Goal: Task Accomplishment & Management: Manage account settings

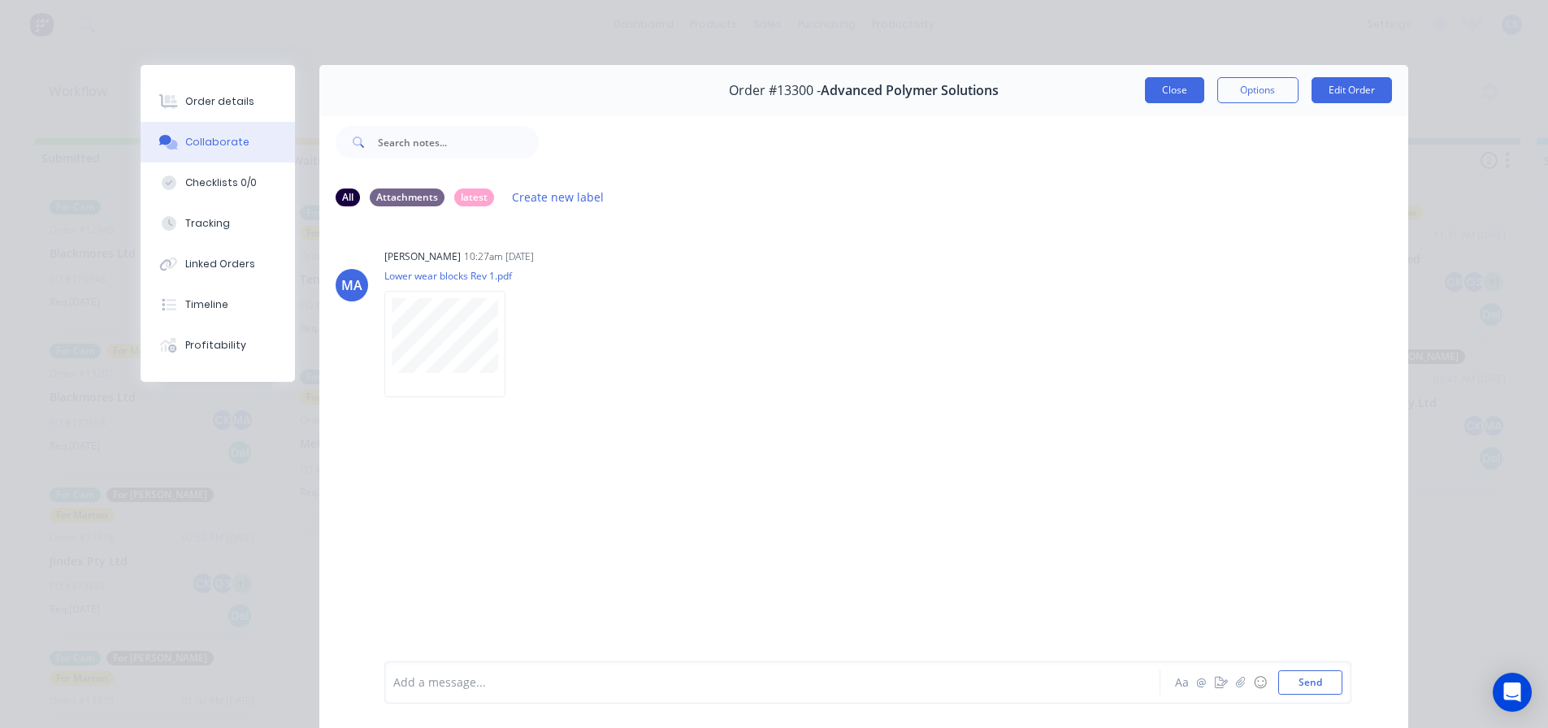
click at [1145, 86] on button "Close" at bounding box center [1174, 90] width 59 height 26
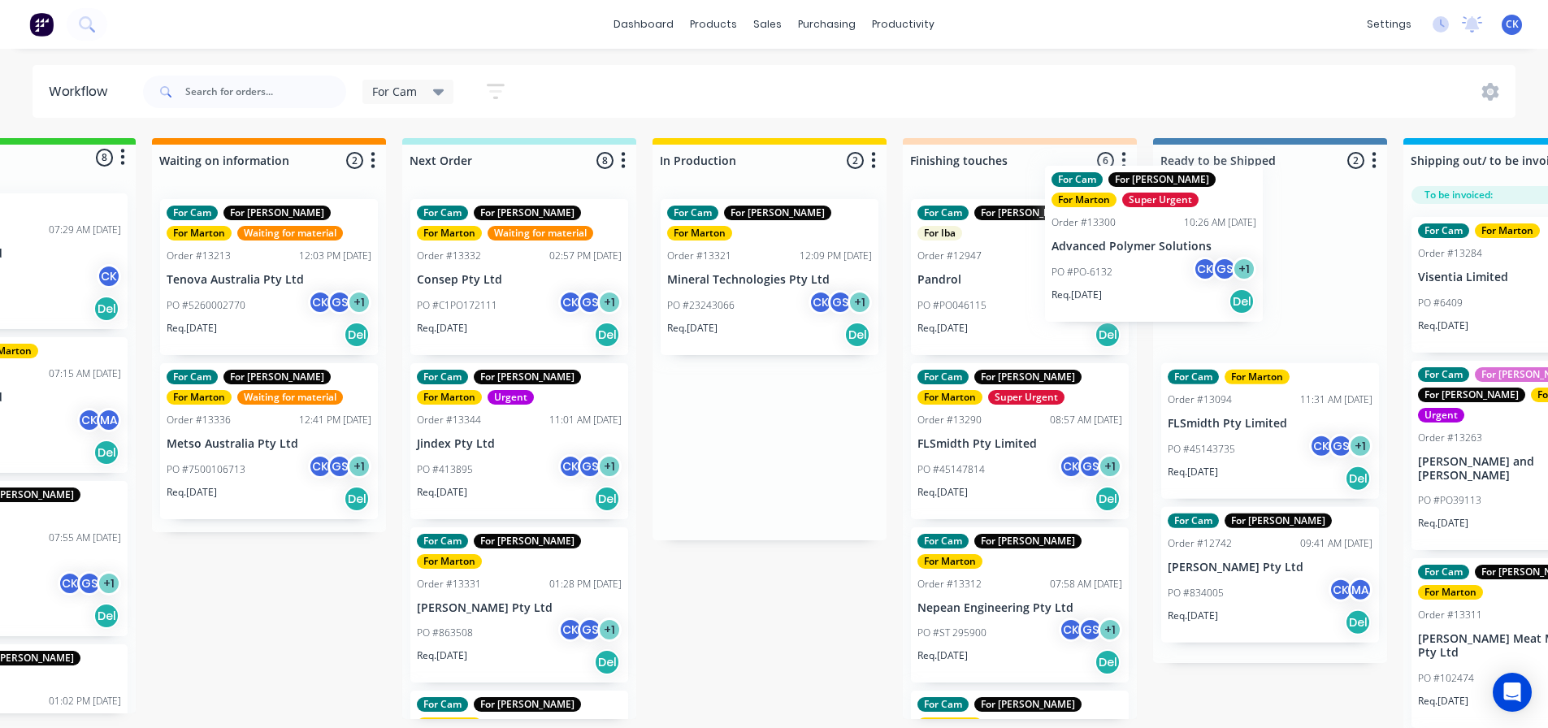
scroll to position [0, 134]
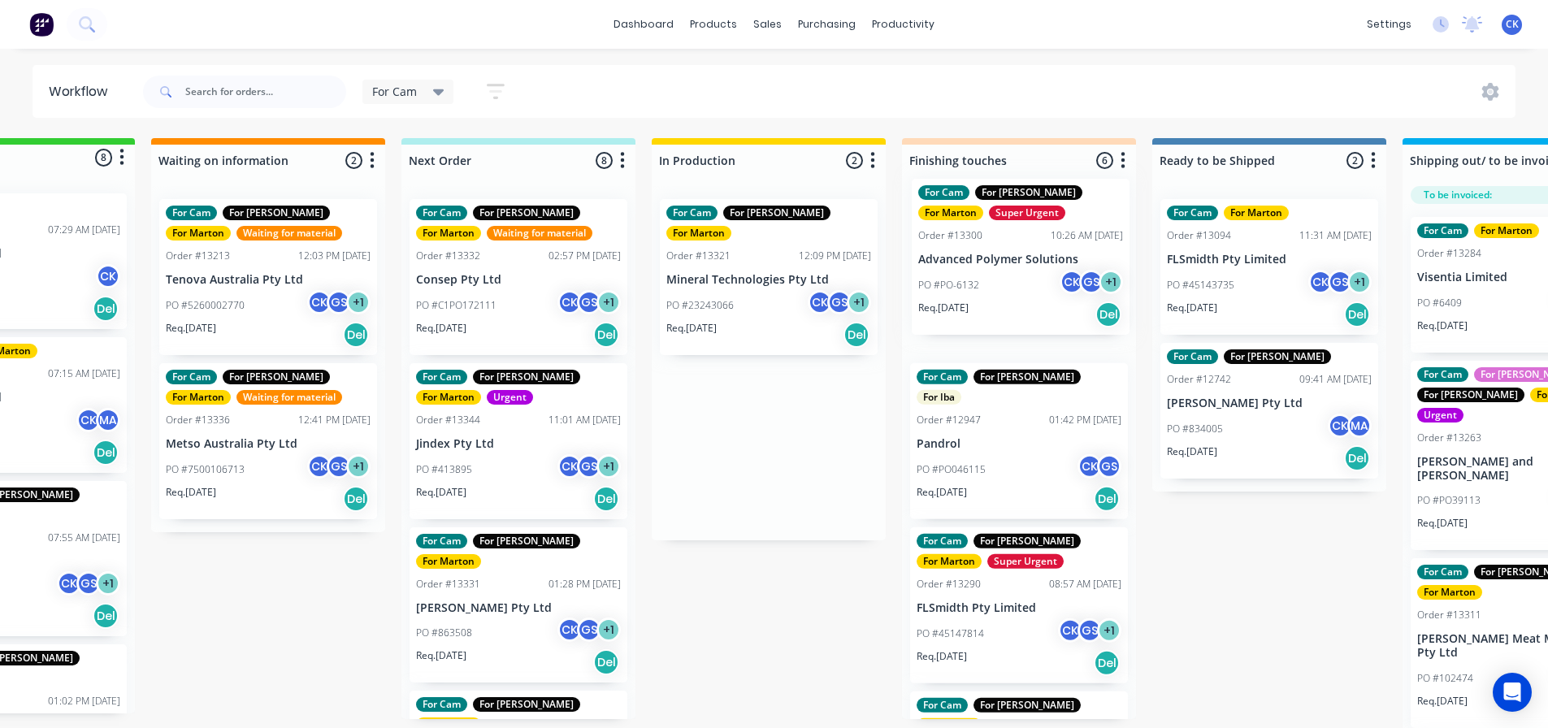
drag, startPoint x: 857, startPoint y: 302, endPoint x: 983, endPoint y: 282, distance: 126.8
click at [983, 282] on div "Submitted 8 Status colour #32CD32 hex #32CD32 Save Cancel Summaries Total order…" at bounding box center [973, 437] width 2239 height 599
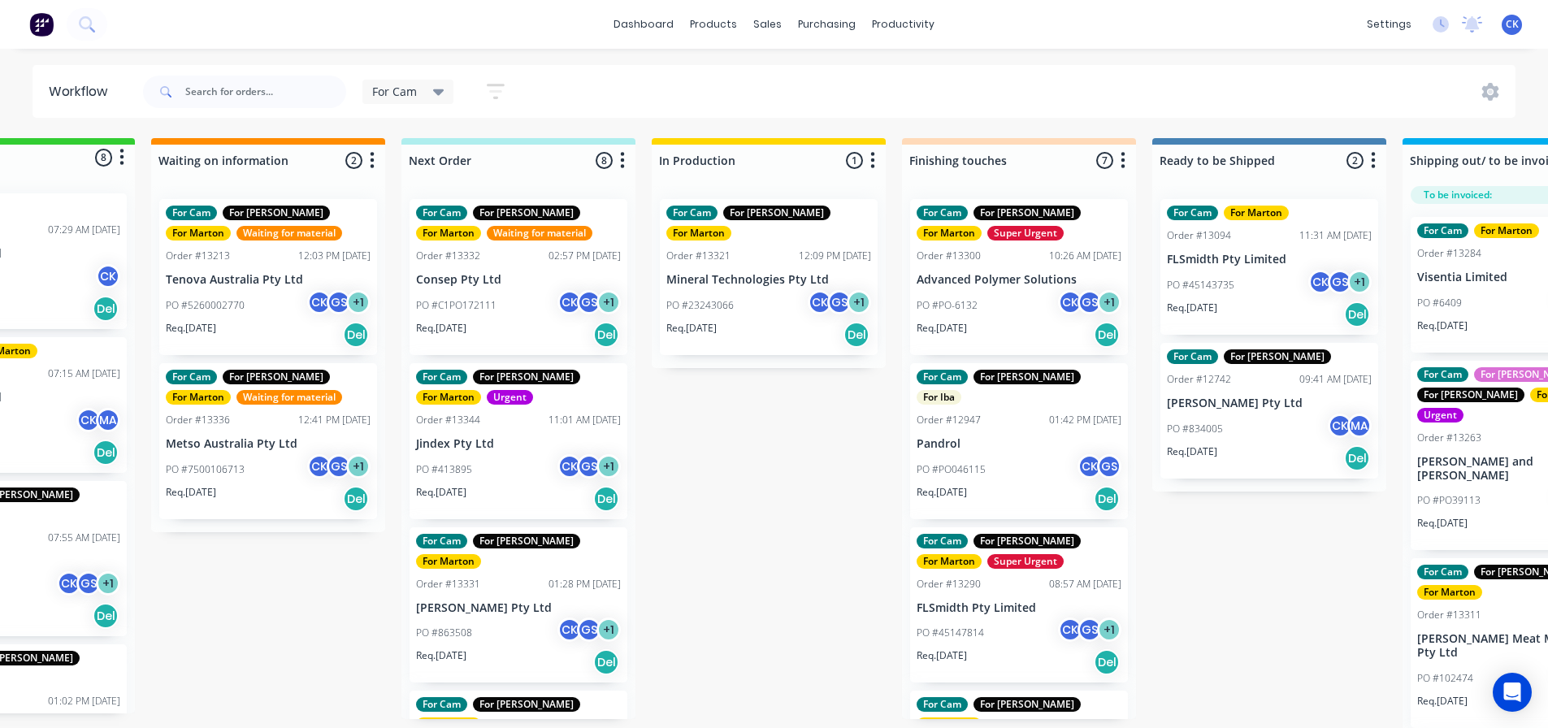
click at [505, 283] on p "Consep Pty Ltd" at bounding box center [518, 280] width 205 height 14
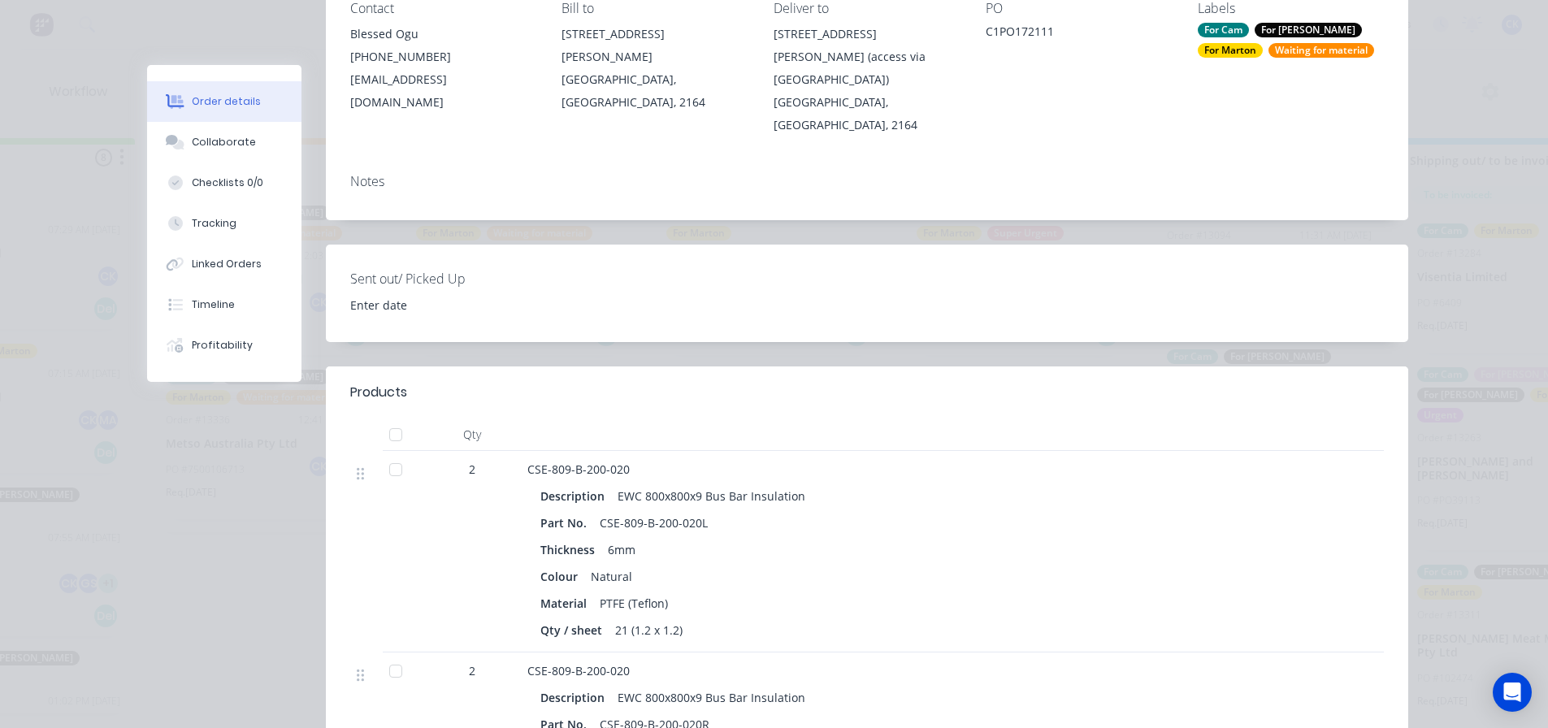
scroll to position [0, 0]
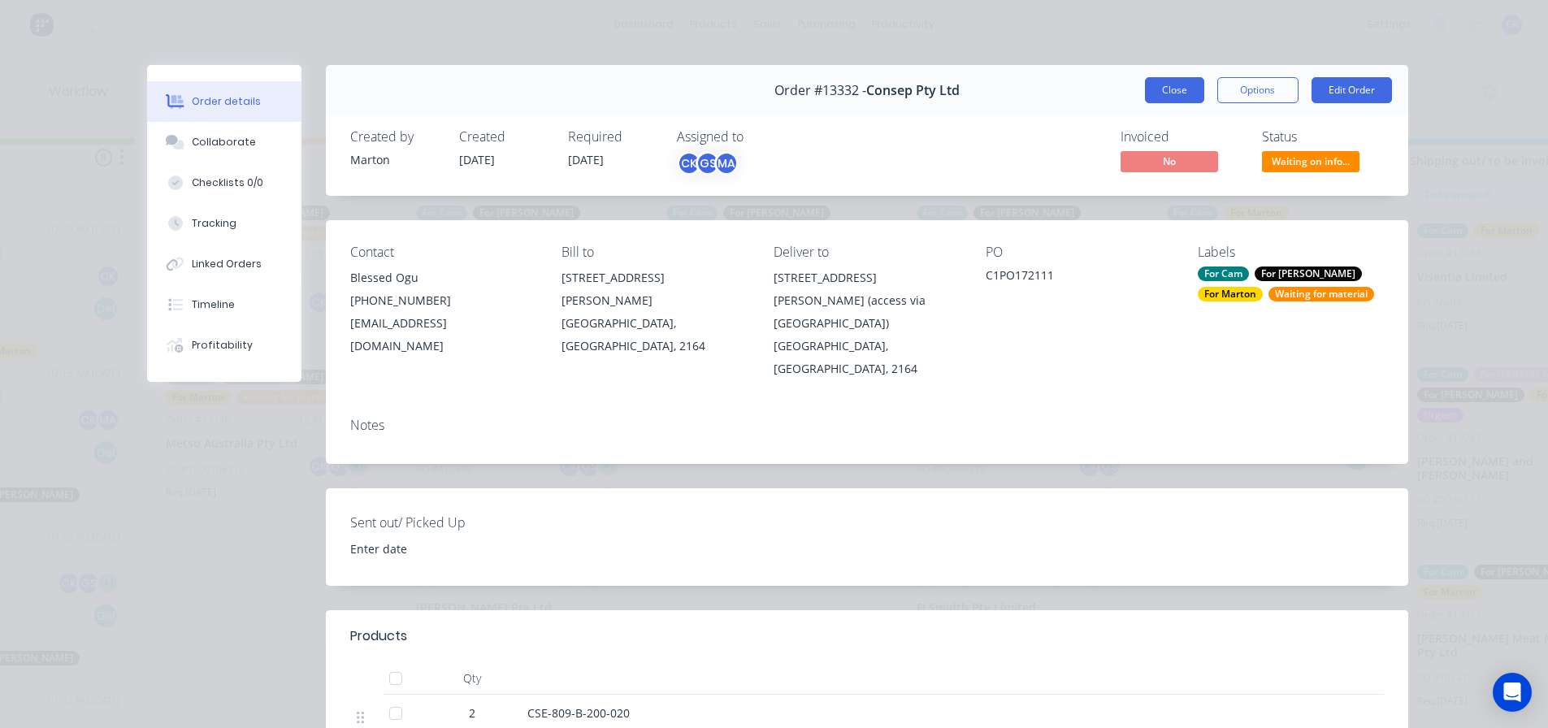
click at [1153, 89] on button "Close" at bounding box center [1174, 90] width 59 height 26
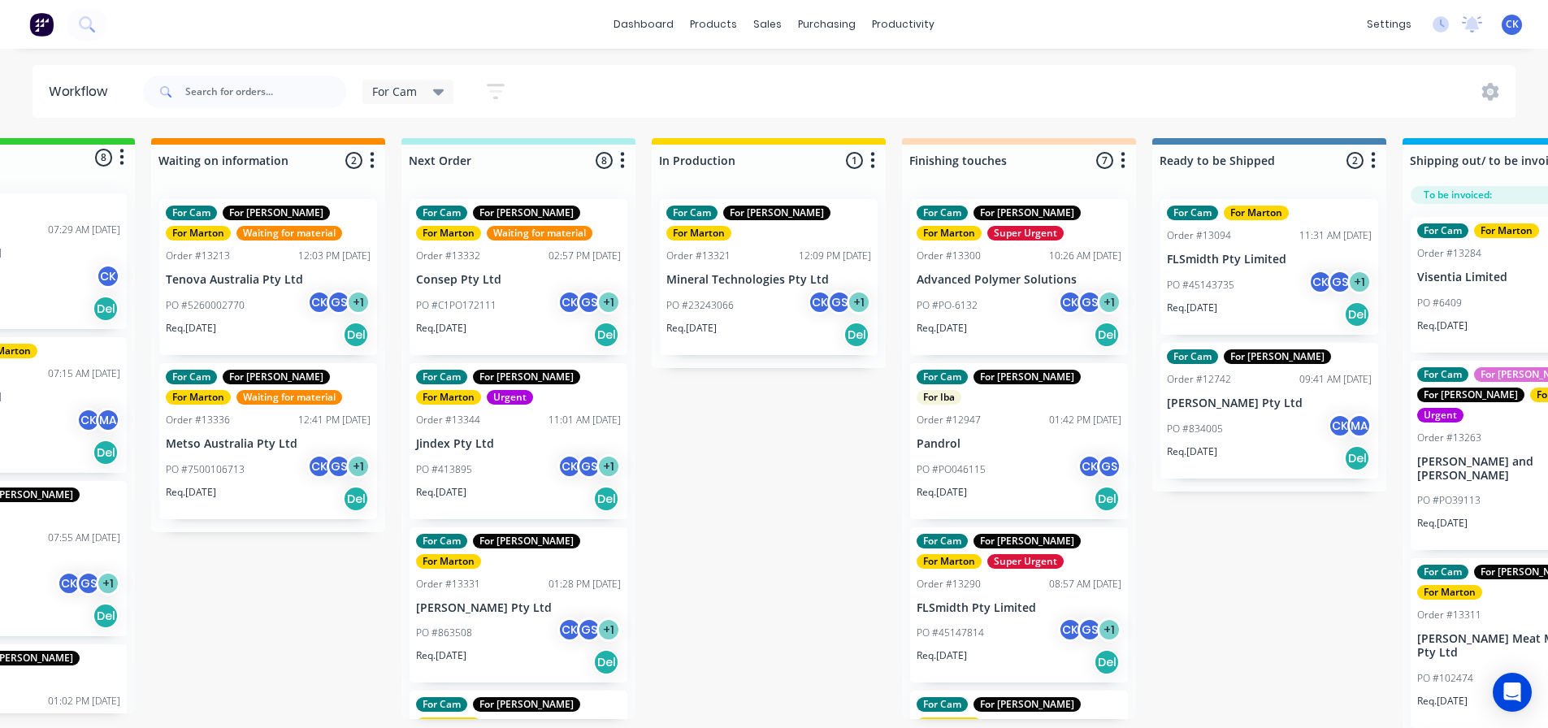
click at [492, 437] on p "Jindex Pty Ltd" at bounding box center [518, 444] width 205 height 14
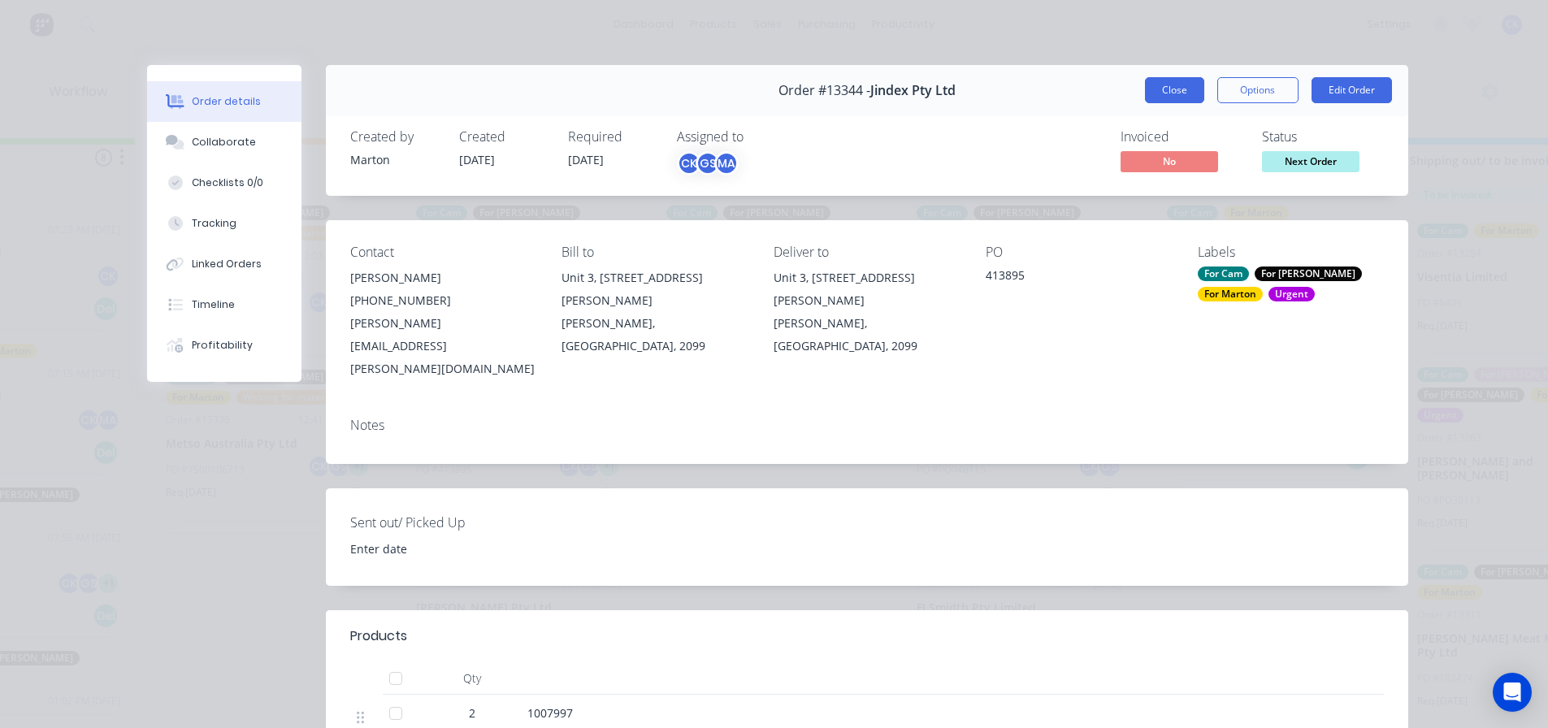
click at [1145, 93] on button "Close" at bounding box center [1174, 90] width 59 height 26
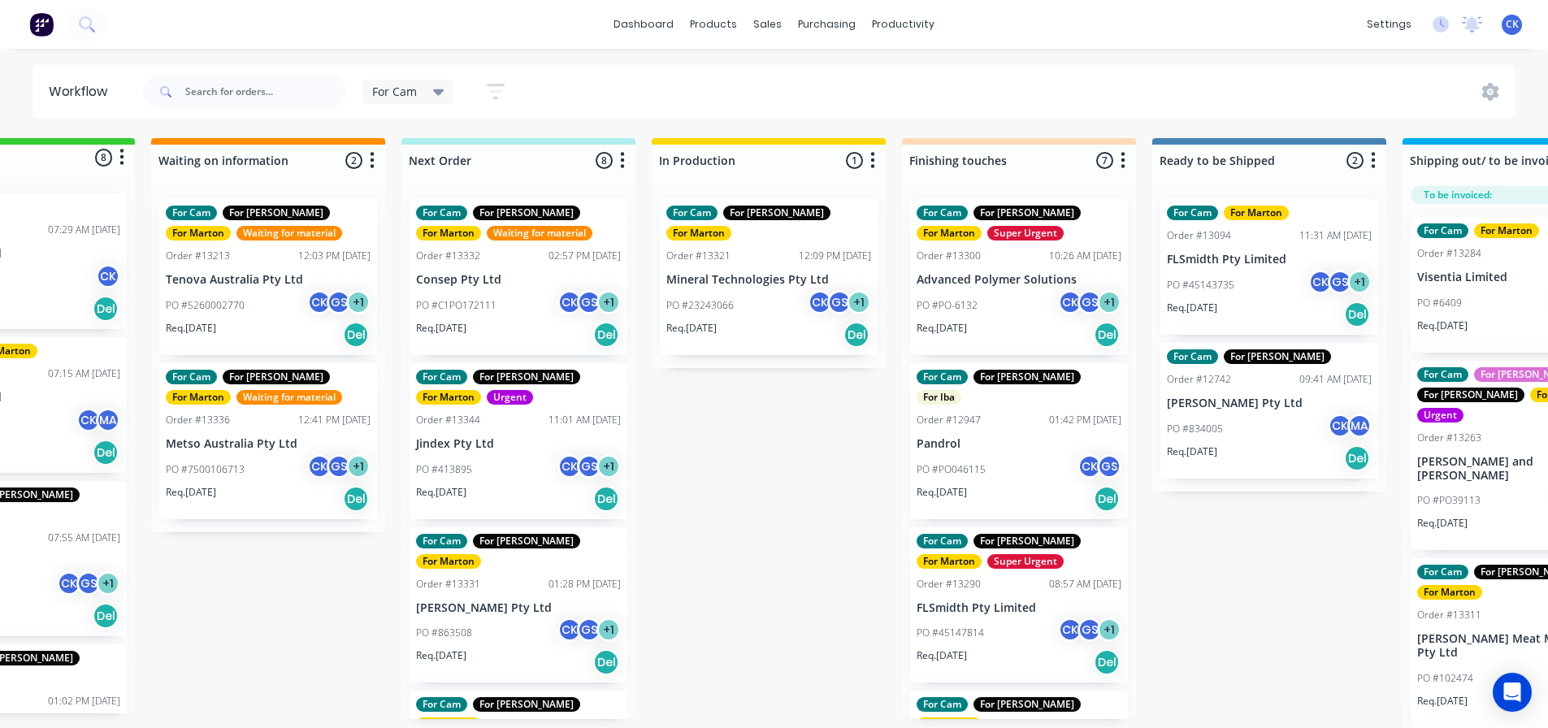
click at [471, 601] on p "[PERSON_NAME] Pty Ltd" at bounding box center [518, 608] width 205 height 14
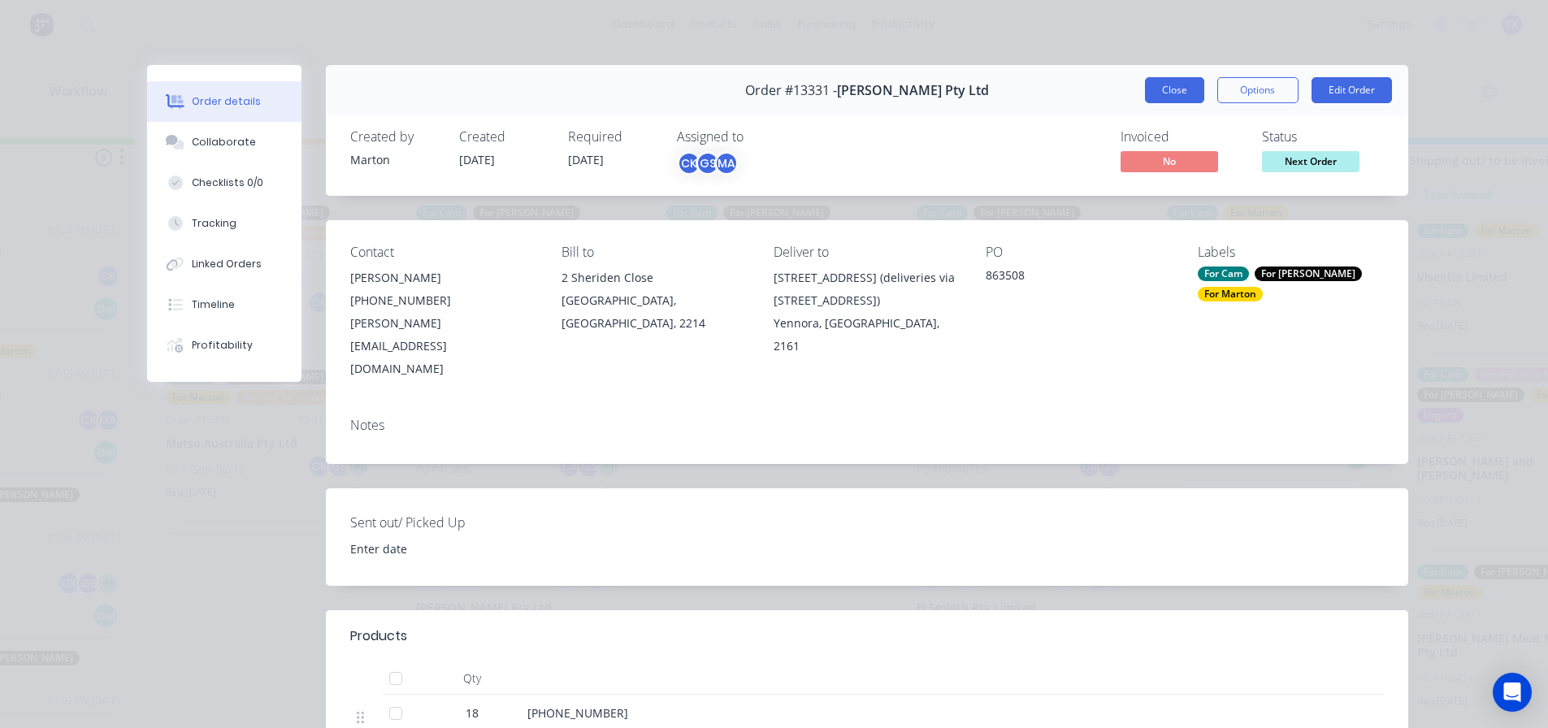
click at [1183, 89] on button "Close" at bounding box center [1174, 90] width 59 height 26
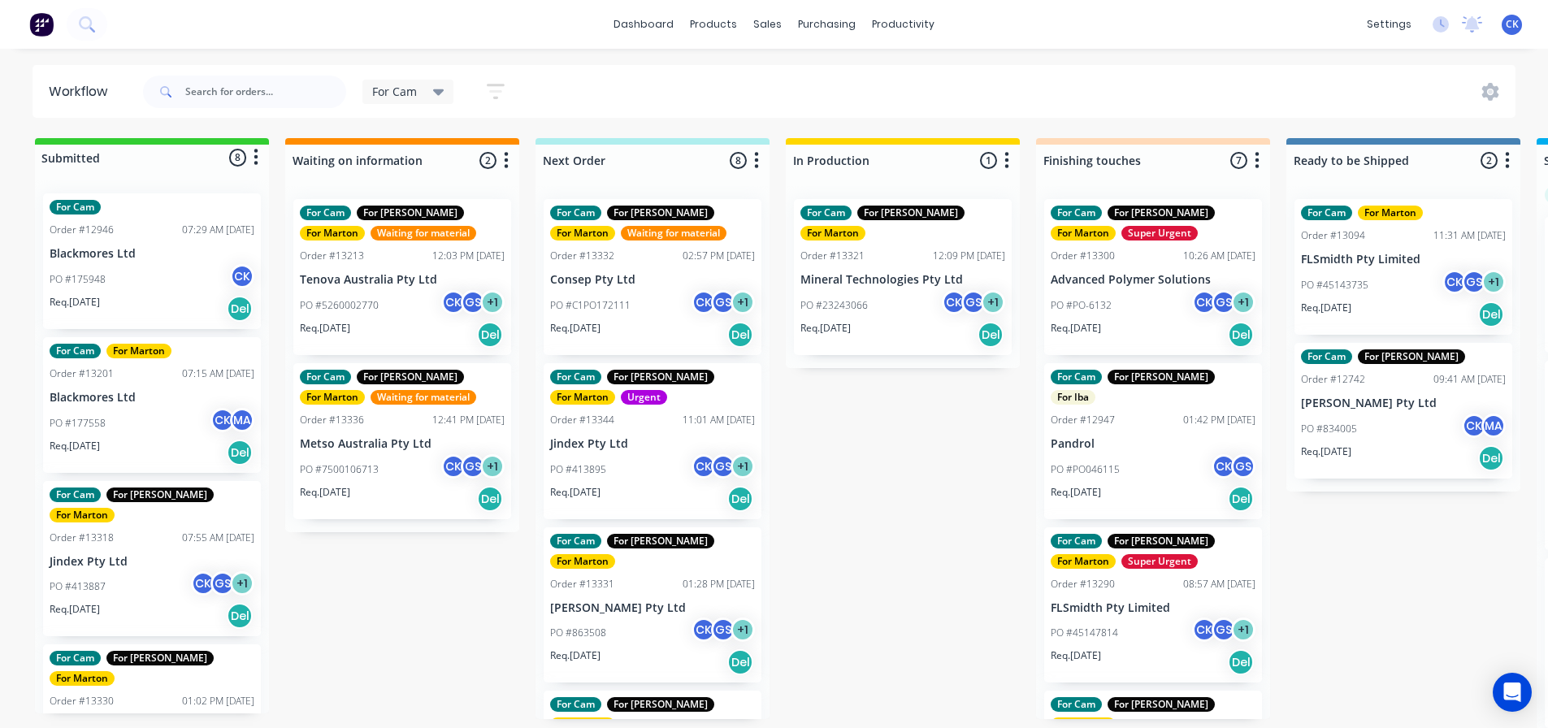
click at [128, 571] on div "PO #413887 CK GS + 1" at bounding box center [152, 586] width 205 height 31
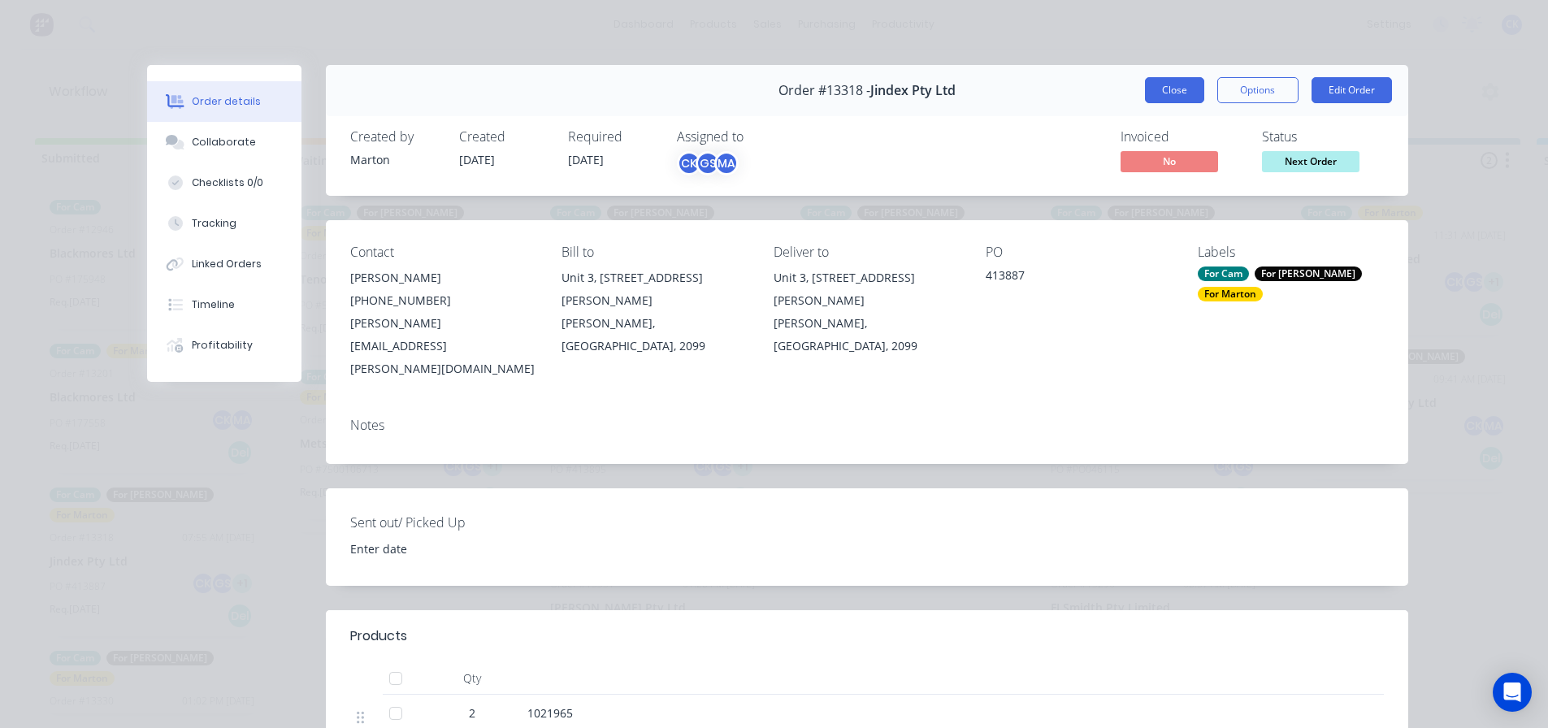
click at [1179, 95] on button "Close" at bounding box center [1174, 90] width 59 height 26
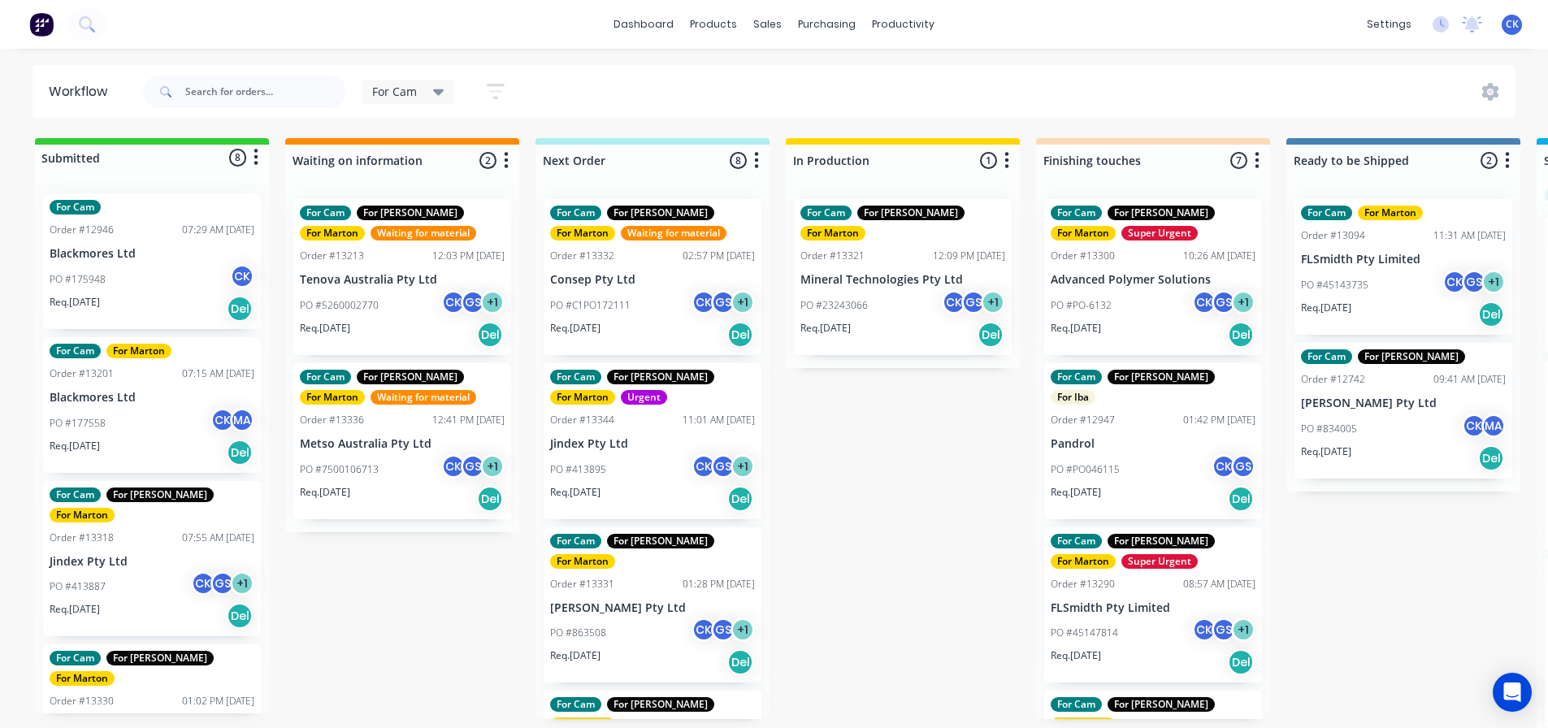
scroll to position [1, 0]
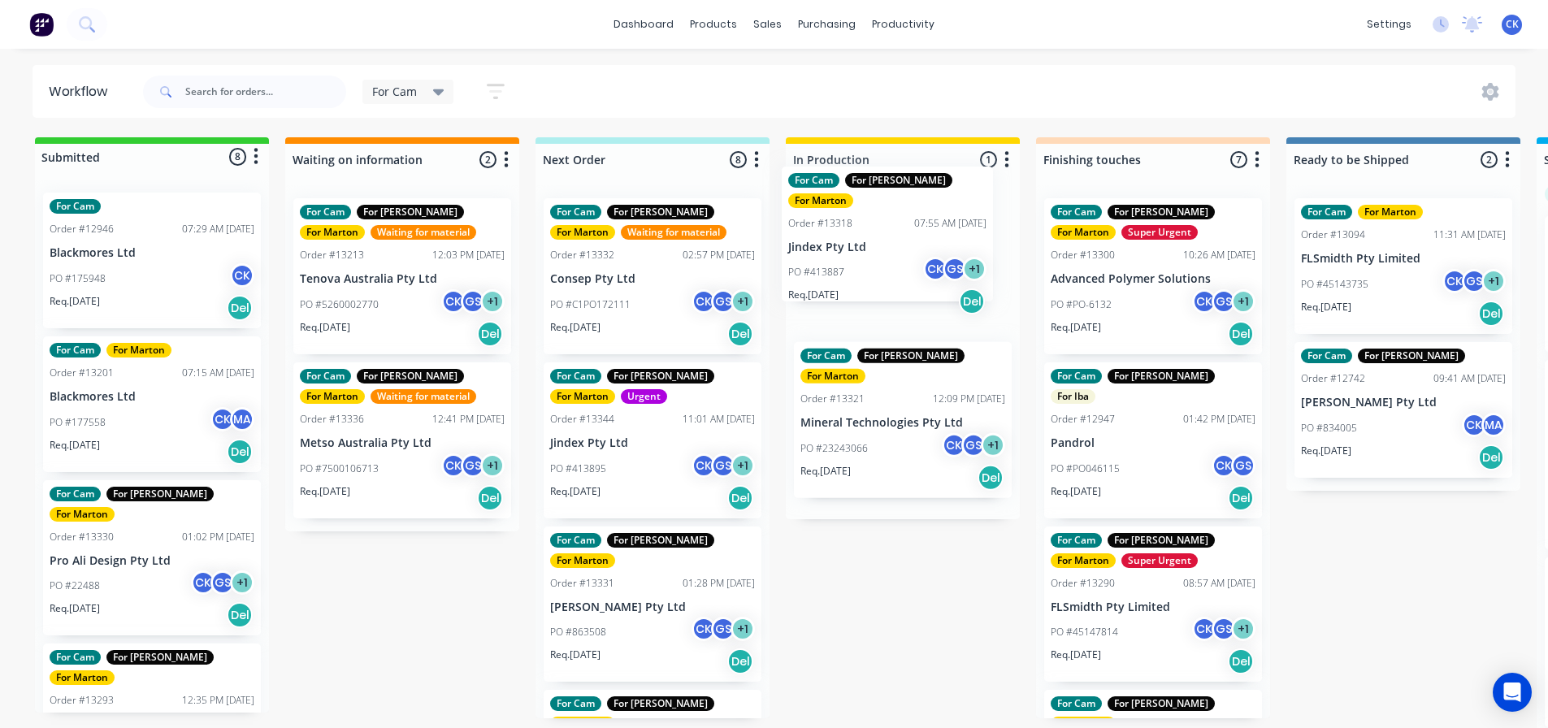
drag, startPoint x: 65, startPoint y: 559, endPoint x: 810, endPoint y: 245, distance: 809.0
click at [810, 245] on div "Submitted 8 Status colour #32CD32 hex #32CD32 Save Cancel Summaries Total order…" at bounding box center [1107, 436] width 2239 height 599
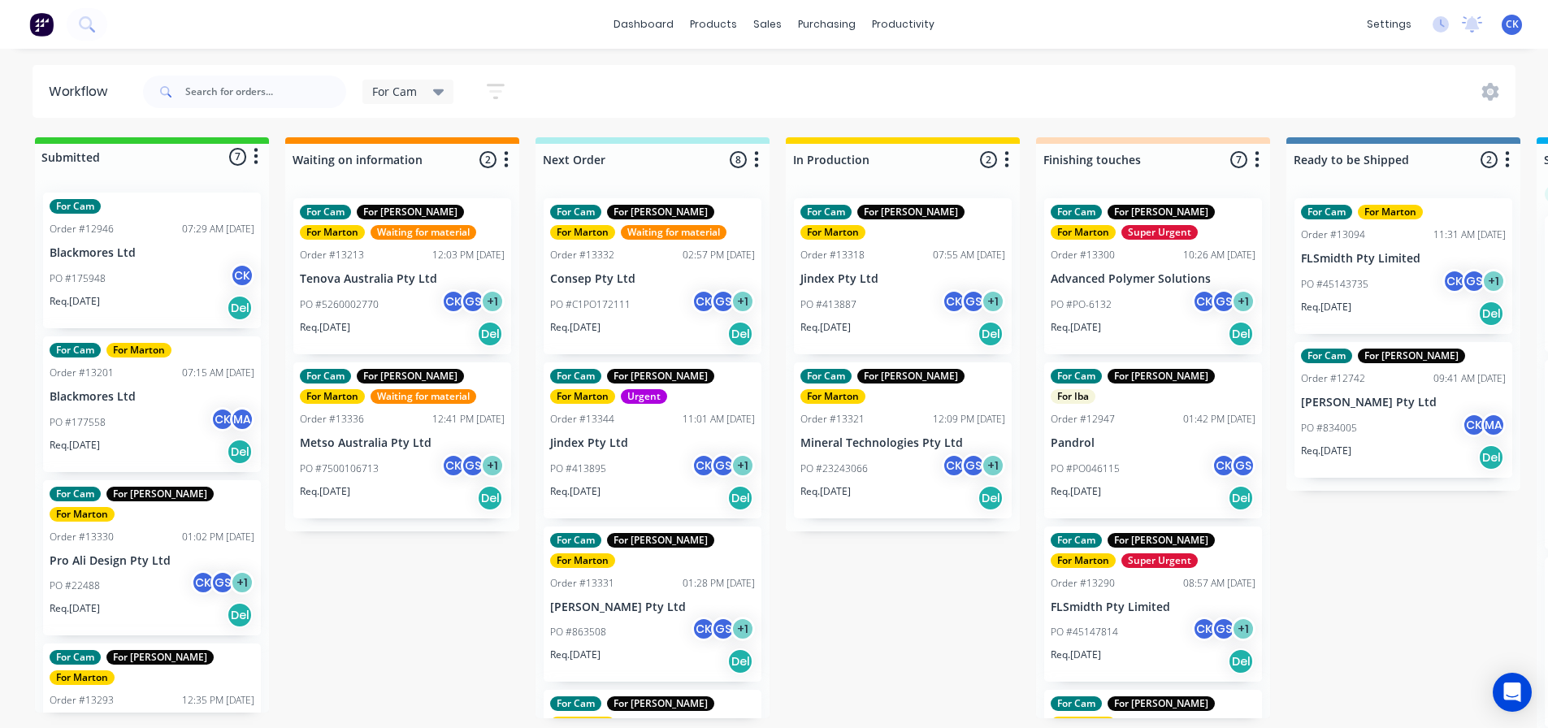
click at [906, 320] on div "Req. 23/09/25 Del" at bounding box center [903, 334] width 205 height 28
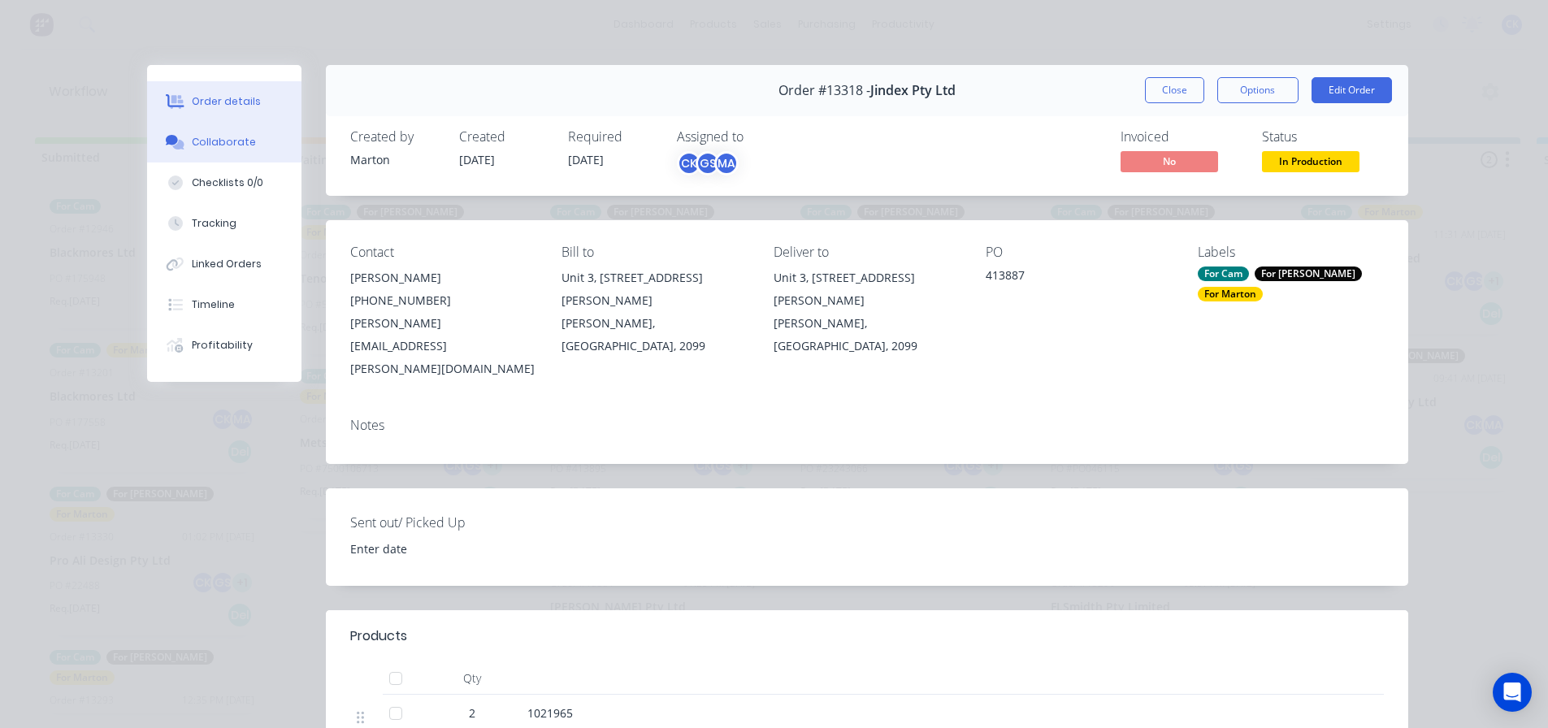
click at [235, 152] on button "Collaborate" at bounding box center [224, 142] width 154 height 41
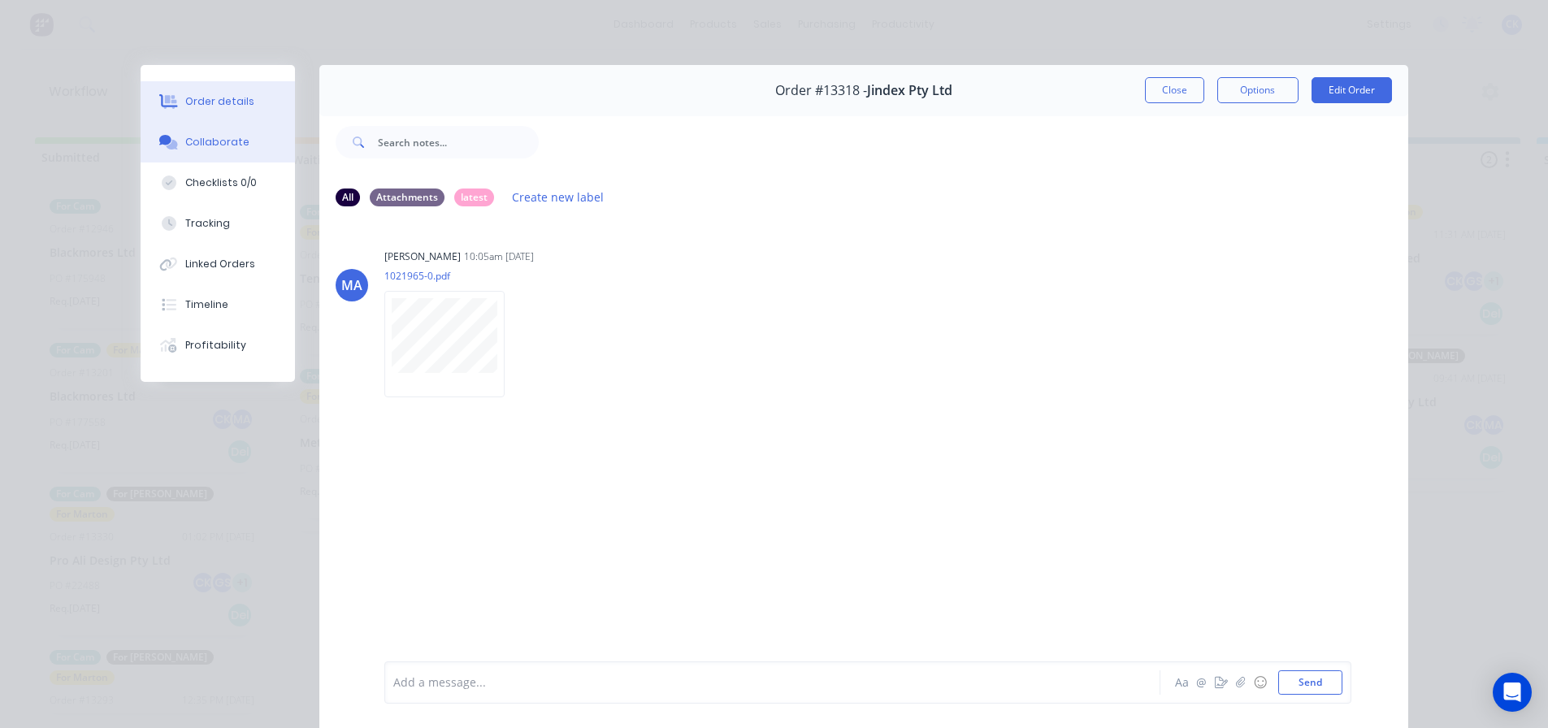
drag, startPoint x: 152, startPoint y: 100, endPoint x: 175, endPoint y: 108, distance: 24.2
click at [157, 100] on div at bounding box center [169, 101] width 24 height 15
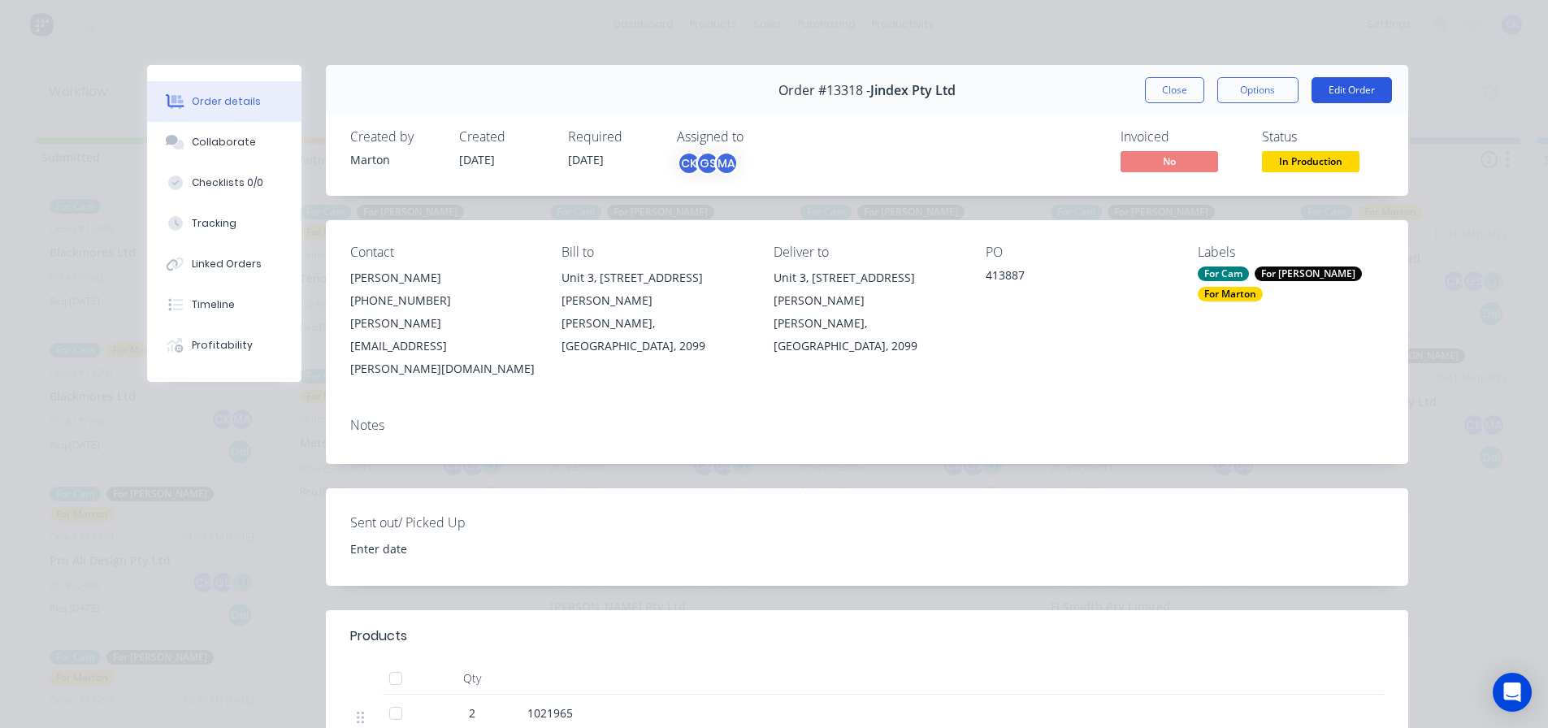
click at [1320, 92] on button "Edit Order" at bounding box center [1352, 90] width 80 height 26
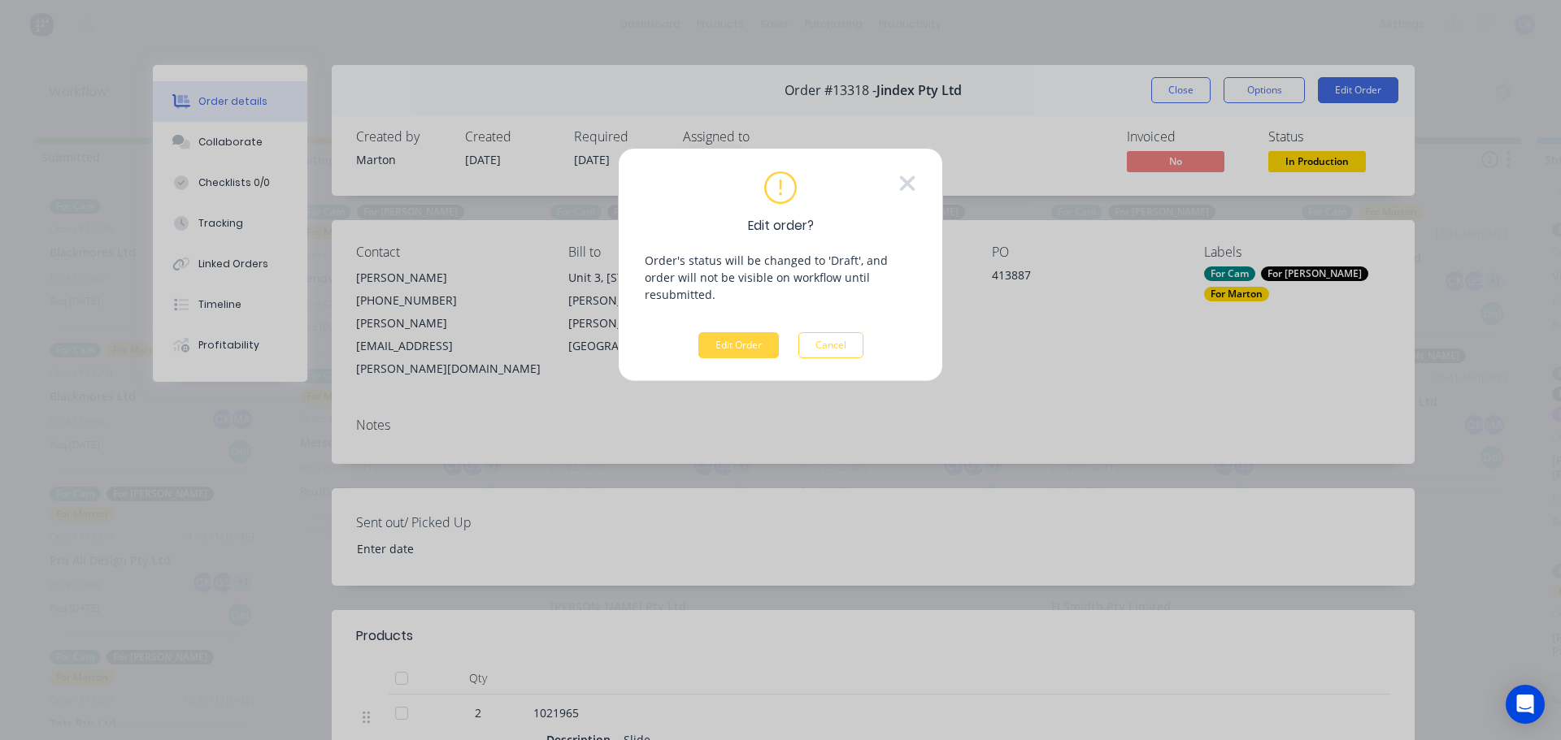
click at [908, 180] on icon at bounding box center [907, 183] width 18 height 24
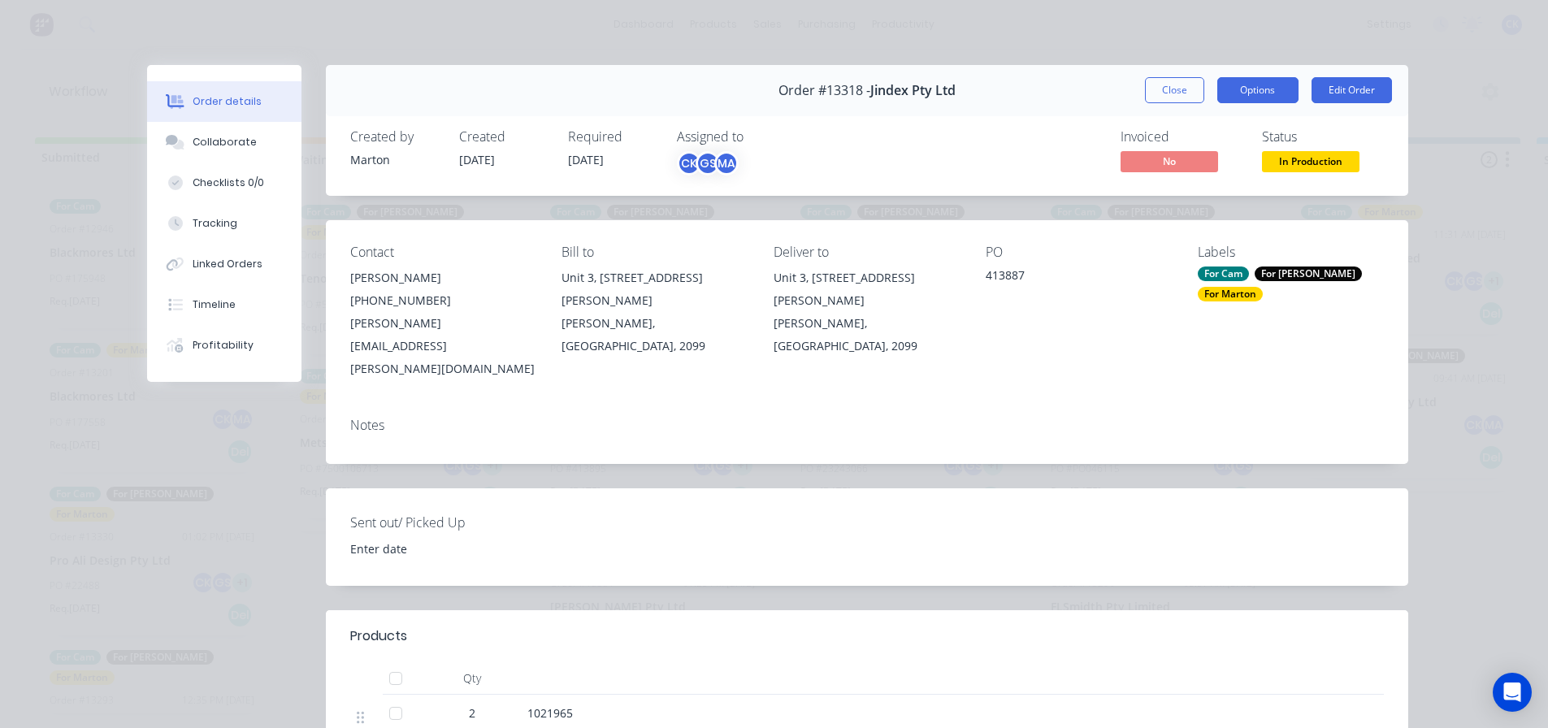
click at [1237, 100] on button "Options" at bounding box center [1258, 90] width 81 height 26
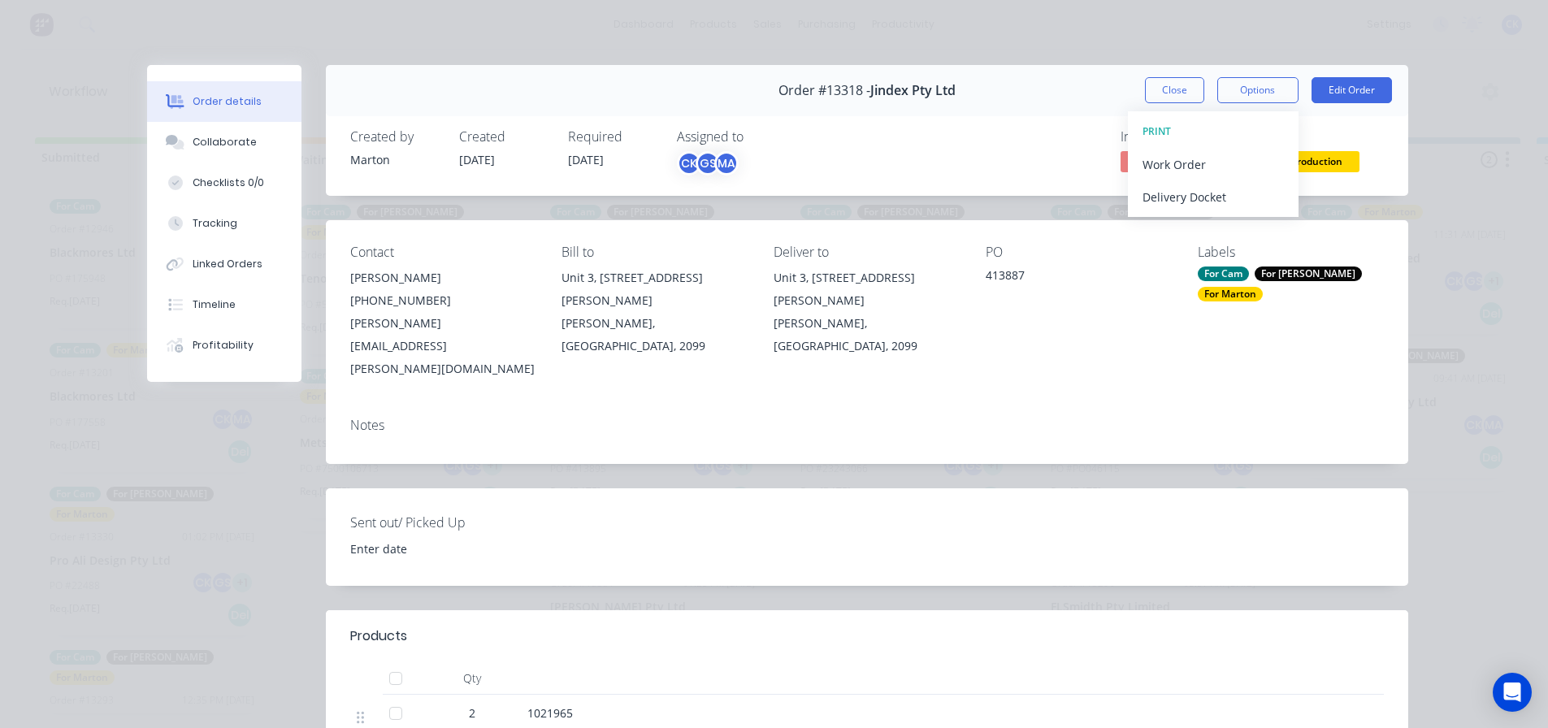
click at [1013, 270] on div "413887" at bounding box center [1079, 278] width 186 height 23
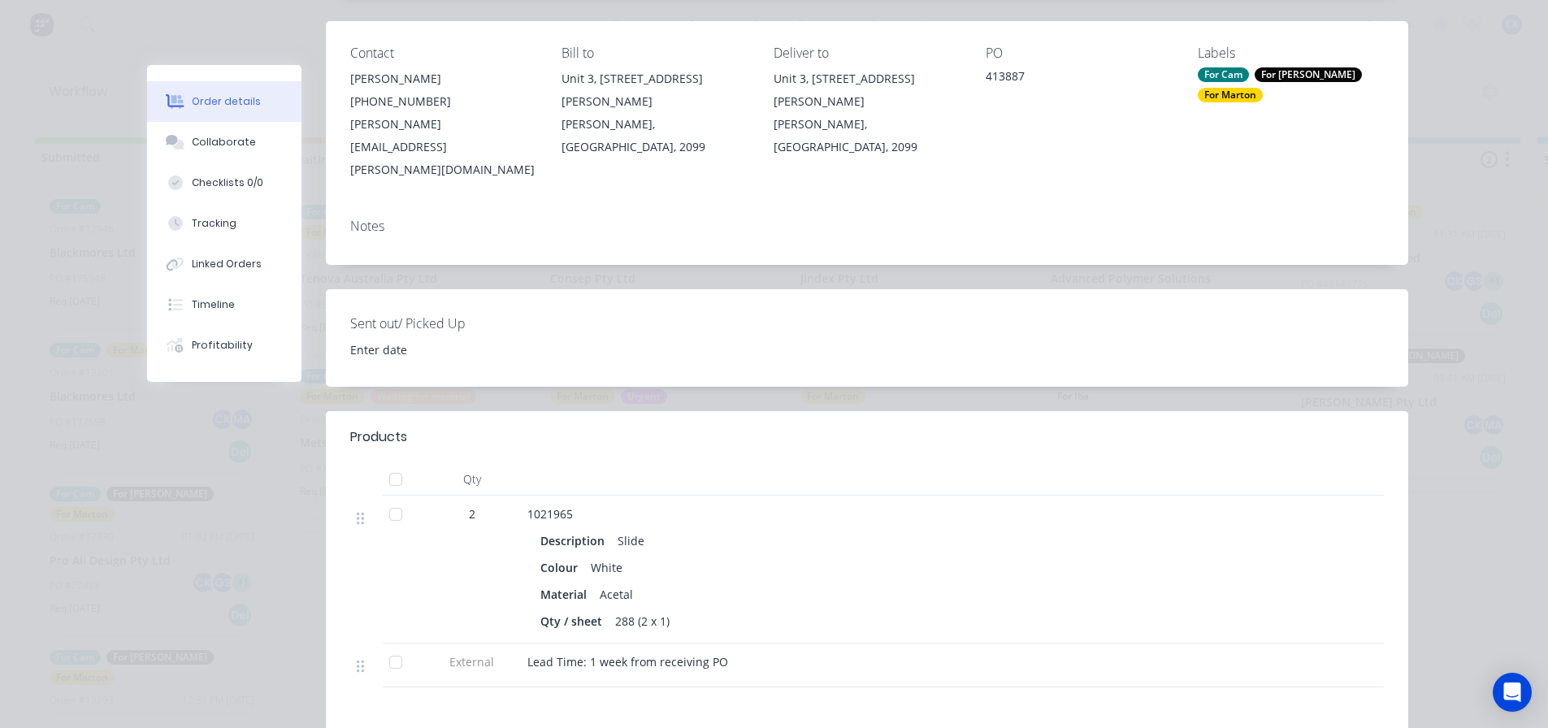
scroll to position [47, 0]
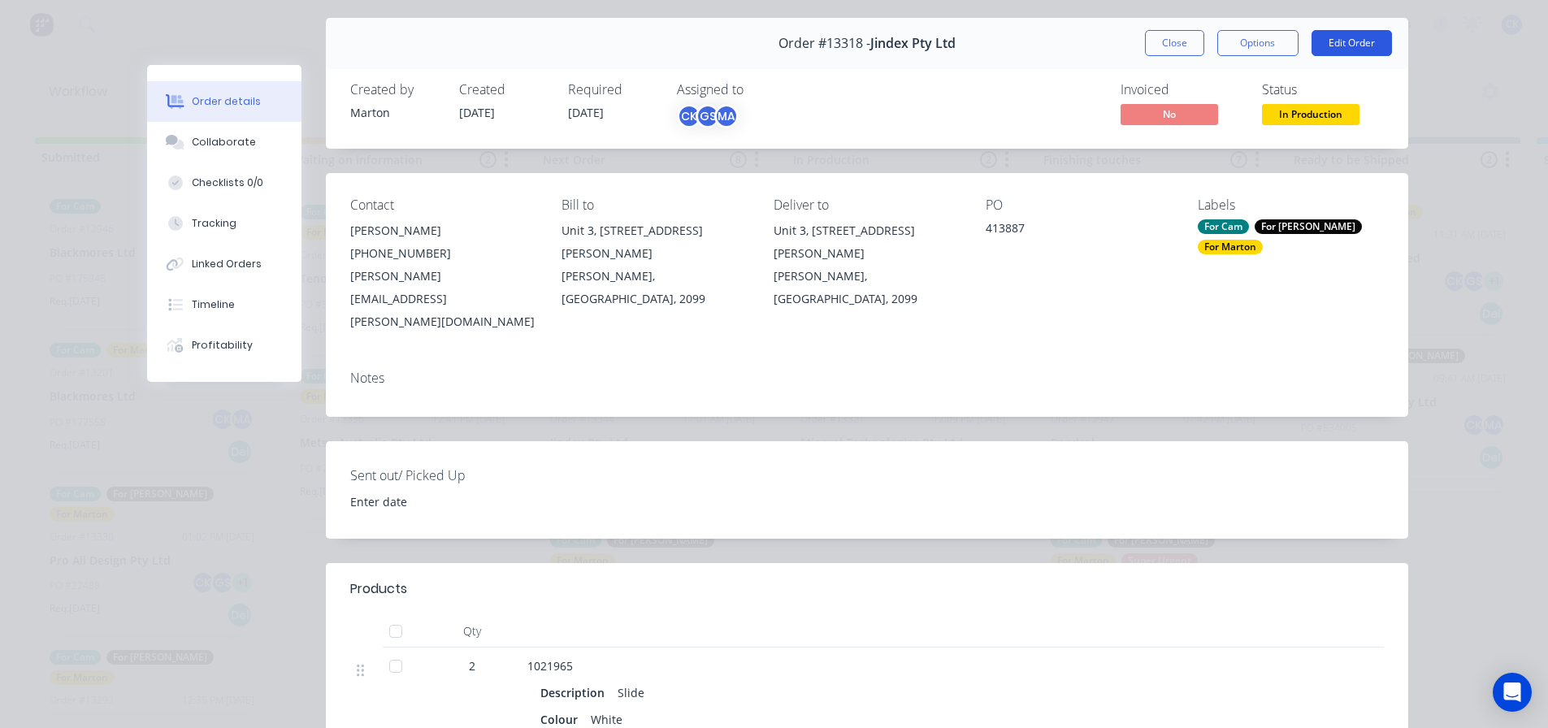
click at [1337, 48] on button "Edit Order" at bounding box center [1352, 43] width 80 height 26
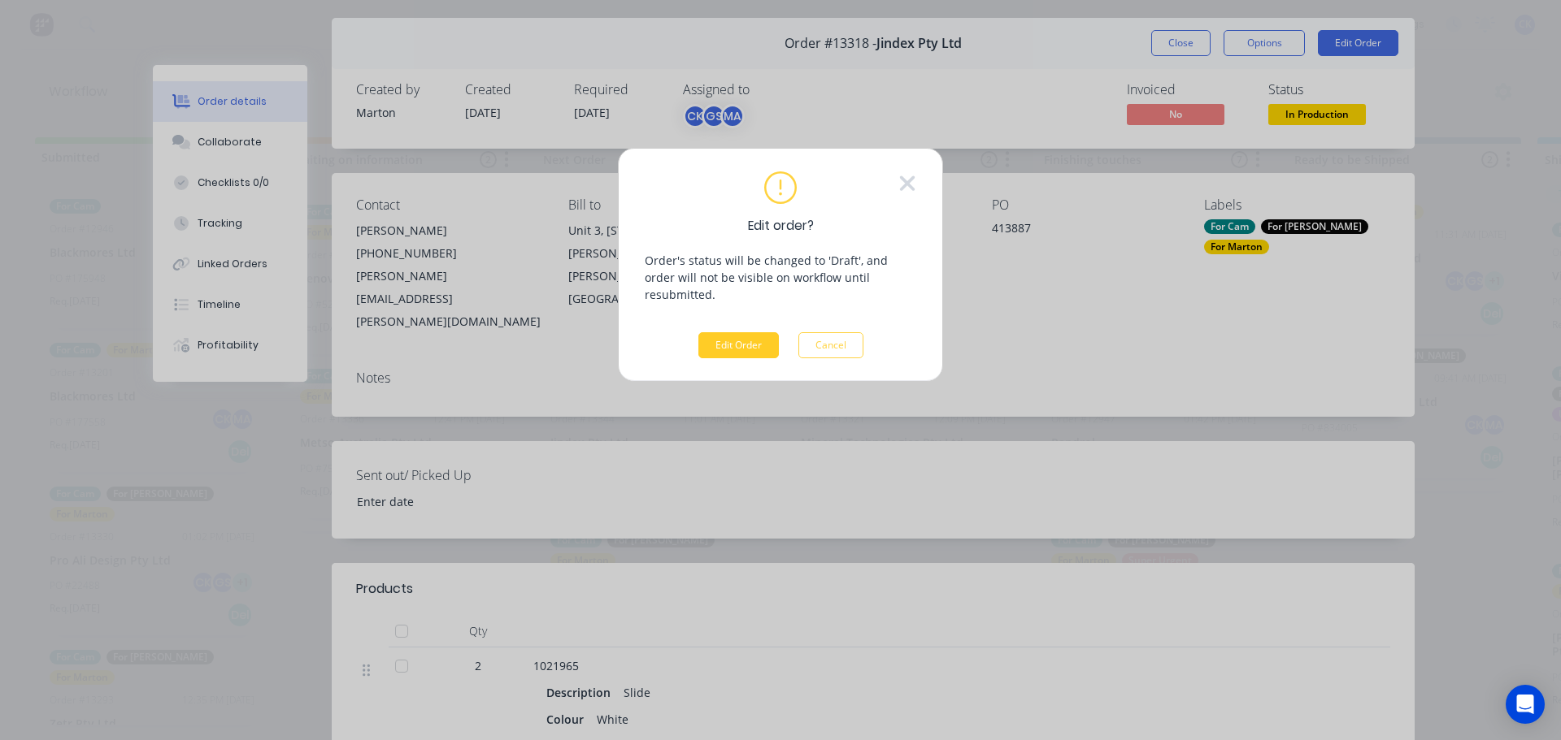
click at [719, 332] on button "Edit Order" at bounding box center [738, 345] width 80 height 26
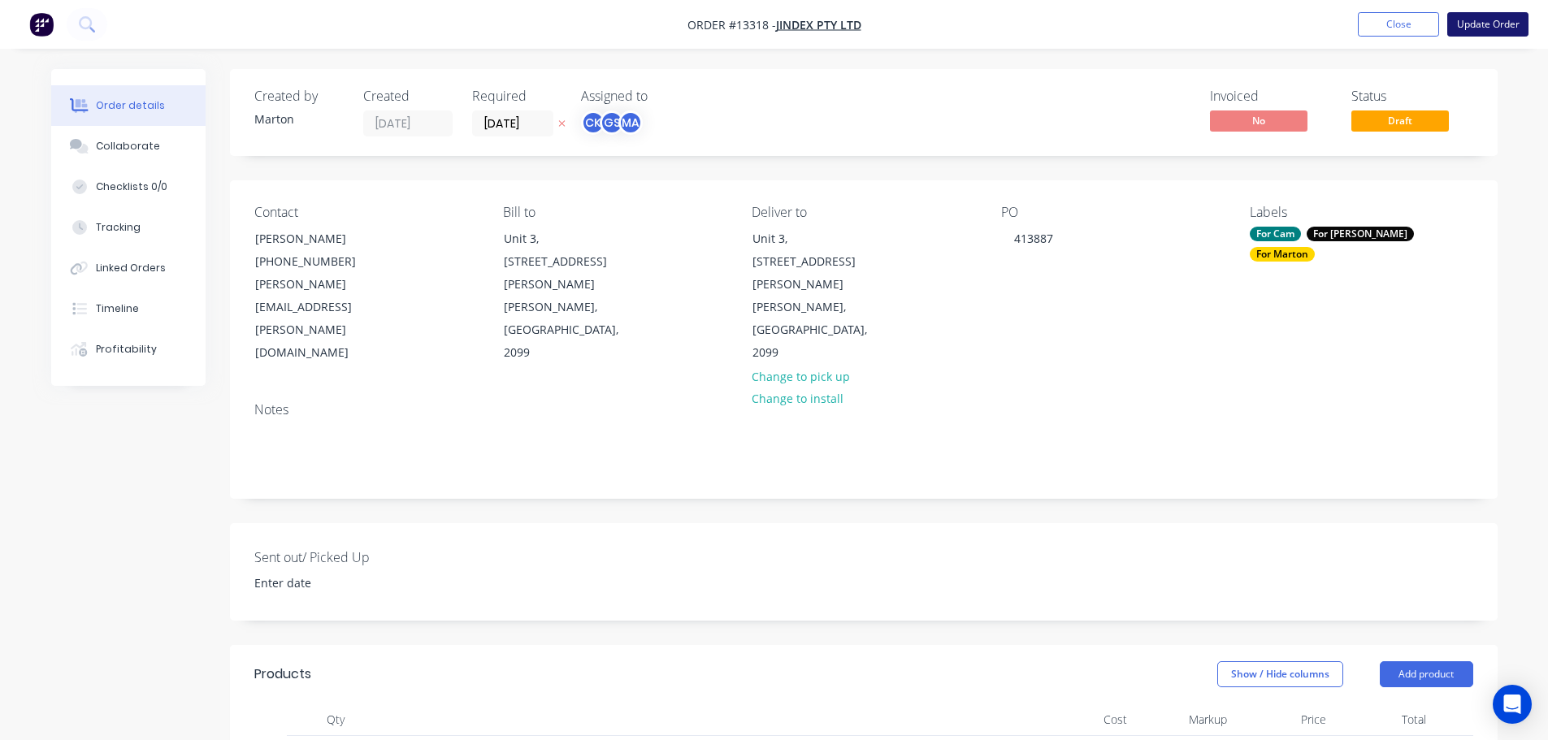
click at [1462, 23] on button "Update Order" at bounding box center [1488, 24] width 81 height 24
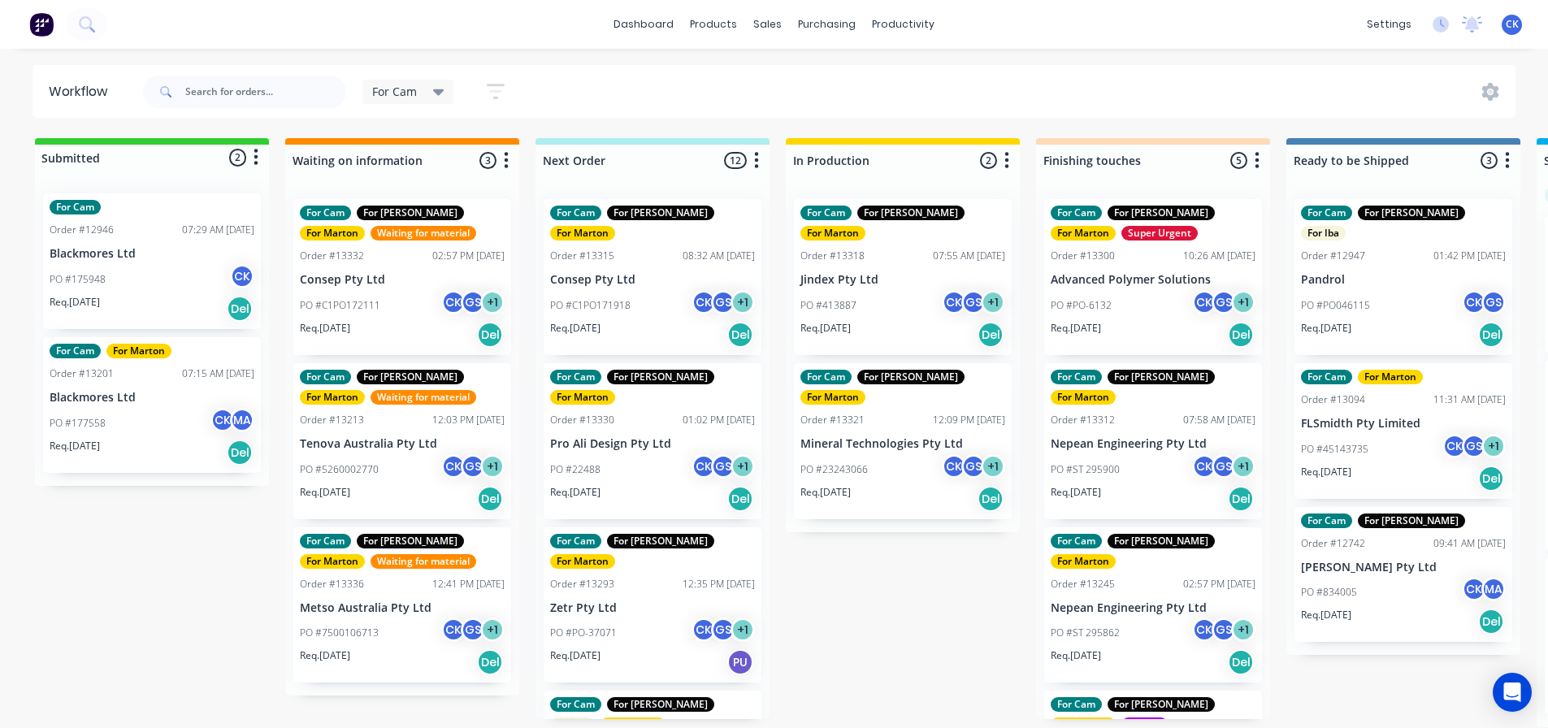
click at [869, 295] on div "PO #413887 CK GS + 1" at bounding box center [903, 305] width 205 height 31
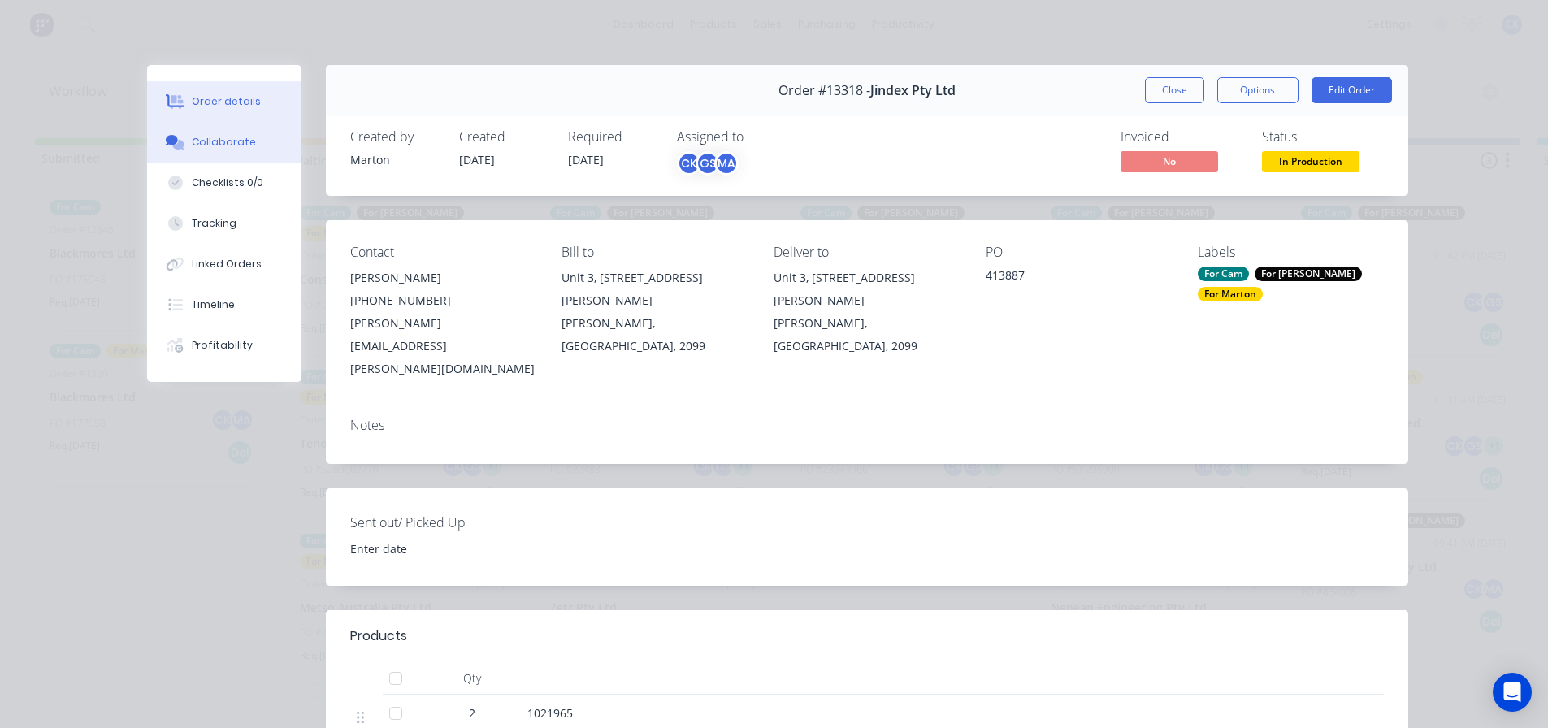
click at [181, 141] on button "Collaborate" at bounding box center [224, 142] width 154 height 41
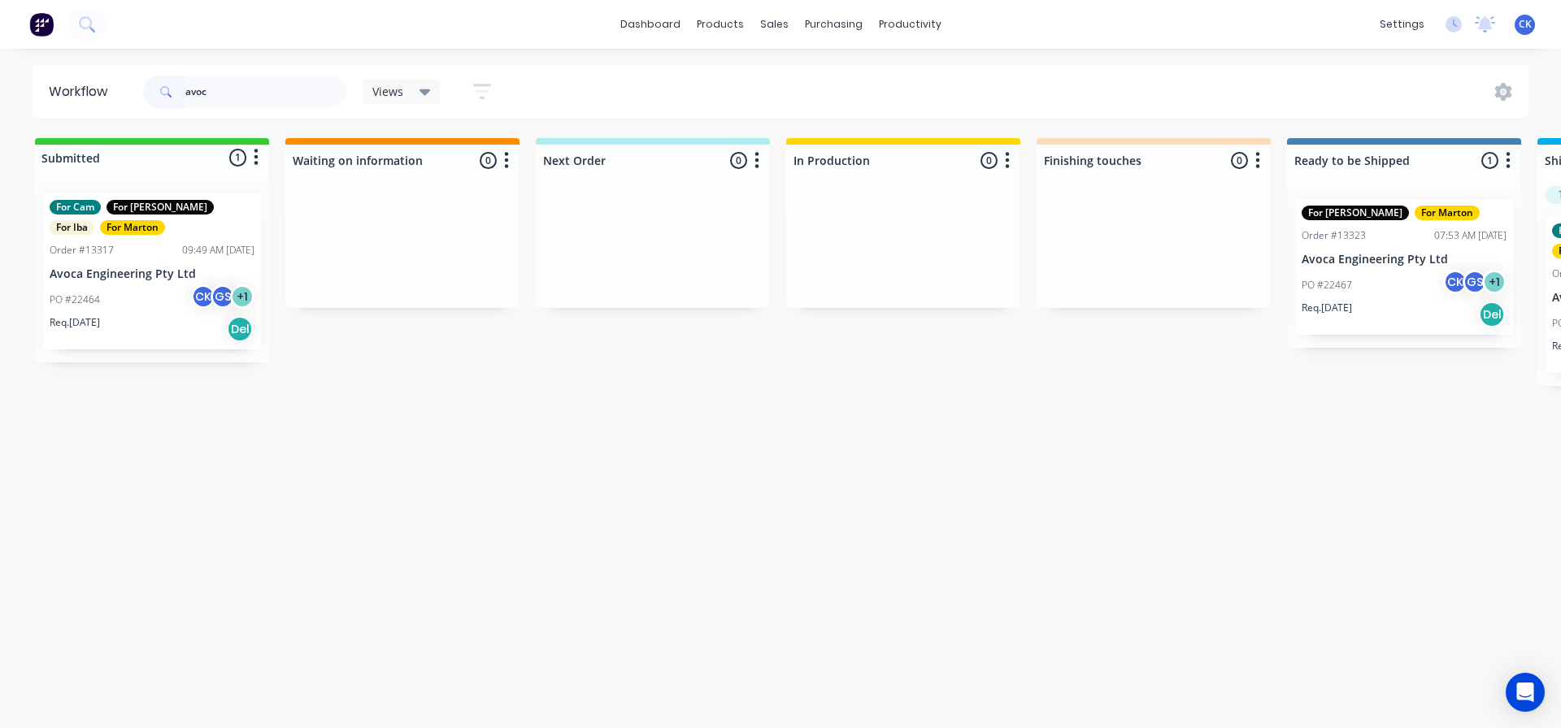
scroll to position [0, 240]
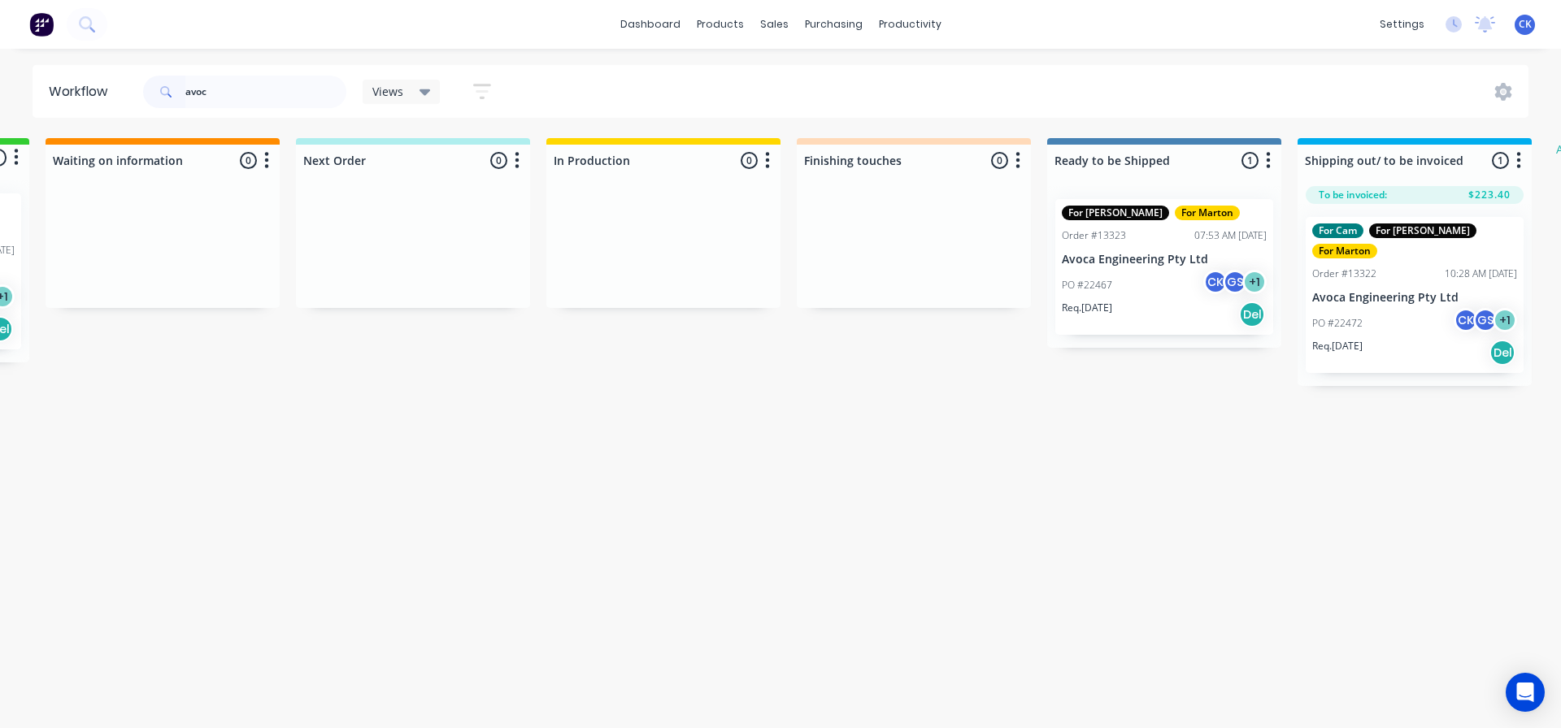
drag, startPoint x: 157, startPoint y: 86, endPoint x: 54, endPoint y: 86, distance: 103.2
click at [54, 86] on header "Workflow avoc Views Save new view None edit For Cam (Default) edit For Gary edi…" at bounding box center [781, 91] width 1496 height 53
type input "\"
click at [847, 465] on div "Workflow Views Save new view None edit For Cam (Default) edit For Gary edit Mar…" at bounding box center [540, 380] width 1561 height 631
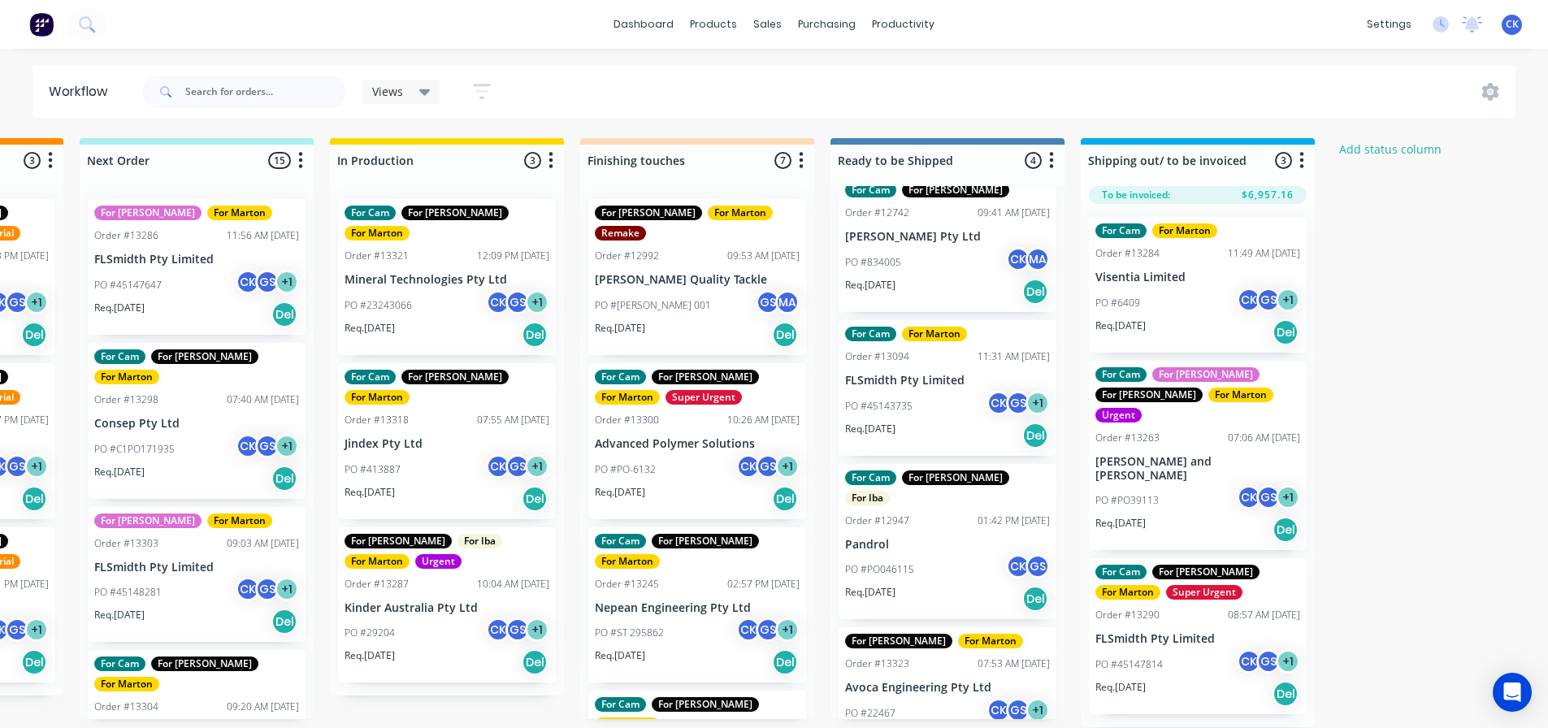
scroll to position [0, 0]
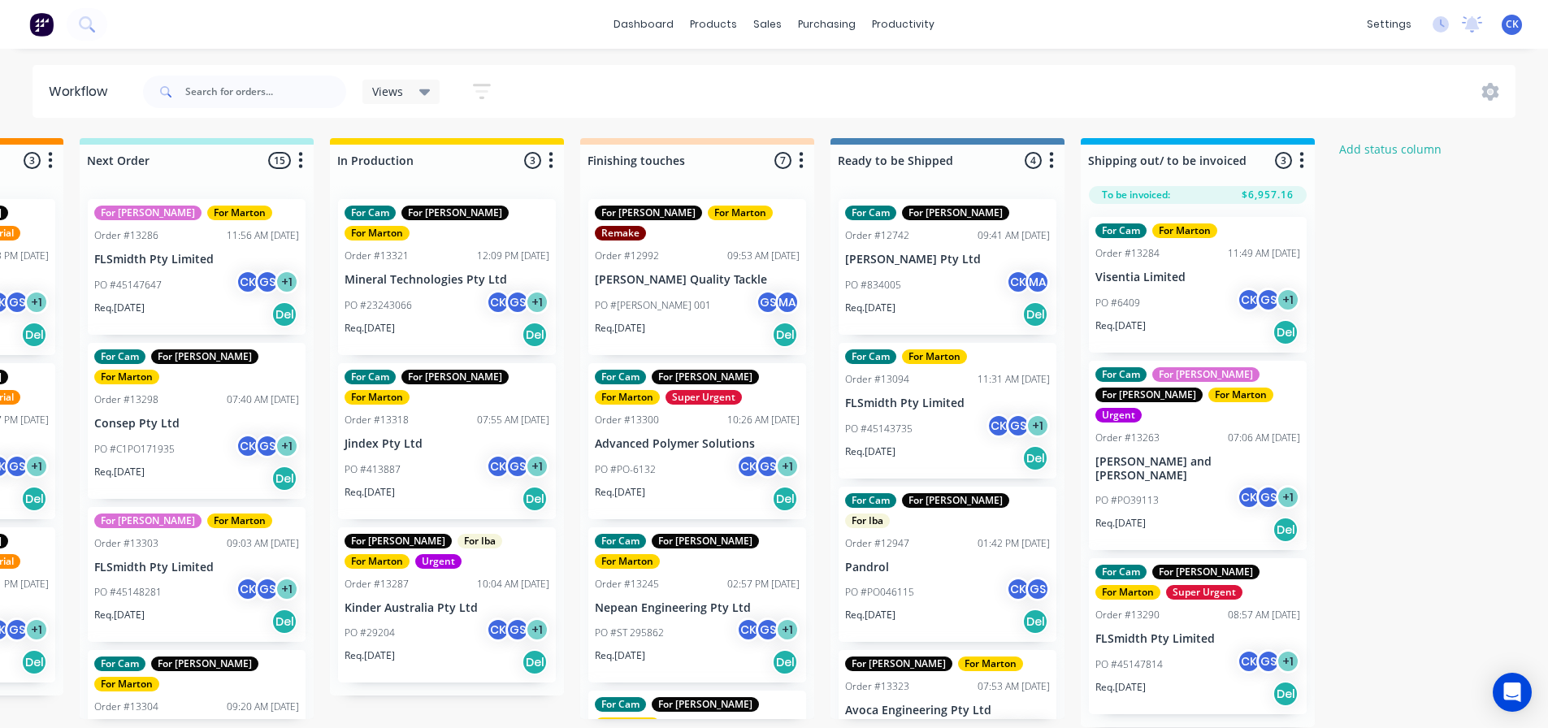
click at [468, 93] on button "button" at bounding box center [482, 92] width 52 height 32
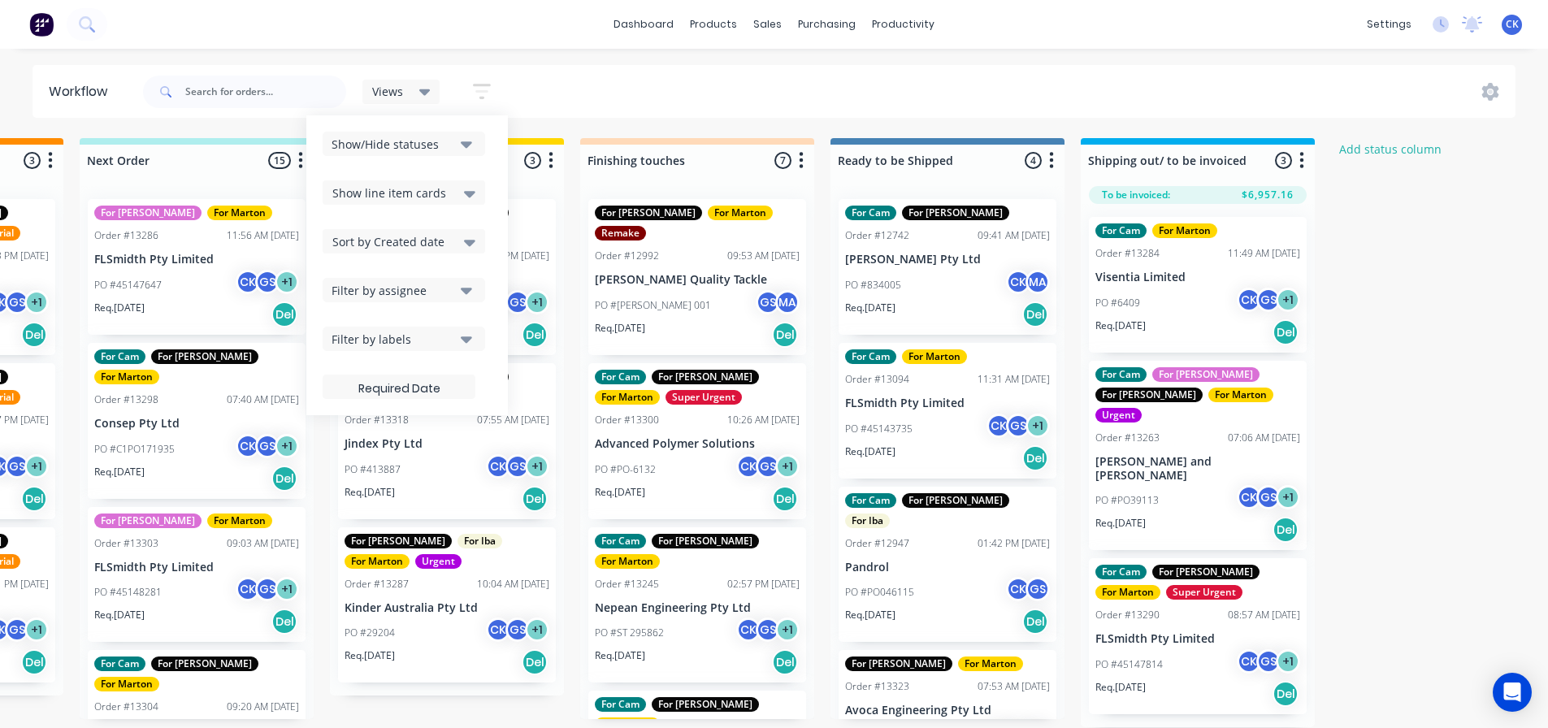
click at [437, 246] on span "Sort by Created date" at bounding box center [388, 241] width 112 height 17
click at [430, 304] on div "Required date" at bounding box center [404, 305] width 163 height 29
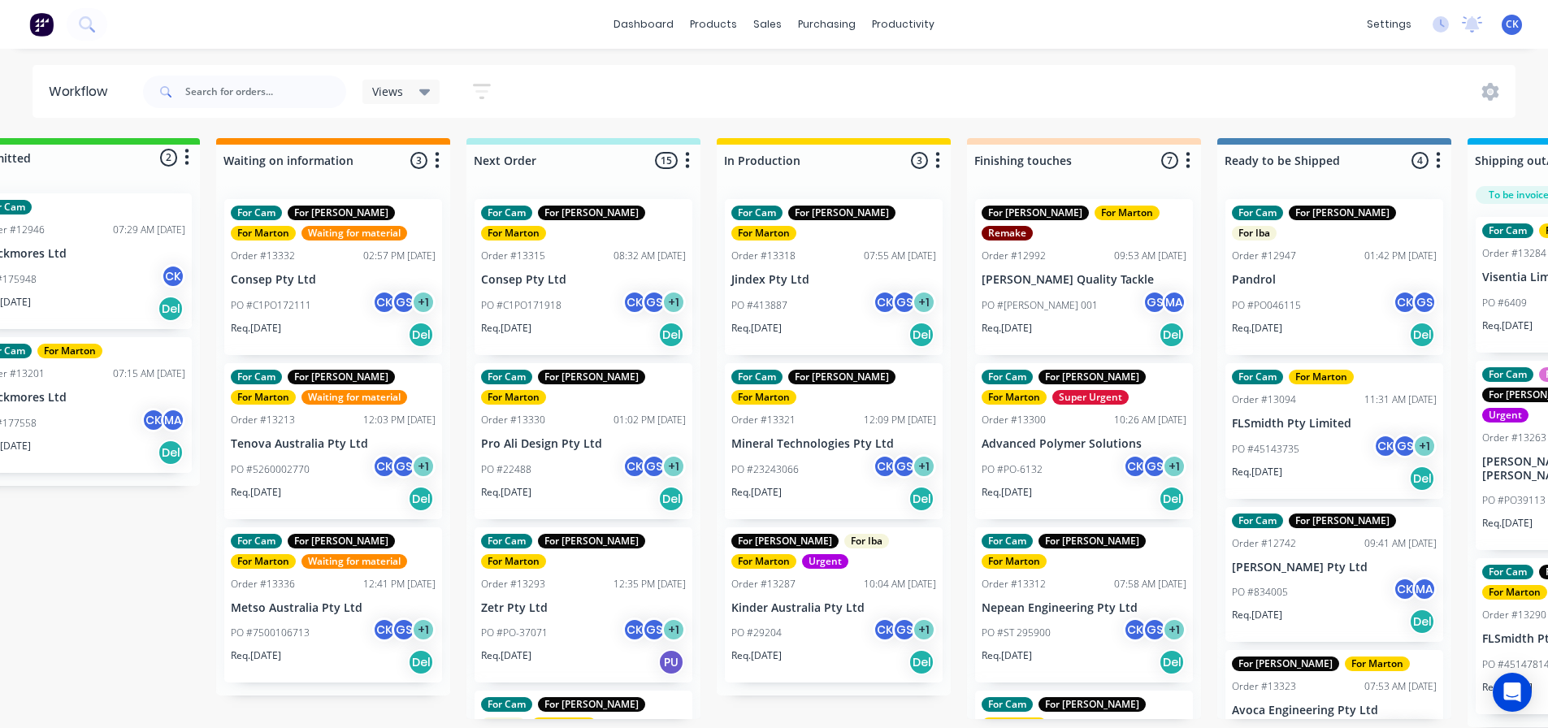
scroll to position [0, 76]
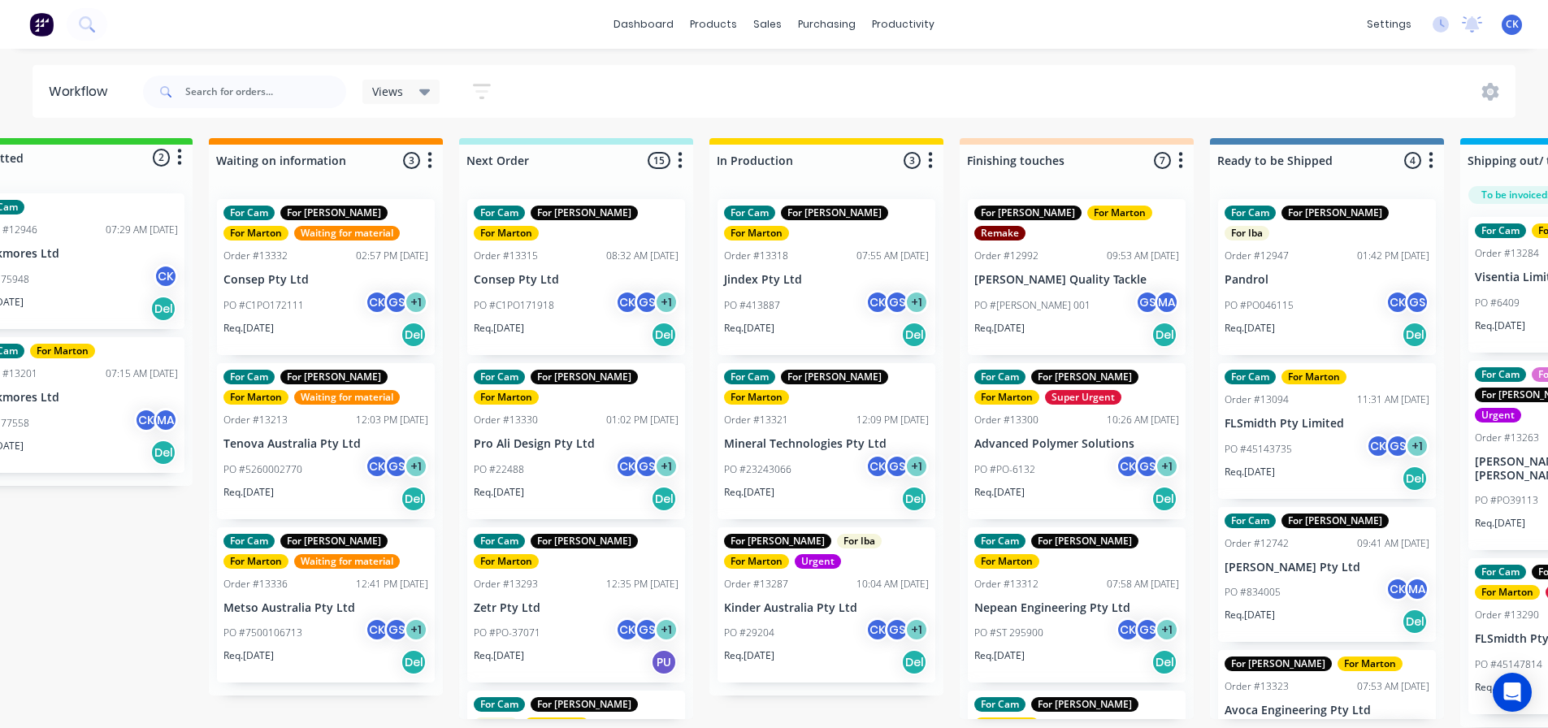
click at [549, 293] on div "PO #C1PO171918 CK GS + 1" at bounding box center [576, 305] width 205 height 31
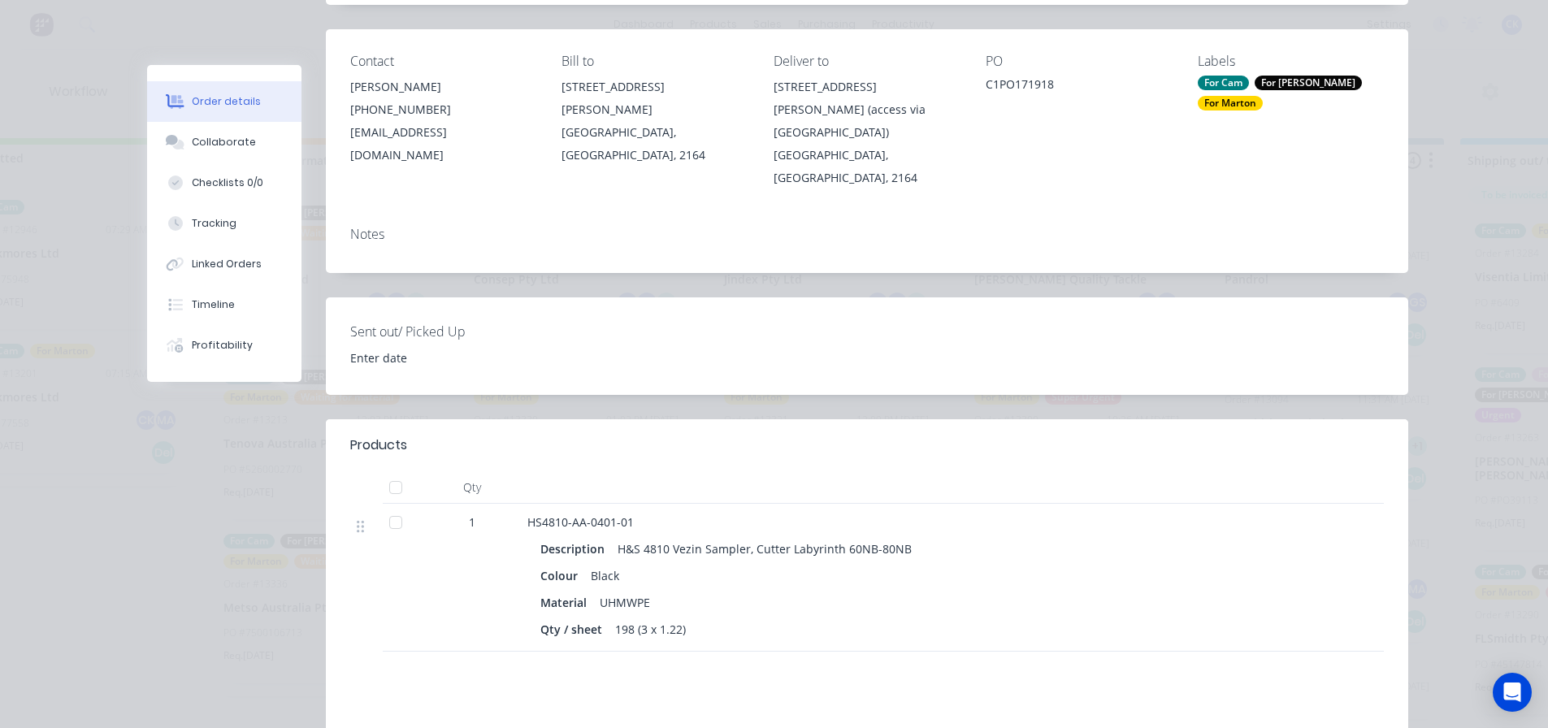
scroll to position [163, 0]
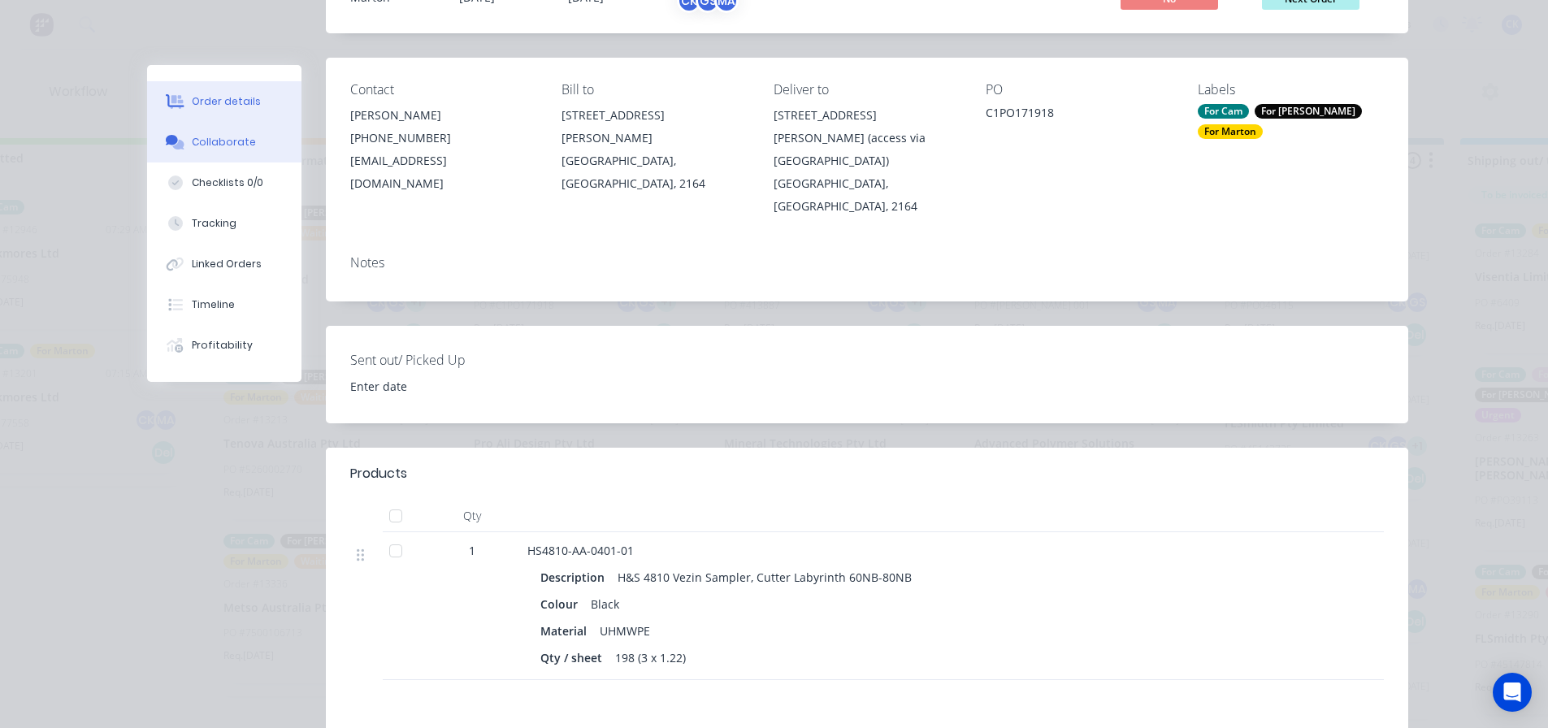
click at [243, 153] on button "Collaborate" at bounding box center [224, 142] width 154 height 41
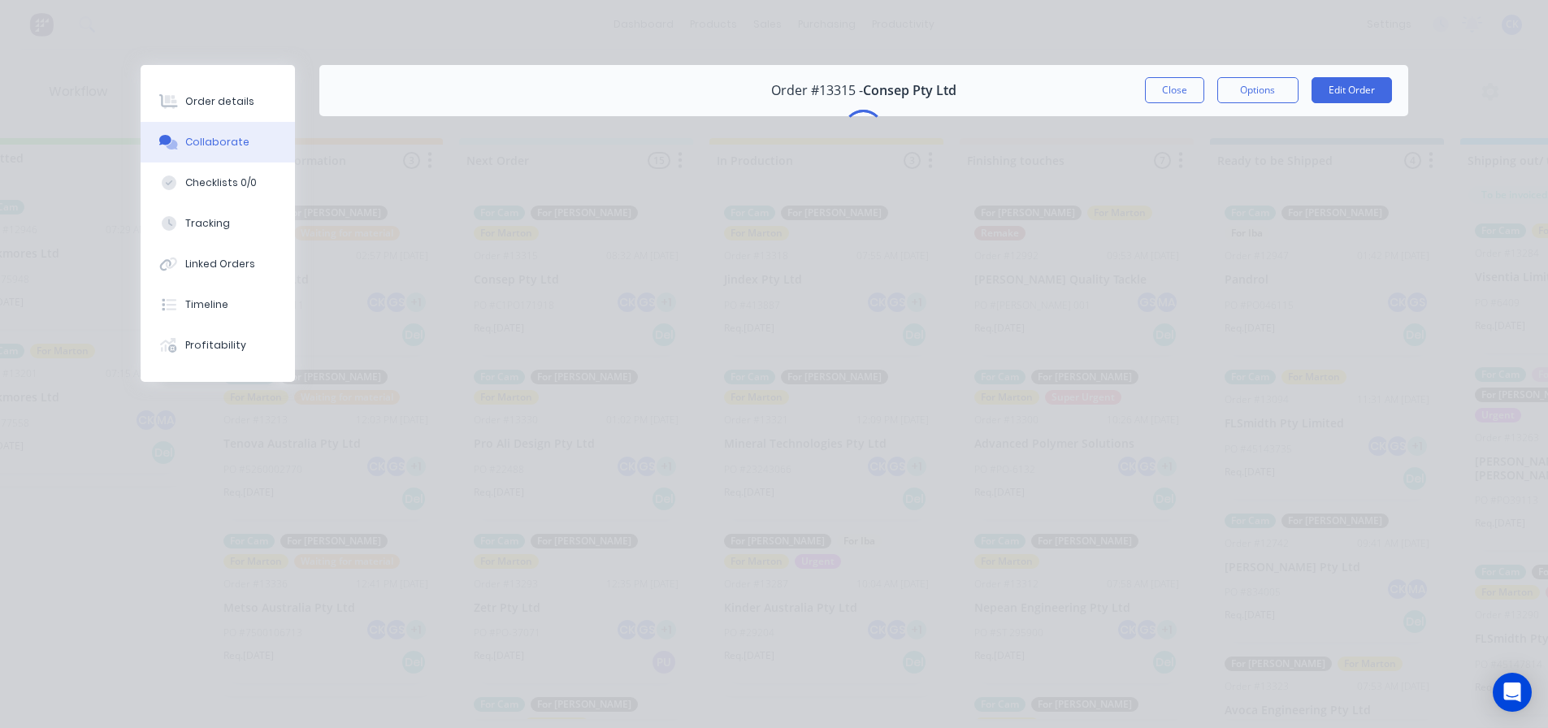
scroll to position [0, 0]
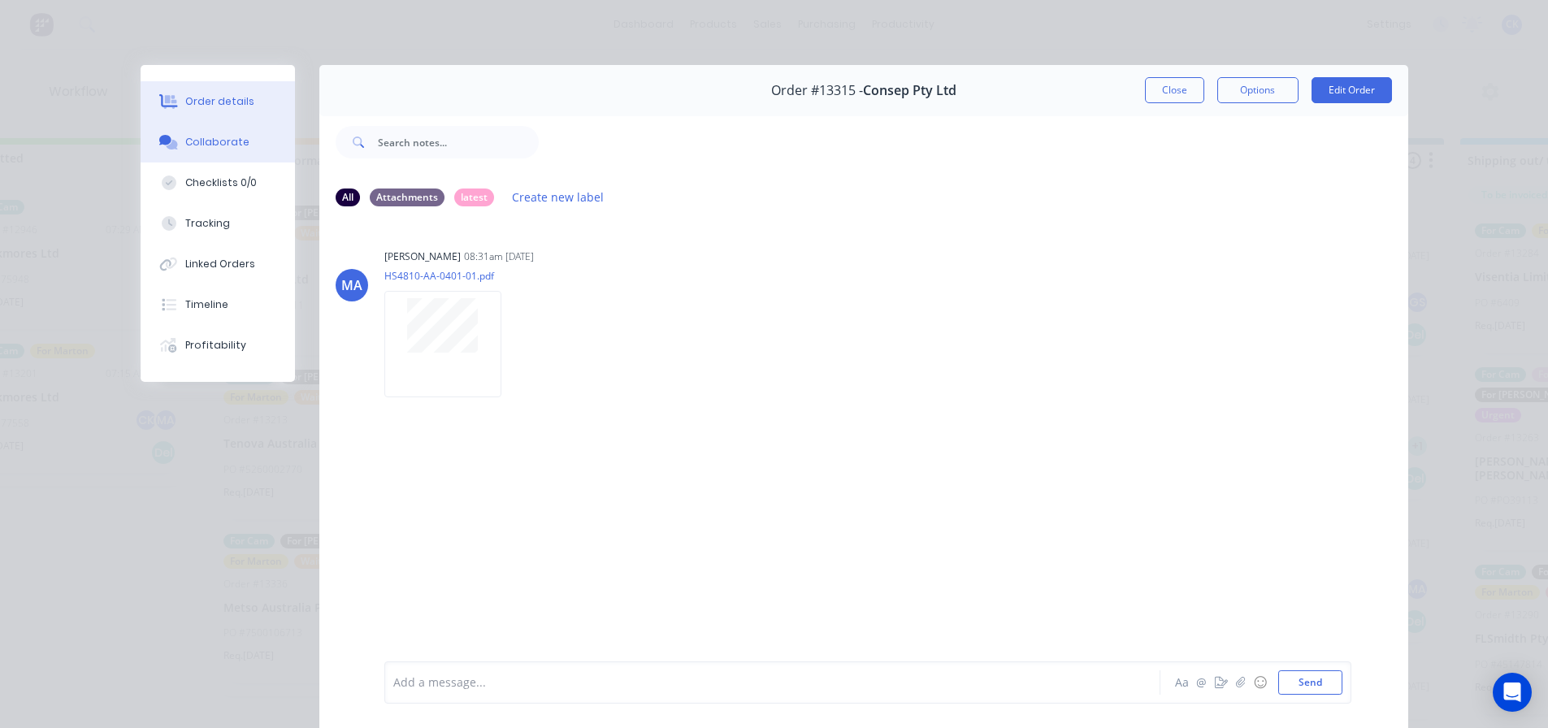
click at [156, 89] on button "Order details" at bounding box center [218, 101] width 154 height 41
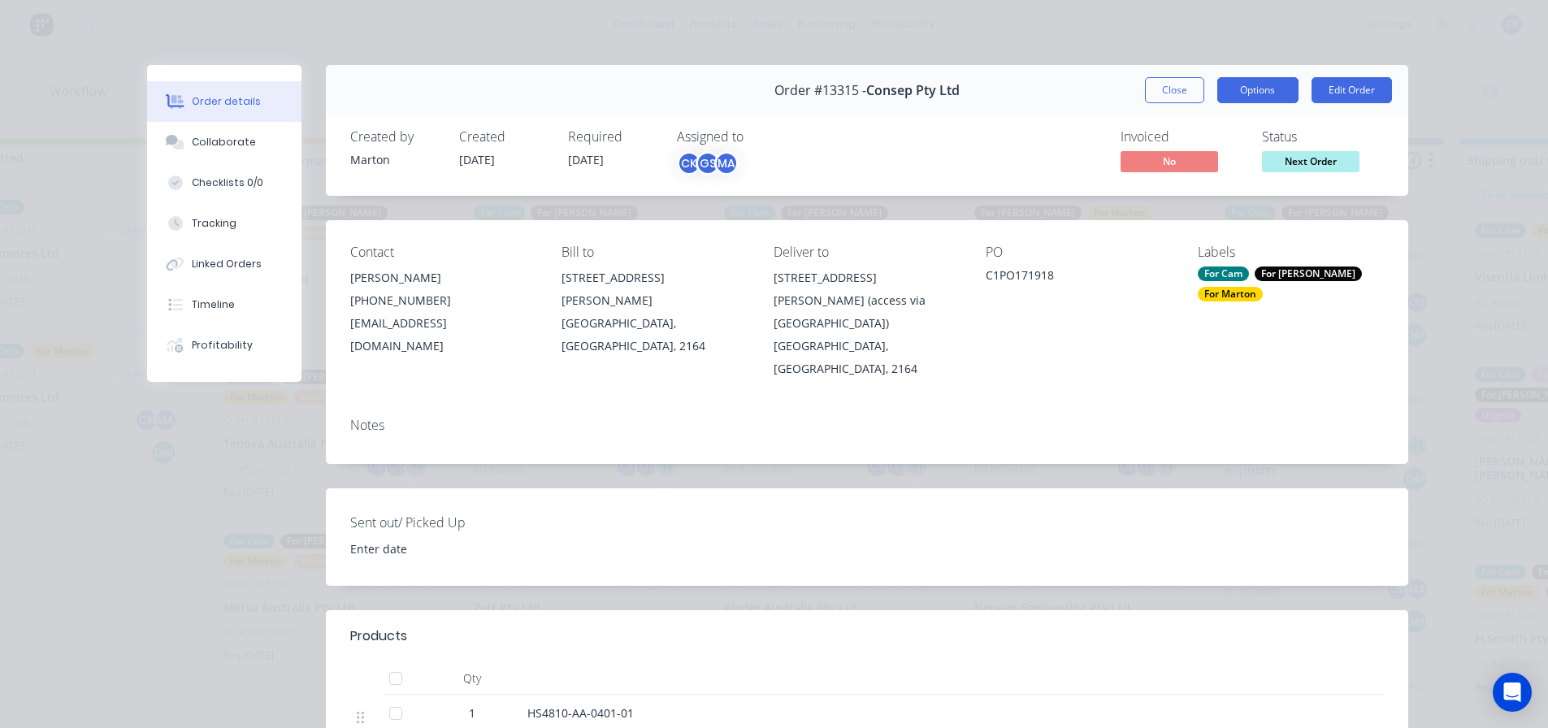
click at [1258, 93] on button "Options" at bounding box center [1258, 90] width 81 height 26
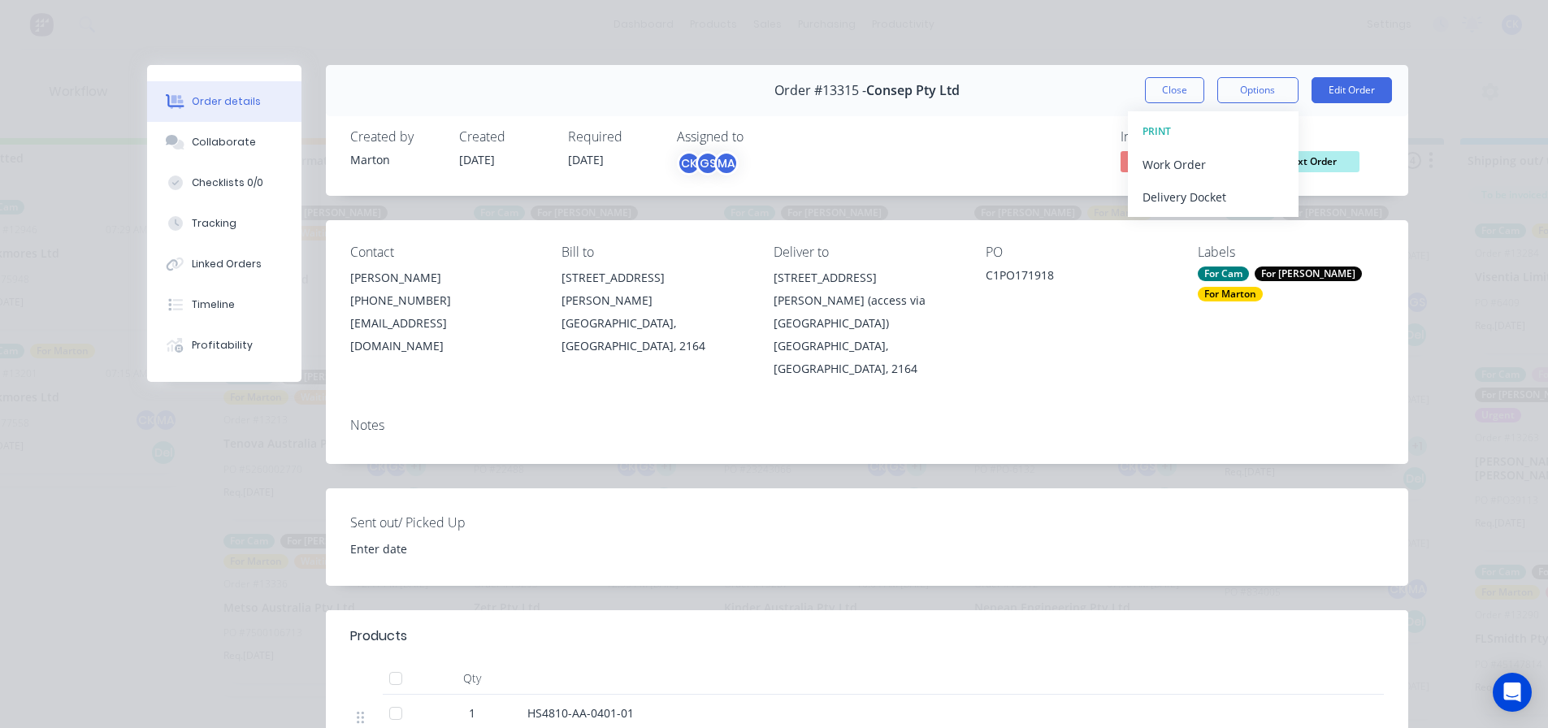
click at [849, 454] on div "Order #13315 - Consep Pty Ltd Close Options PRINT Work Order Delivery Docket Ed…" at bounding box center [777, 598] width 1261 height 1067
click at [1267, 163] on span "Next Order" at bounding box center [1311, 161] width 98 height 20
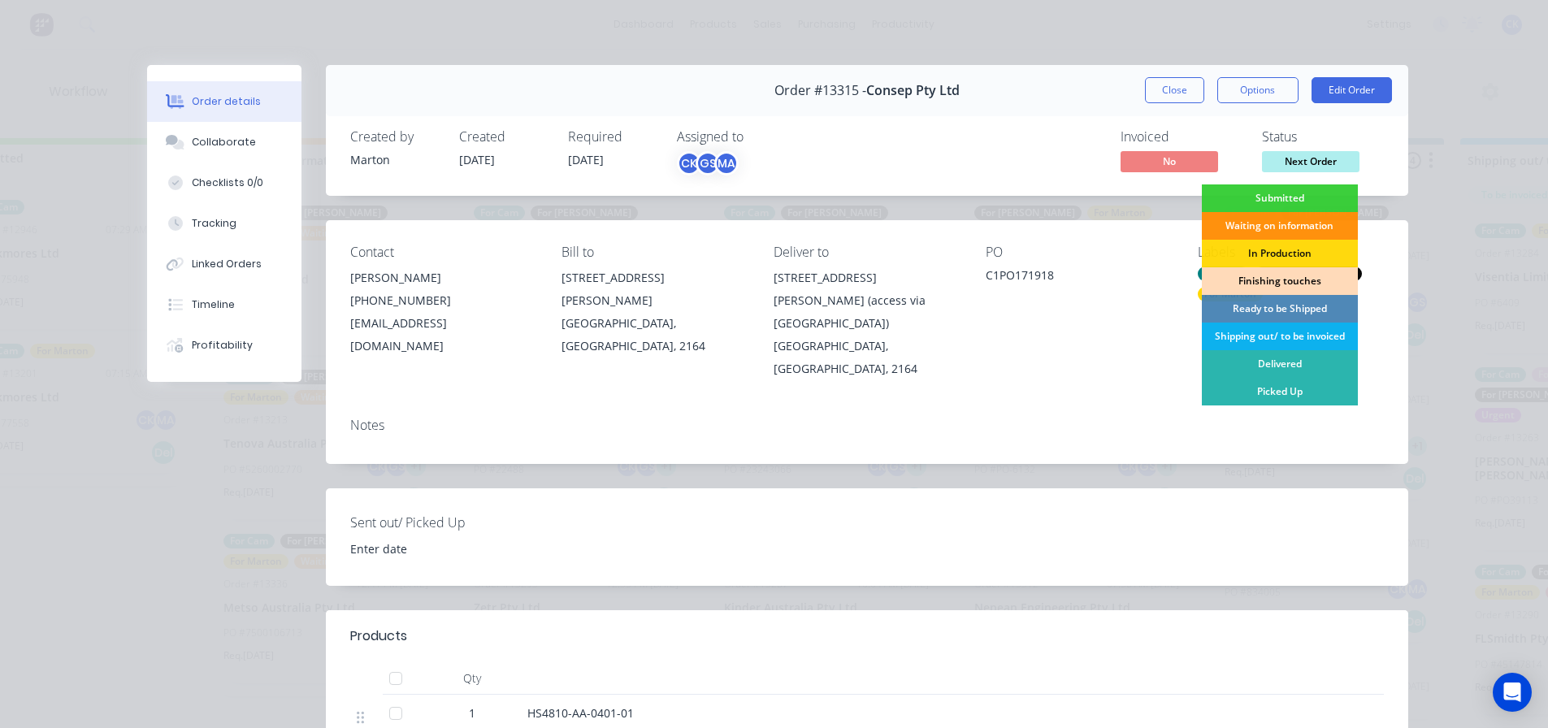
click at [1263, 283] on div "Finishing touches" at bounding box center [1280, 281] width 156 height 28
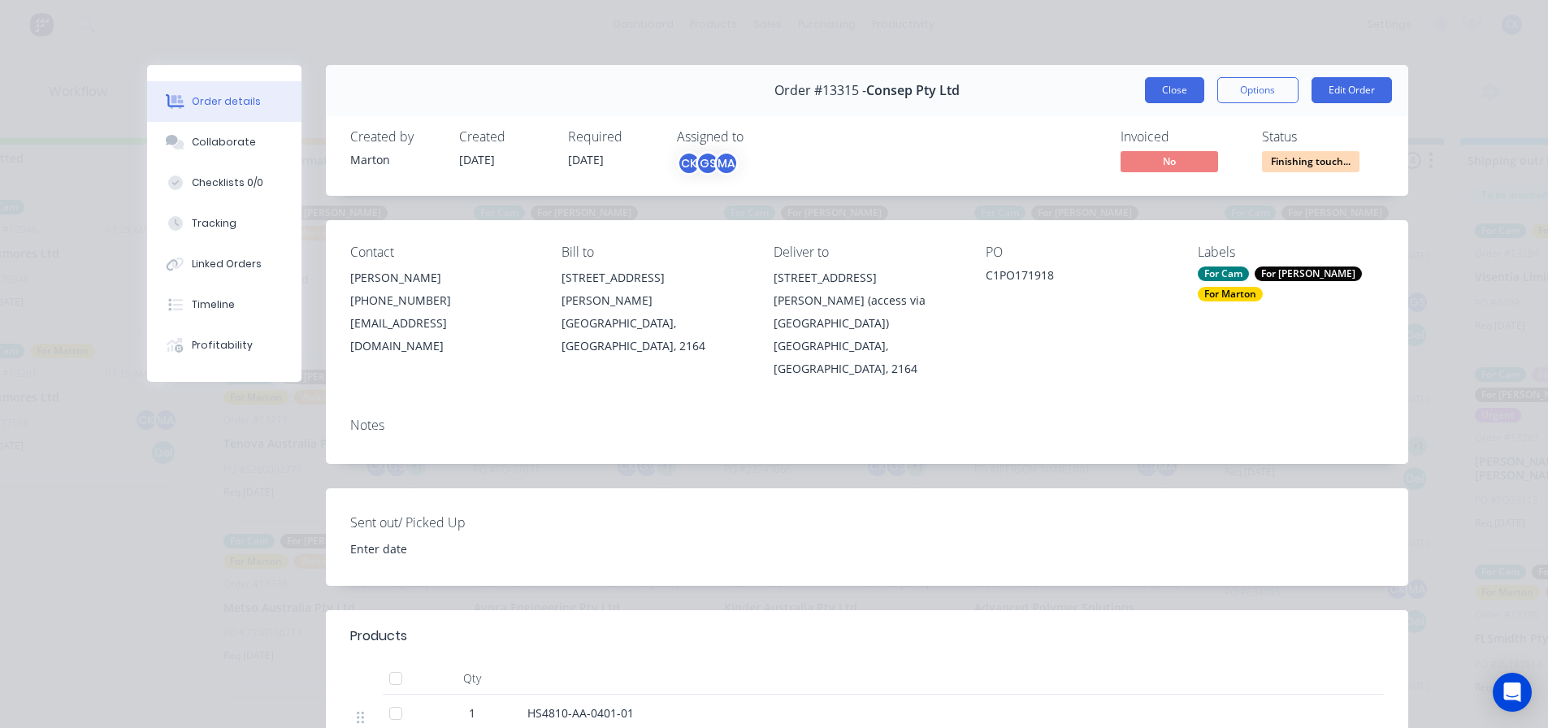
click at [1187, 85] on button "Close" at bounding box center [1174, 90] width 59 height 26
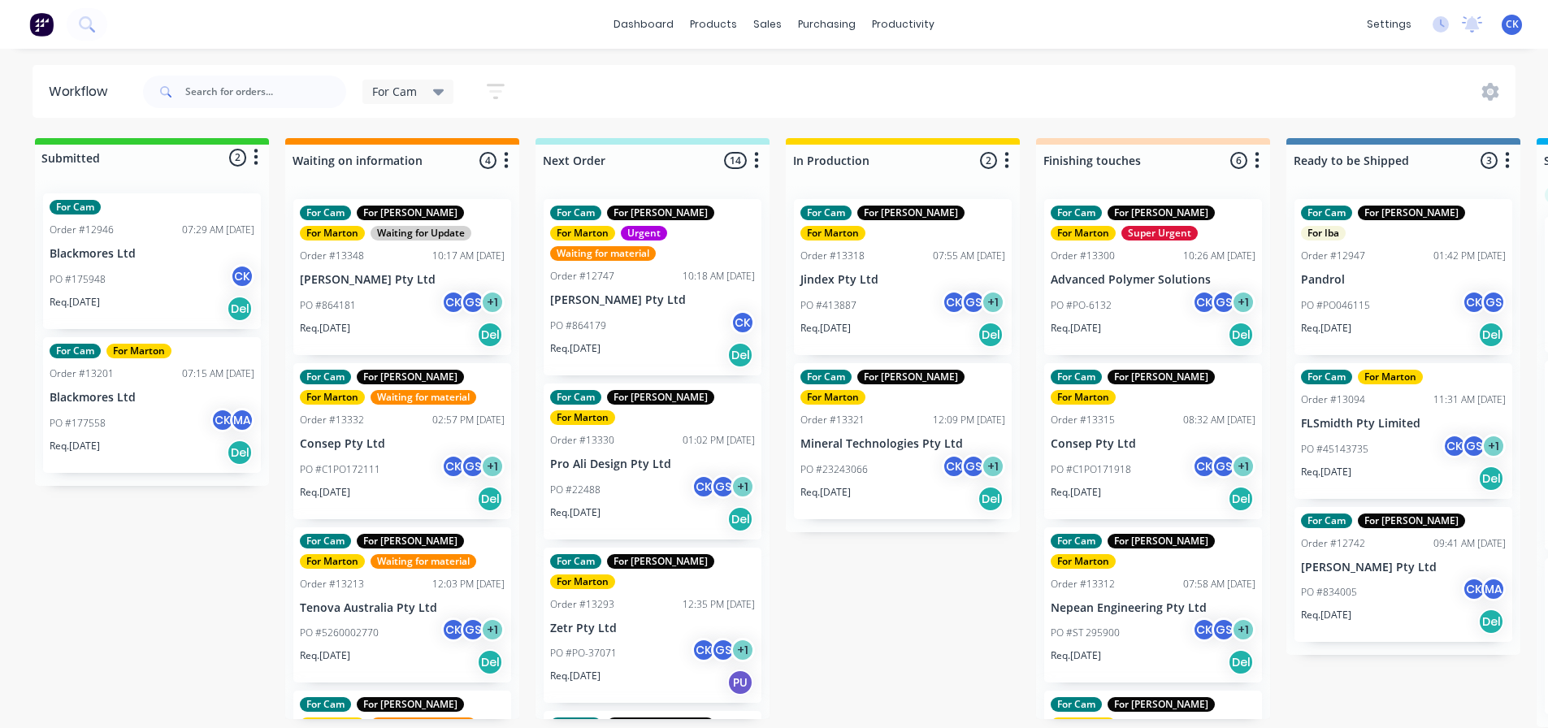
click at [660, 341] on div "Req. [DATE] Del" at bounding box center [652, 355] width 205 height 28
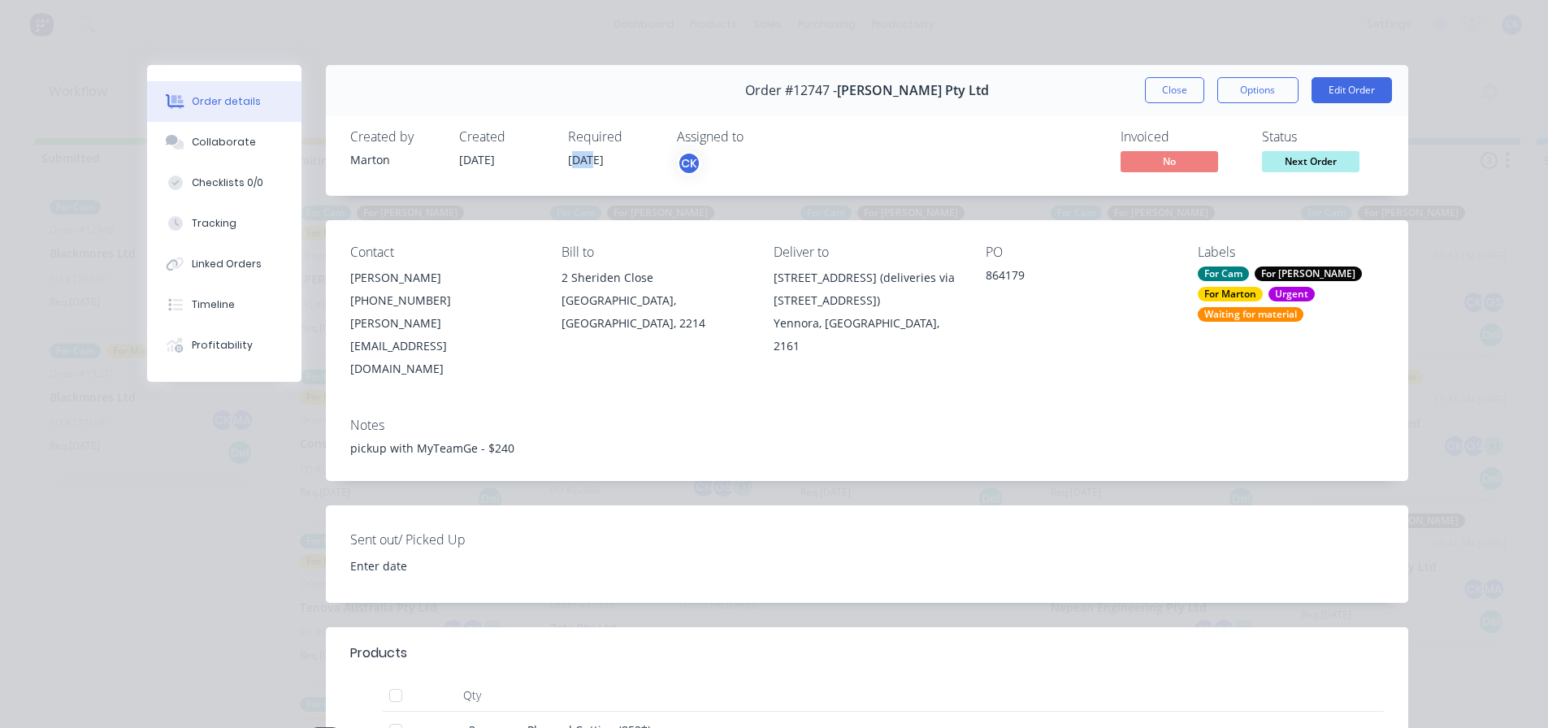
drag, startPoint x: 567, startPoint y: 163, endPoint x: 588, endPoint y: 161, distance: 21.3
click at [588, 161] on span "08/03/25" at bounding box center [586, 159] width 36 height 15
click at [592, 160] on span "08/03/25" at bounding box center [586, 159] width 36 height 15
drag, startPoint x: 578, startPoint y: 162, endPoint x: 596, endPoint y: 162, distance: 17.9
click at [596, 162] on span "08/03/25" at bounding box center [586, 159] width 36 height 15
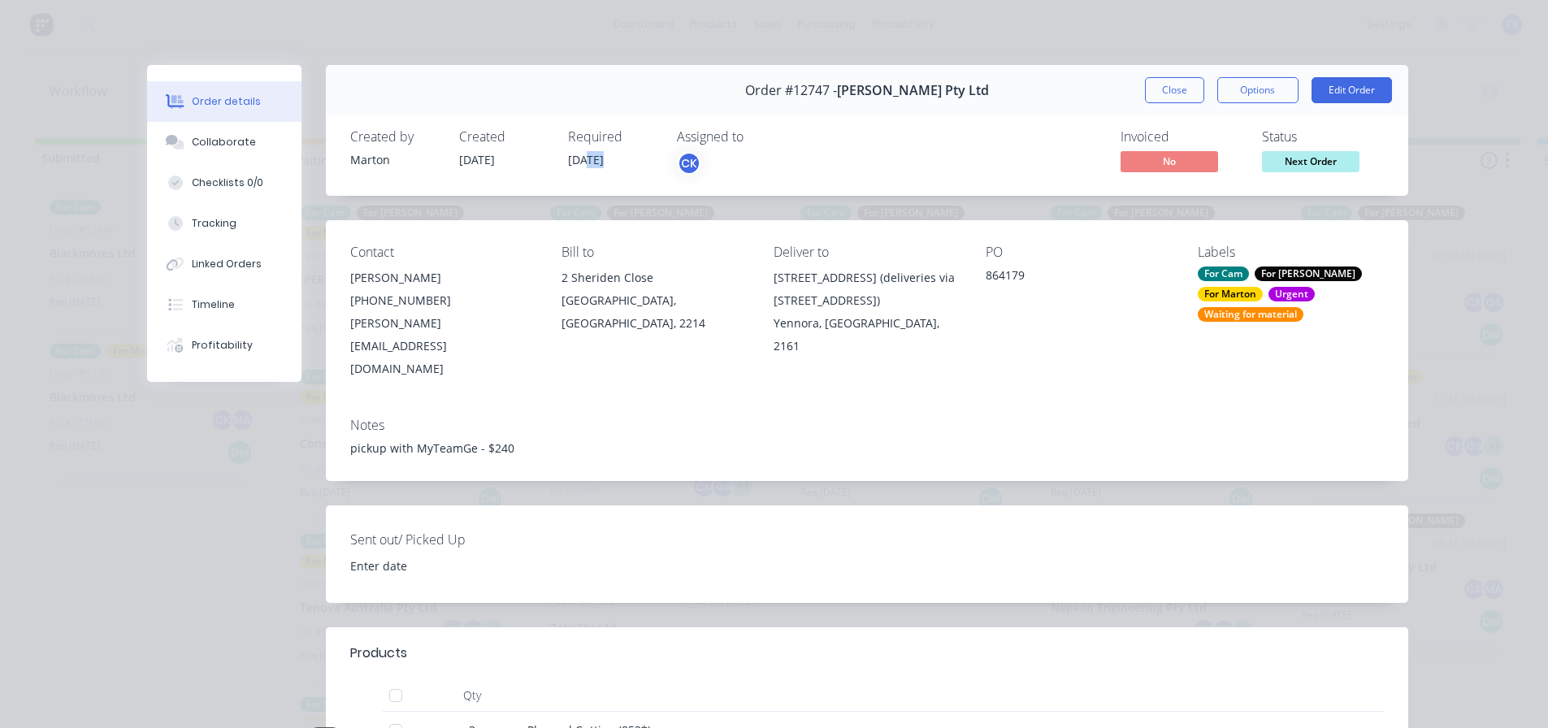
click at [596, 162] on span "08/03/25" at bounding box center [586, 159] width 36 height 15
click at [588, 162] on span "08/03/25" at bounding box center [586, 159] width 36 height 15
drag, startPoint x: 1151, startPoint y: 93, endPoint x: 1142, endPoint y: 99, distance: 10.6
click at [1151, 93] on button "Close" at bounding box center [1174, 90] width 59 height 26
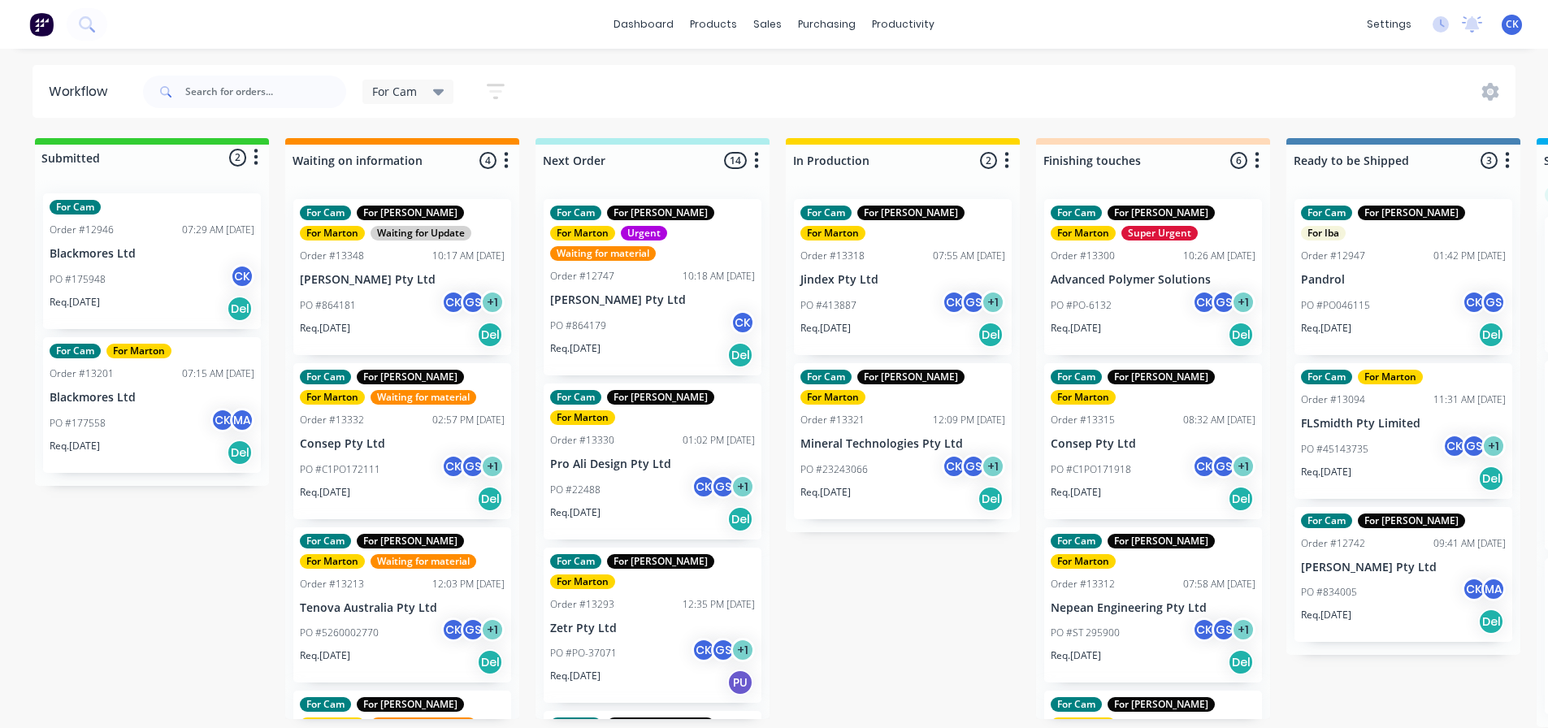
click at [494, 94] on icon "button" at bounding box center [496, 91] width 18 height 20
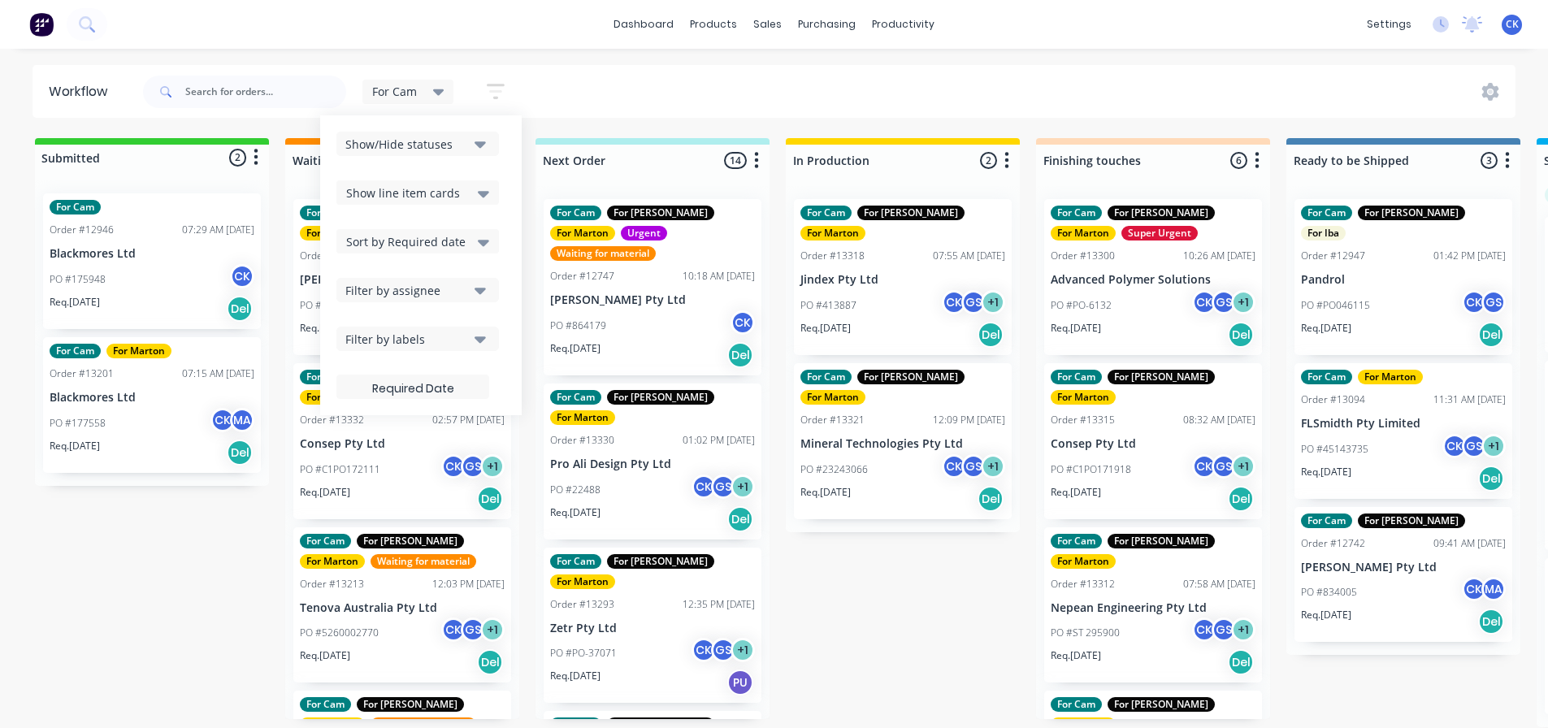
click at [461, 248] on span "Sort by Required date" at bounding box center [405, 241] width 119 height 17
click at [439, 307] on div "Required date" at bounding box center [417, 305] width 163 height 29
click at [645, 310] on div "PO #864179 CK" at bounding box center [652, 325] width 205 height 31
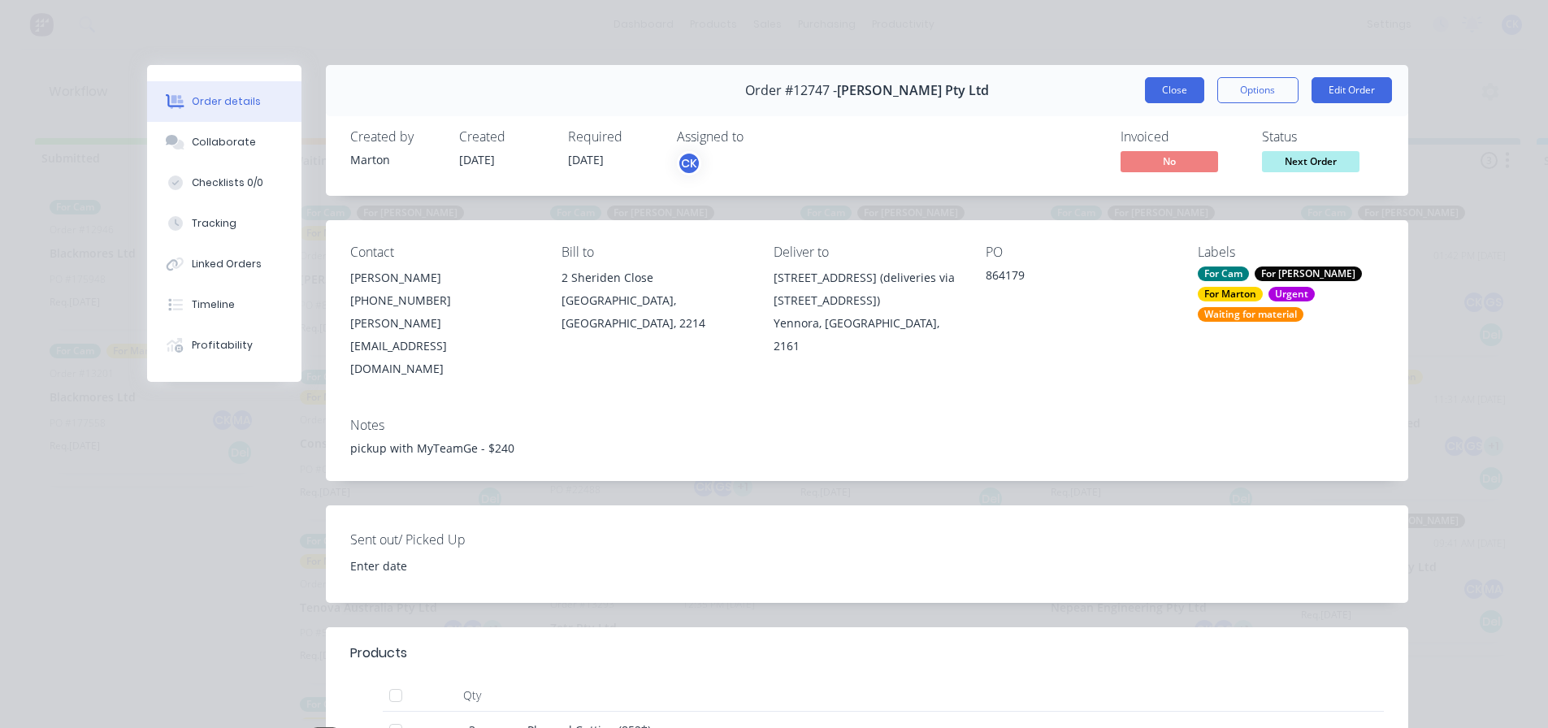
click at [1161, 84] on button "Close" at bounding box center [1174, 90] width 59 height 26
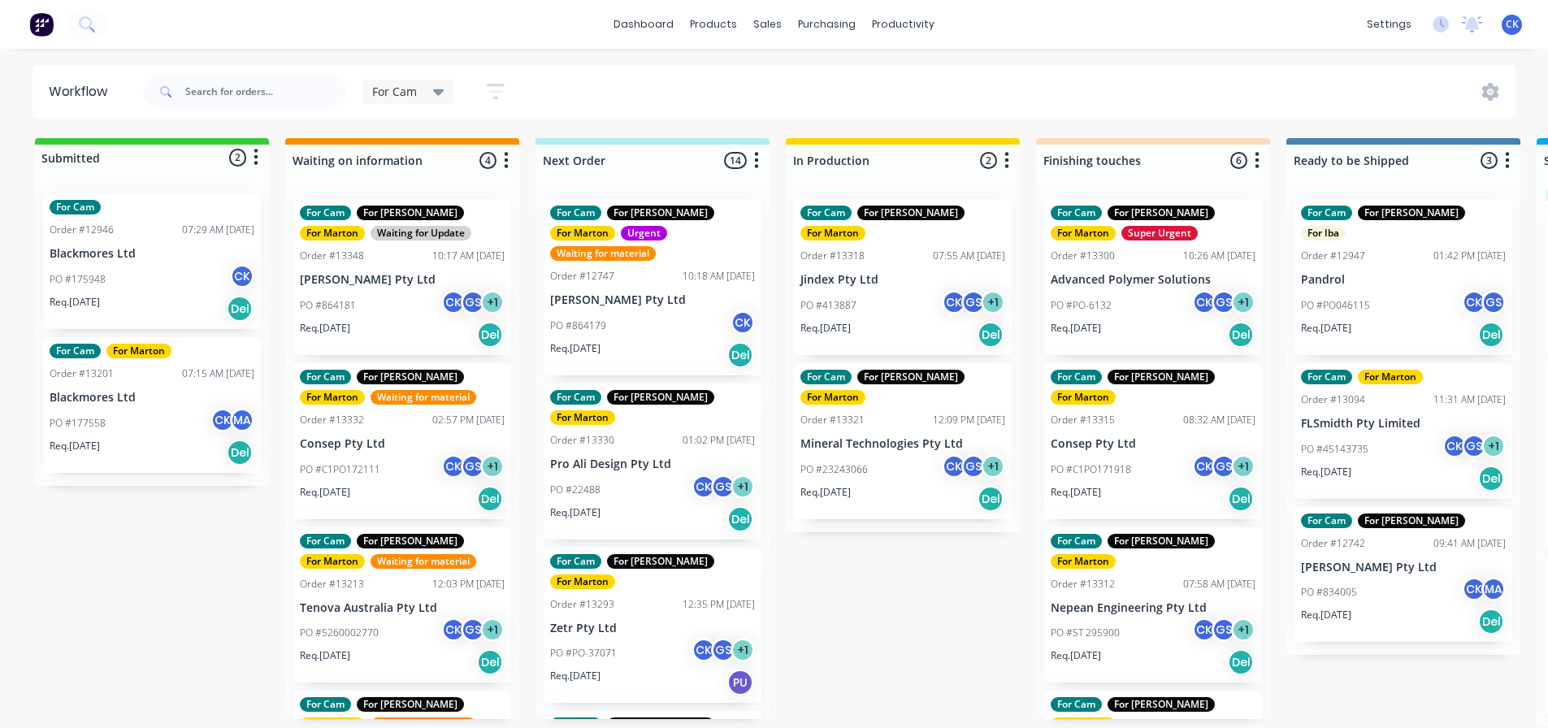
click at [653, 506] on div "Req. 24/09/25 Del" at bounding box center [652, 520] width 205 height 28
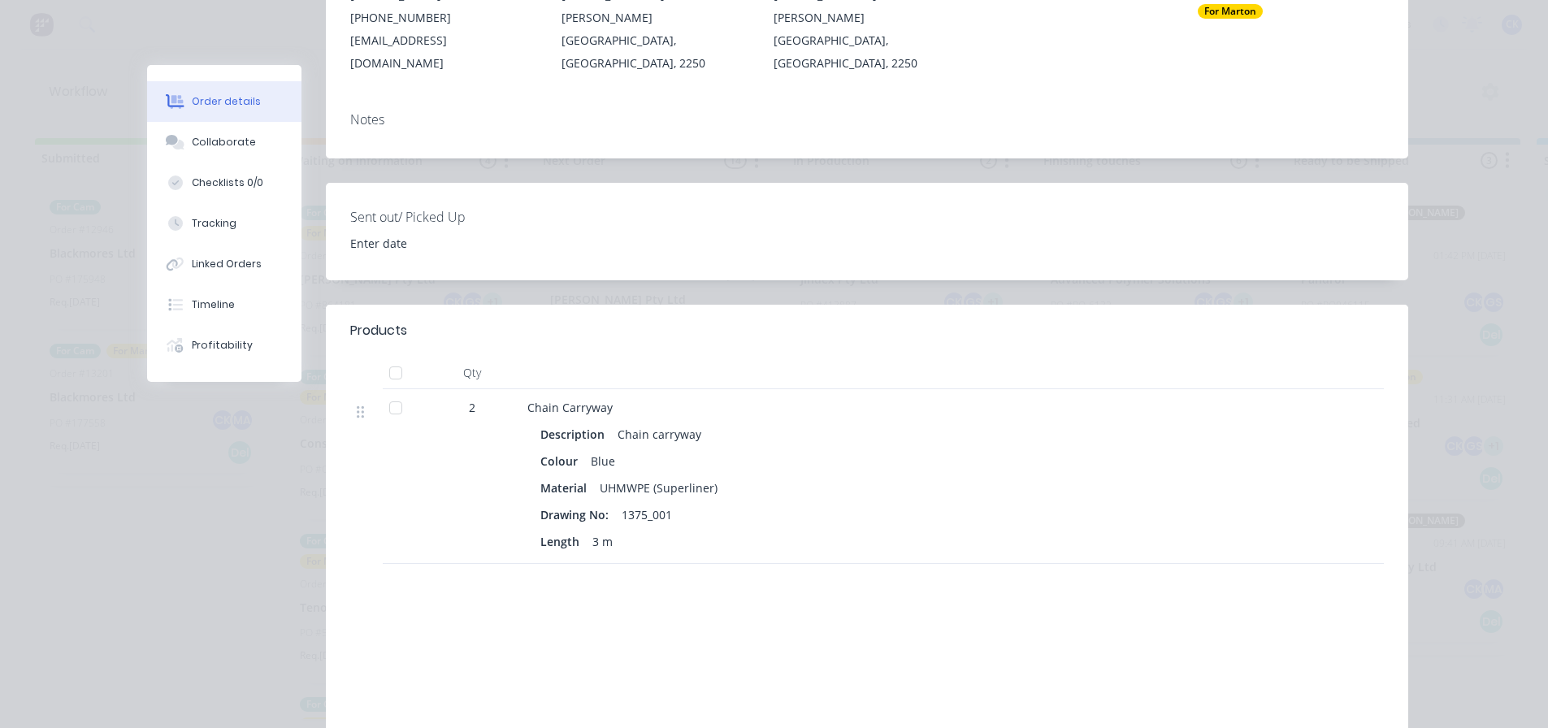
scroll to position [325, 0]
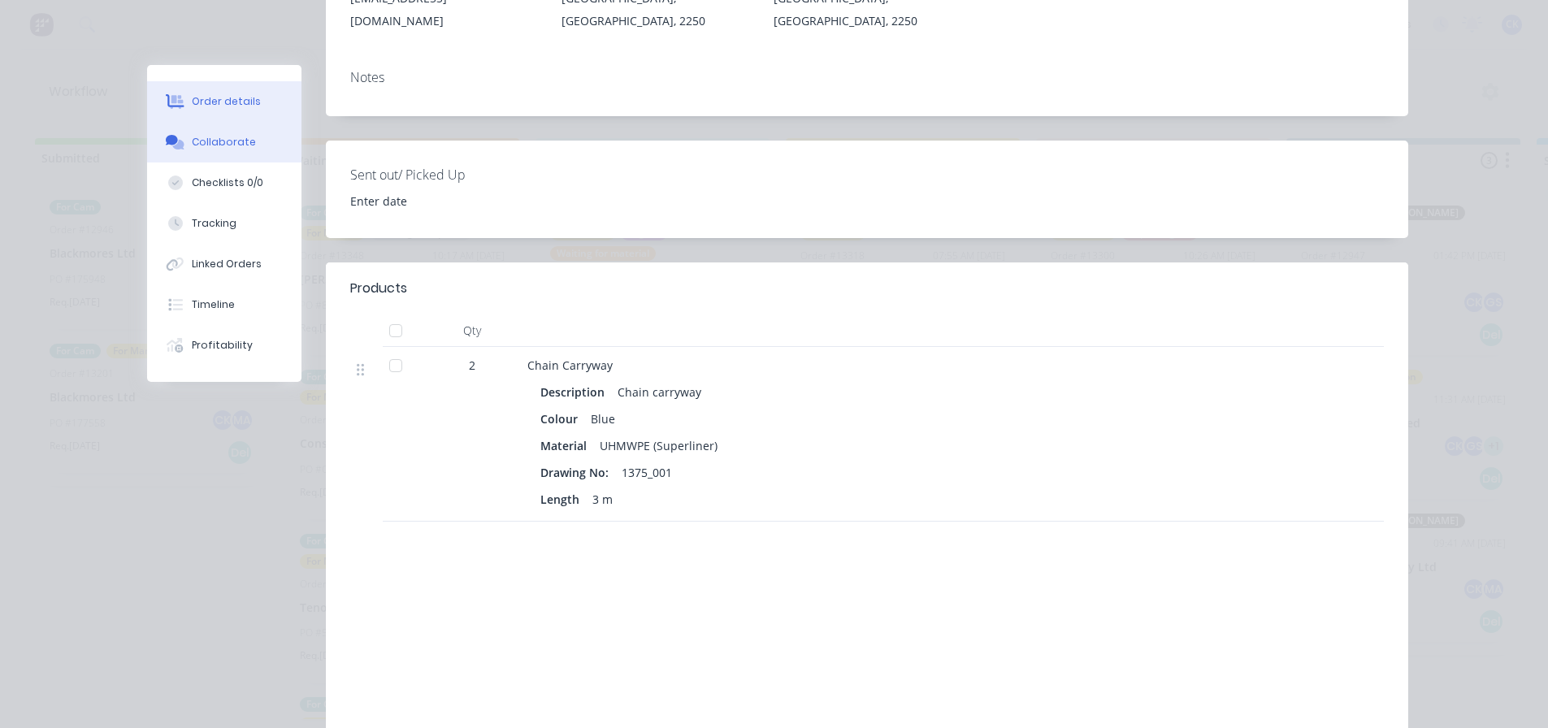
click at [237, 144] on div "Collaborate" at bounding box center [224, 142] width 64 height 15
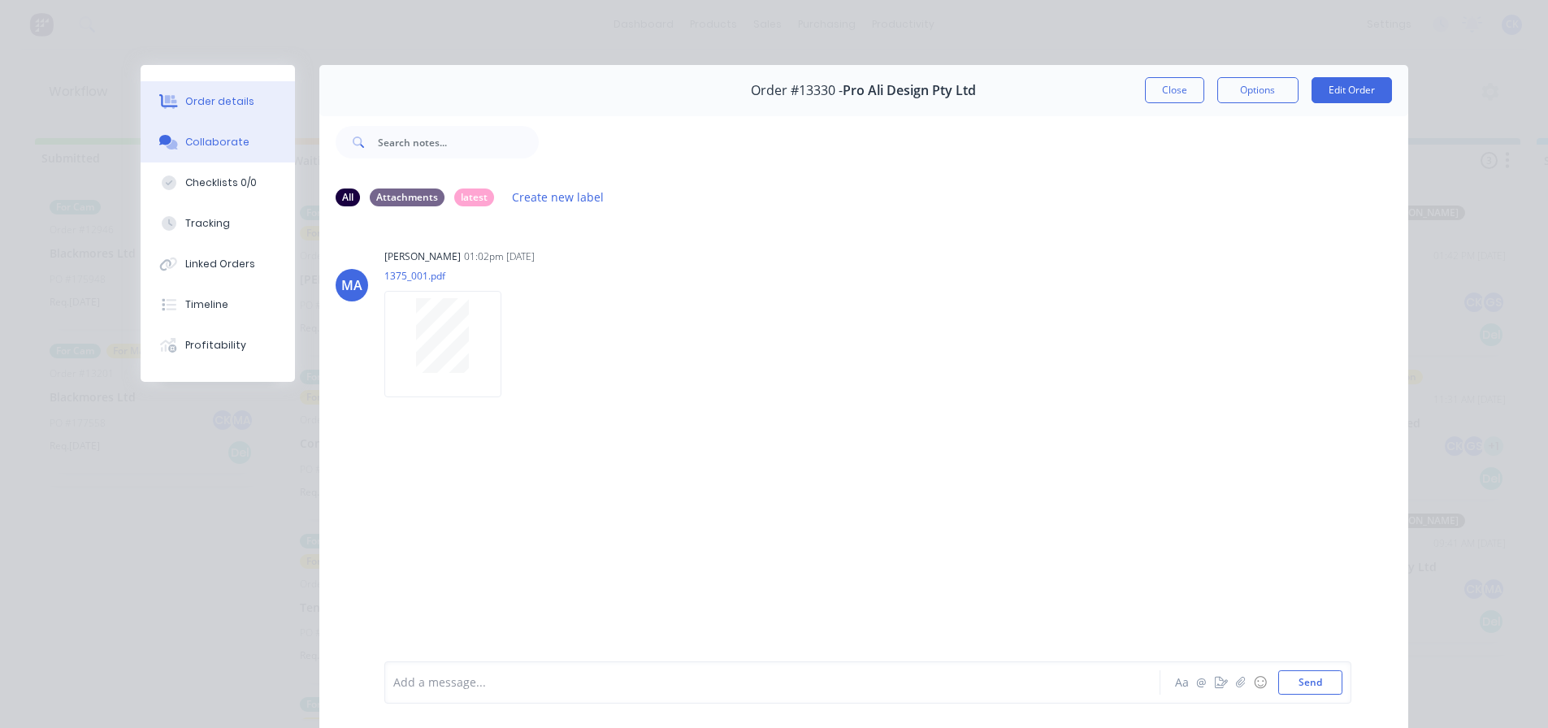
click at [241, 120] on button "Order details" at bounding box center [218, 101] width 154 height 41
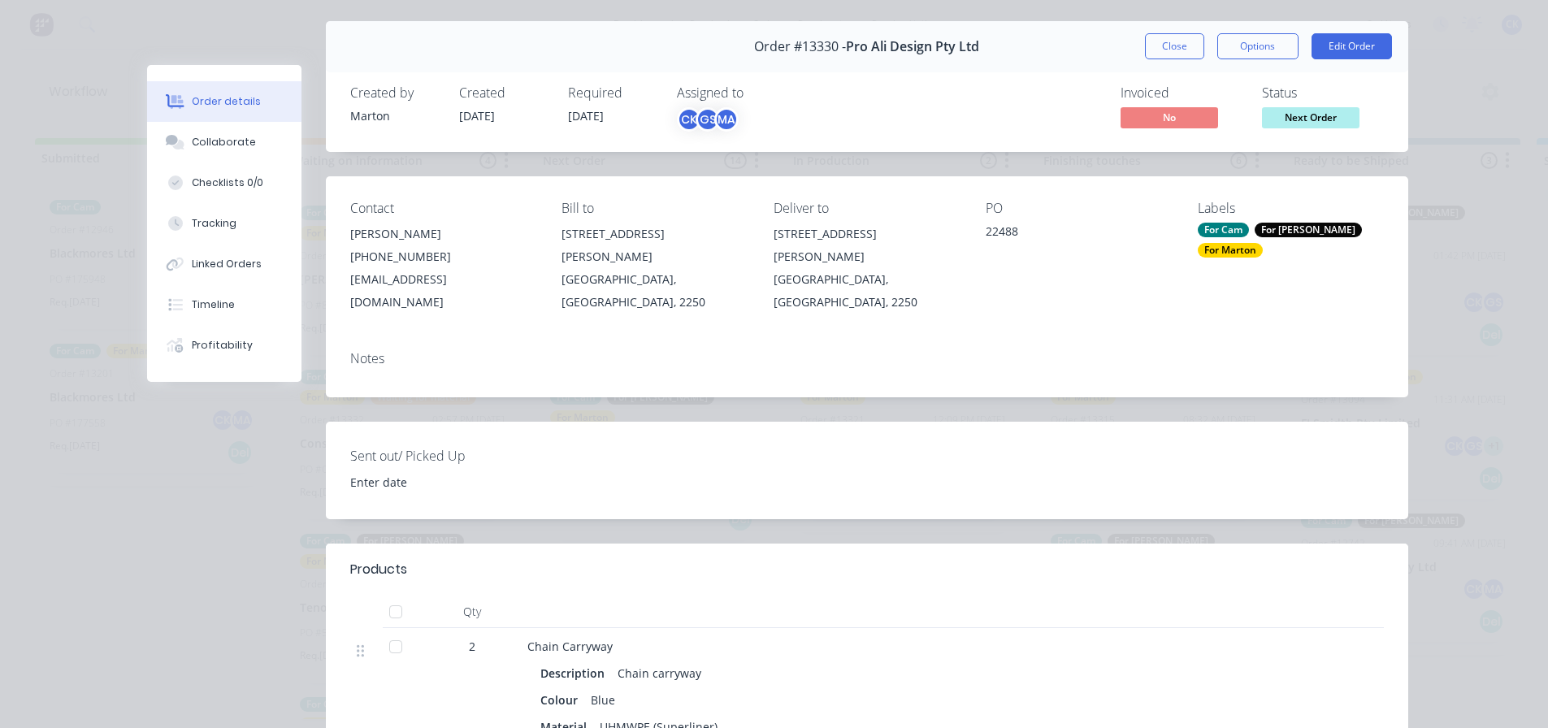
scroll to position [244, 0]
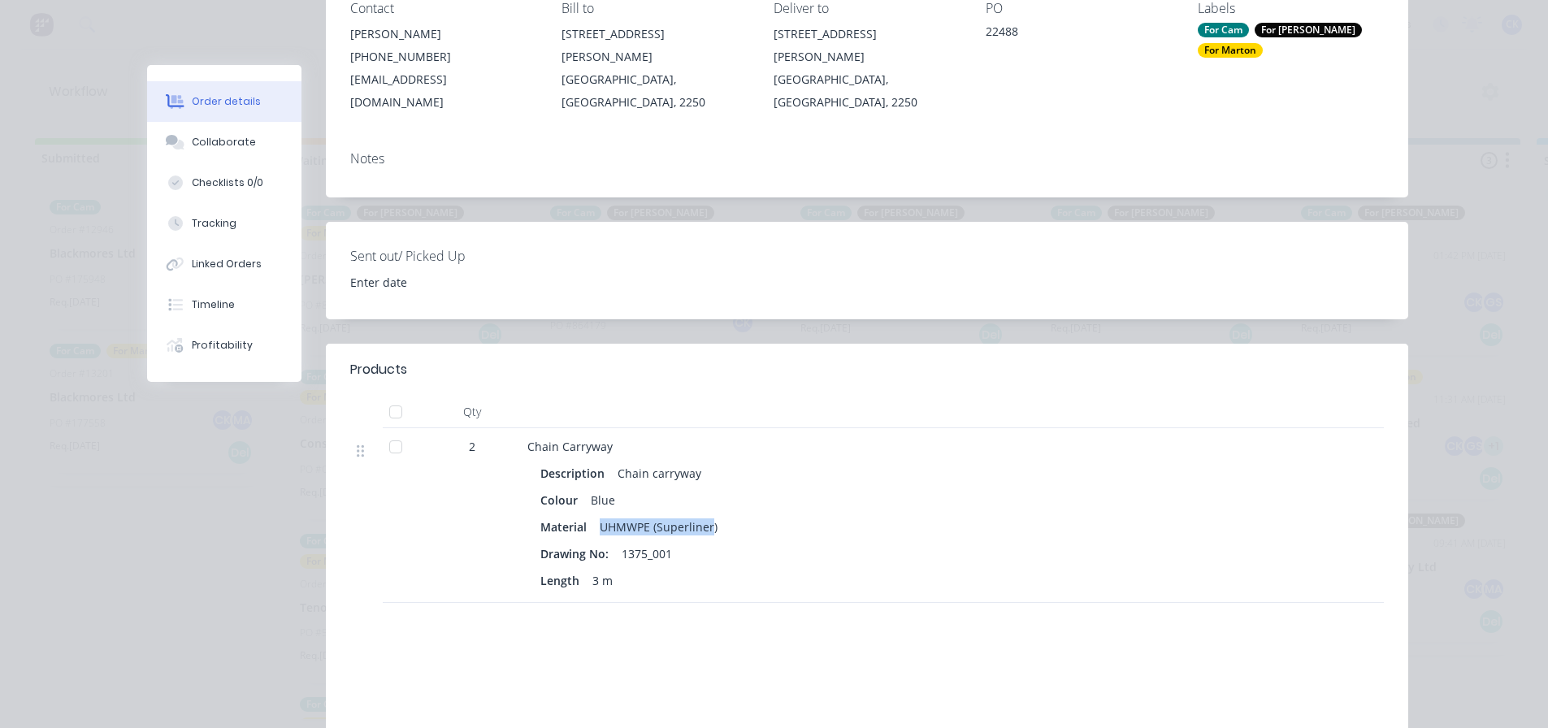
drag, startPoint x: 596, startPoint y: 510, endPoint x: 706, endPoint y: 516, distance: 110.7
click at [706, 516] on div "UHMWPE (Superliner)" at bounding box center [658, 527] width 131 height 24
click at [211, 144] on div "Collaborate" at bounding box center [224, 142] width 64 height 15
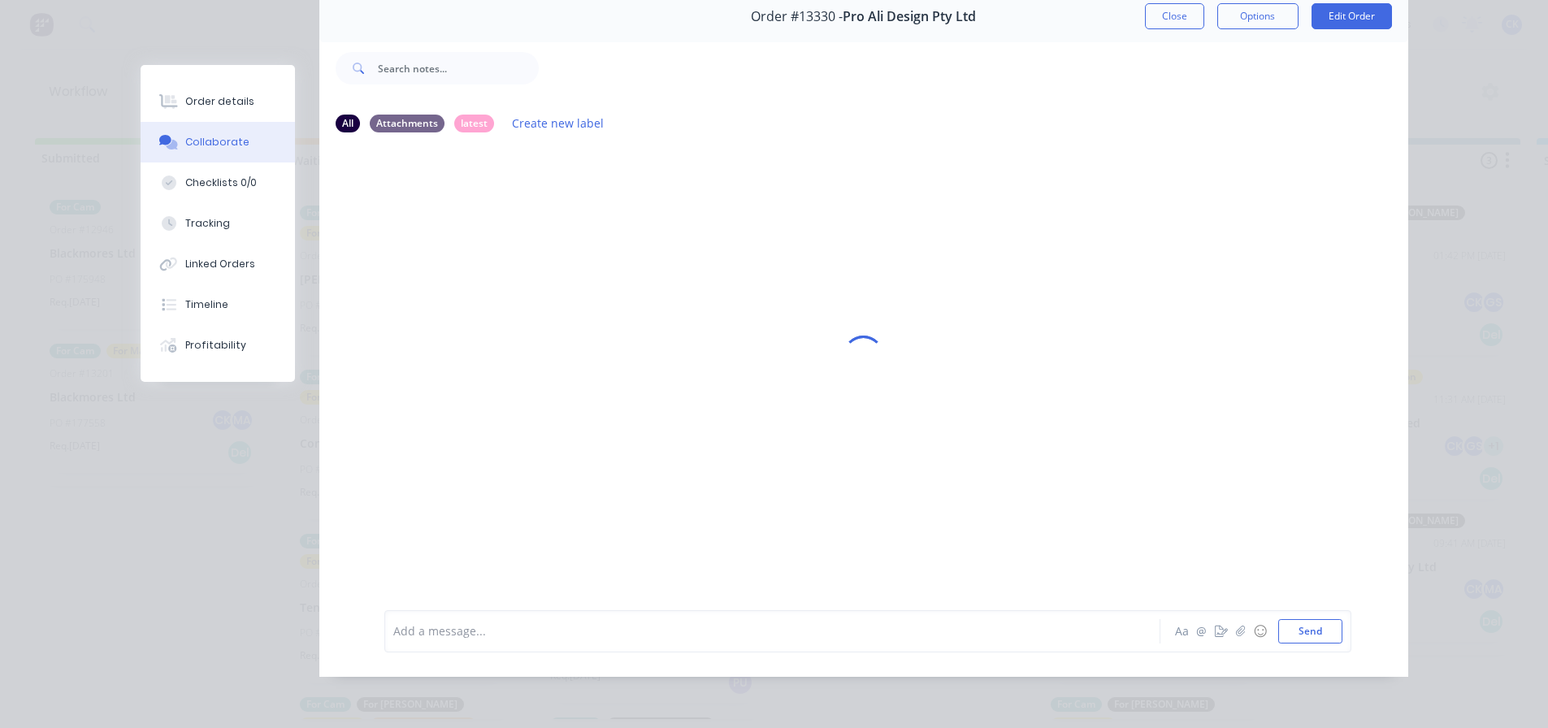
scroll to position [0, 0]
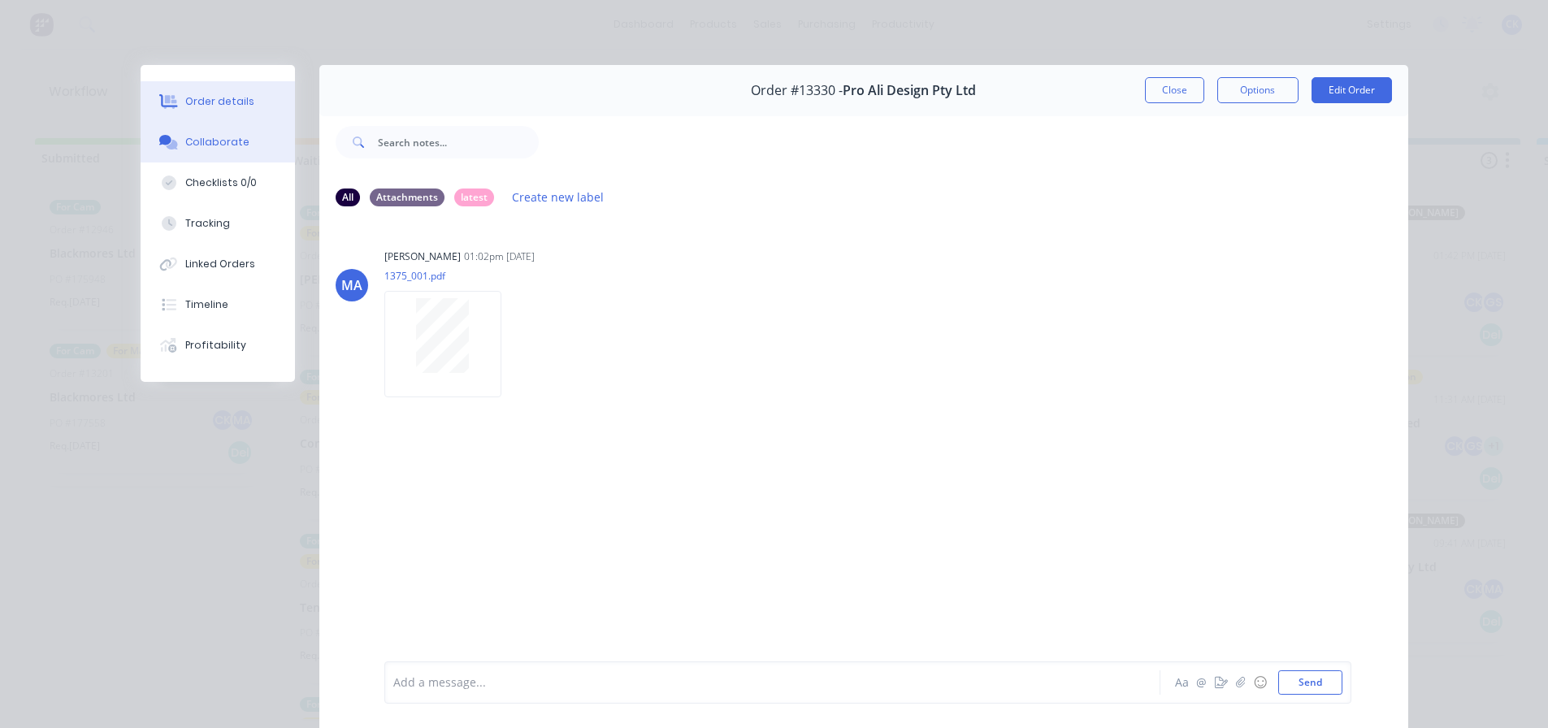
click at [226, 115] on button "Order details" at bounding box center [218, 101] width 154 height 41
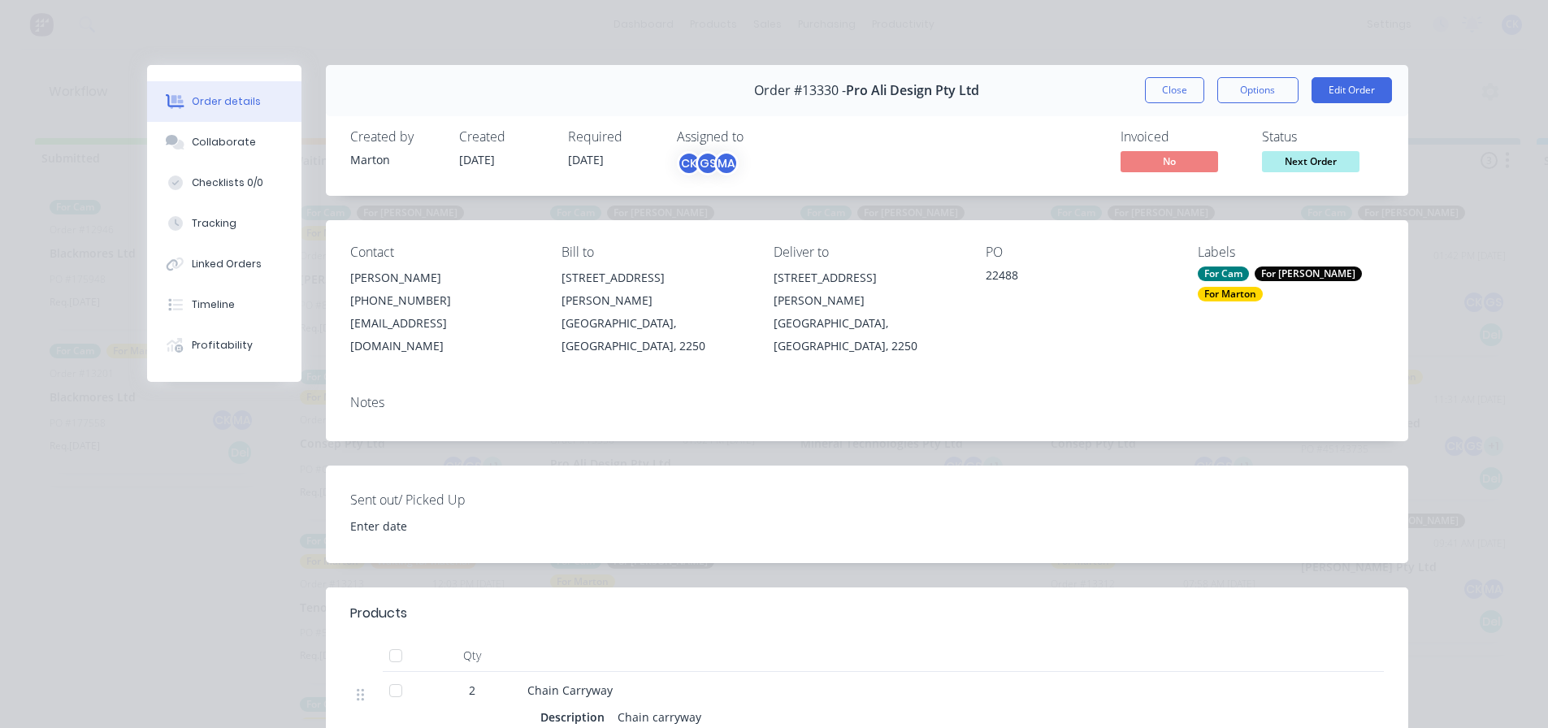
drag, startPoint x: 1151, startPoint y: 89, endPoint x: 1139, endPoint y: 98, distance: 15.1
click at [1151, 89] on button "Close" at bounding box center [1174, 90] width 59 height 26
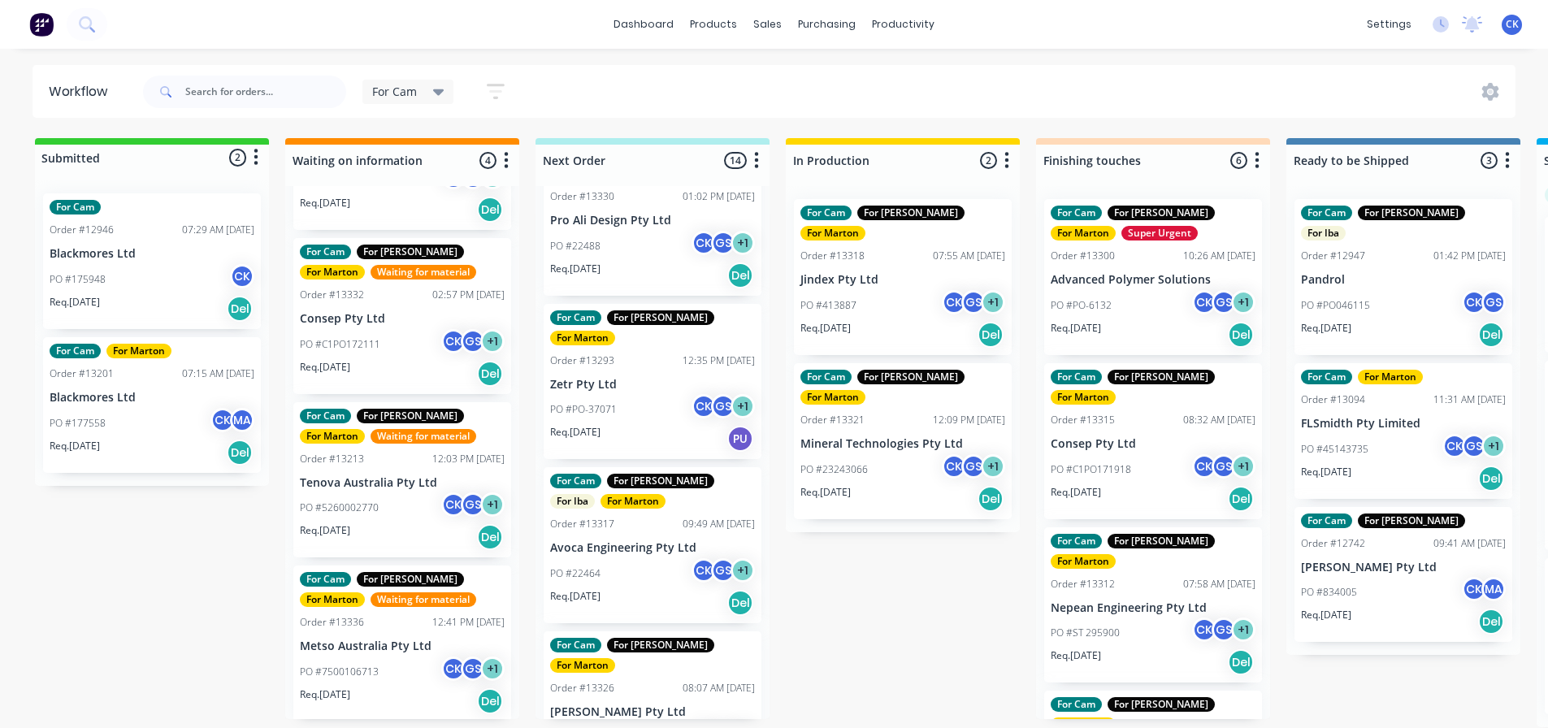
scroll to position [128, 0]
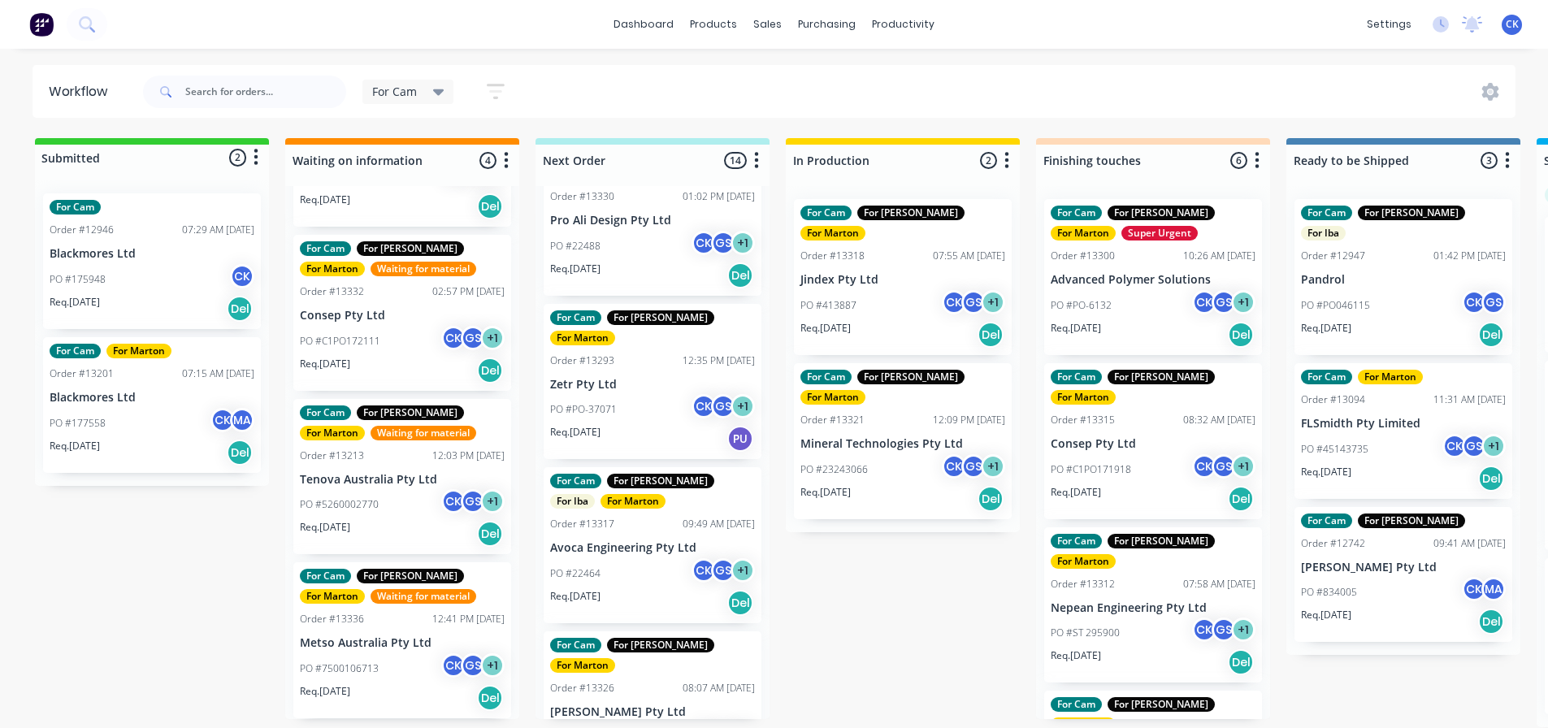
click at [354, 493] on div "PO #5260002770 CK GS + 1" at bounding box center [402, 504] width 205 height 31
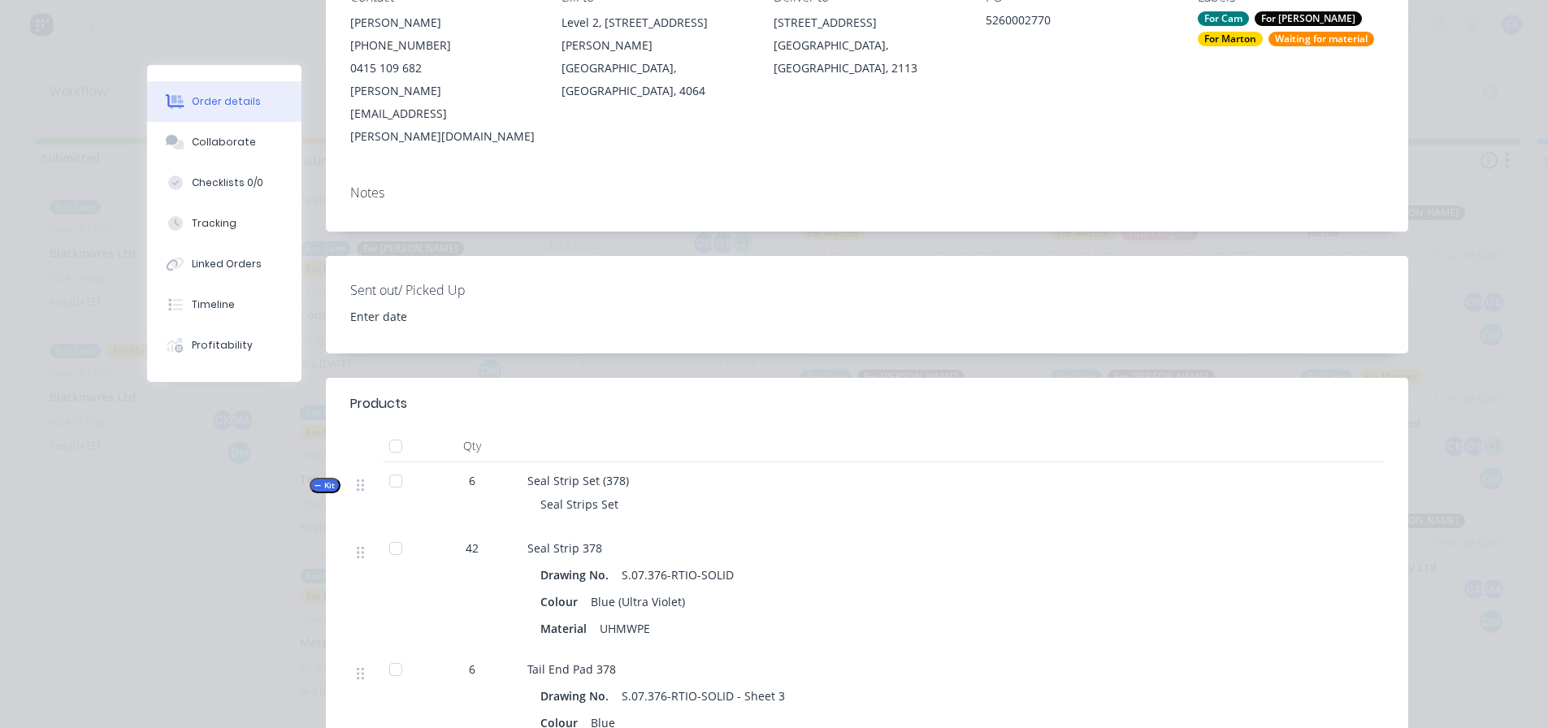
scroll to position [0, 0]
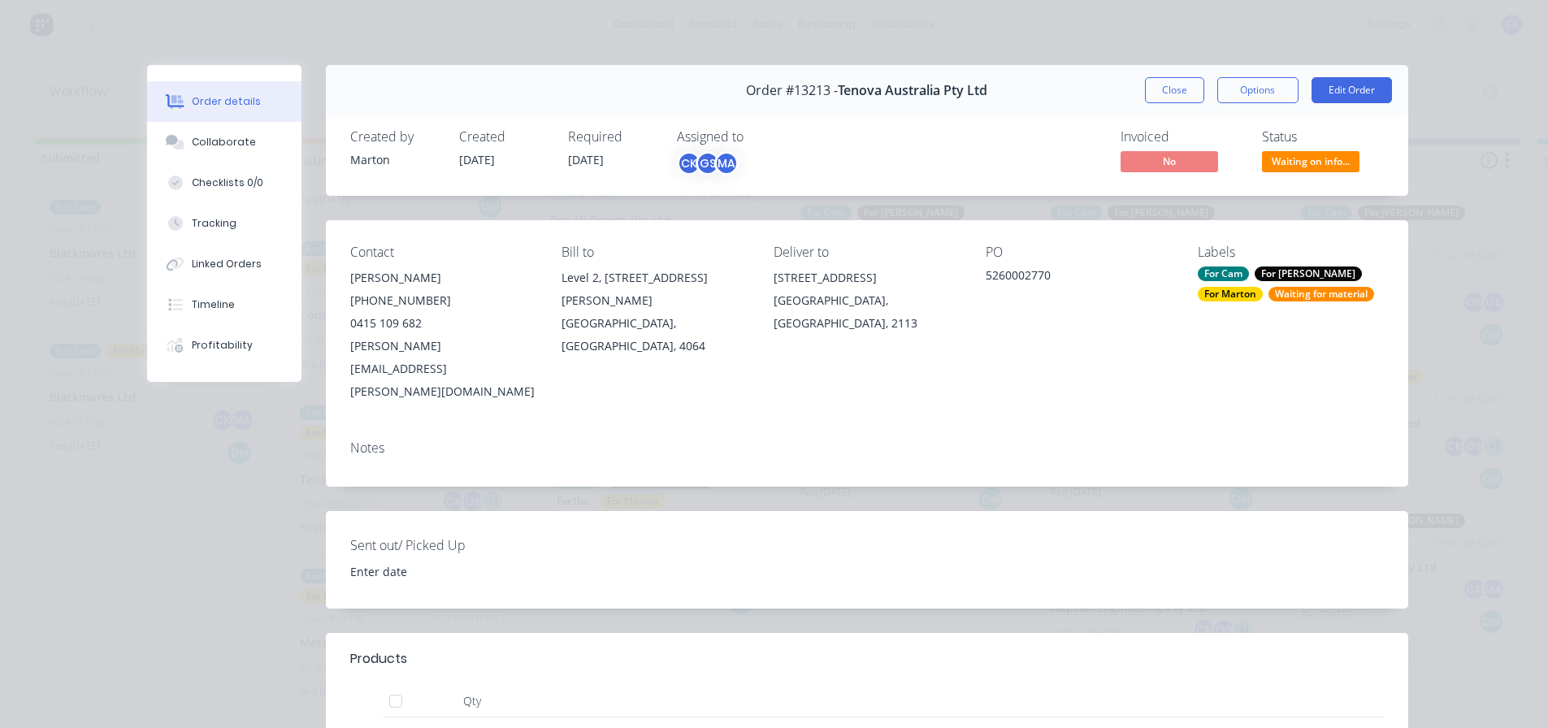
drag, startPoint x: 1146, startPoint y: 91, endPoint x: 1120, endPoint y: 113, distance: 34.0
click at [1146, 91] on button "Close" at bounding box center [1174, 90] width 59 height 26
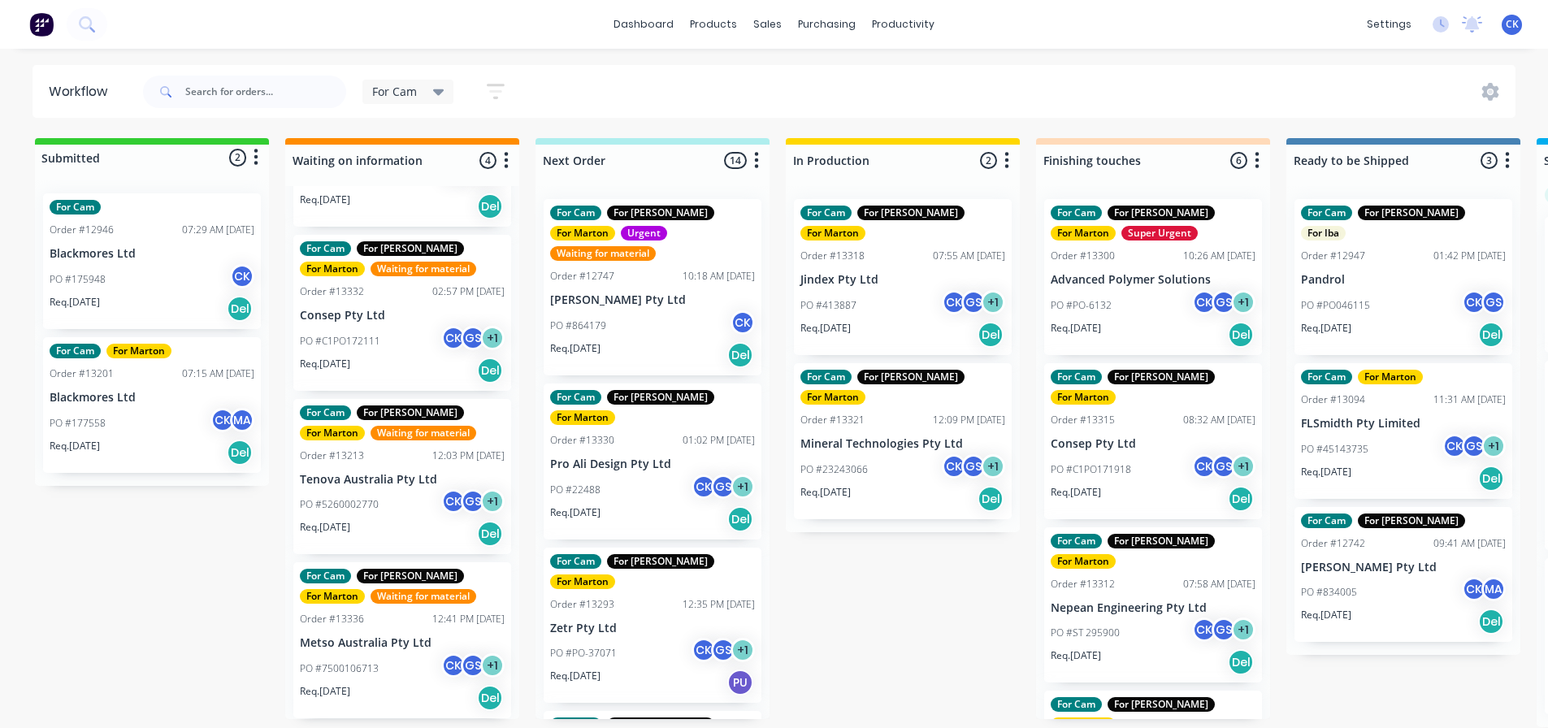
click at [648, 475] on div "PO #22488 CK GS + 1" at bounding box center [652, 490] width 205 height 31
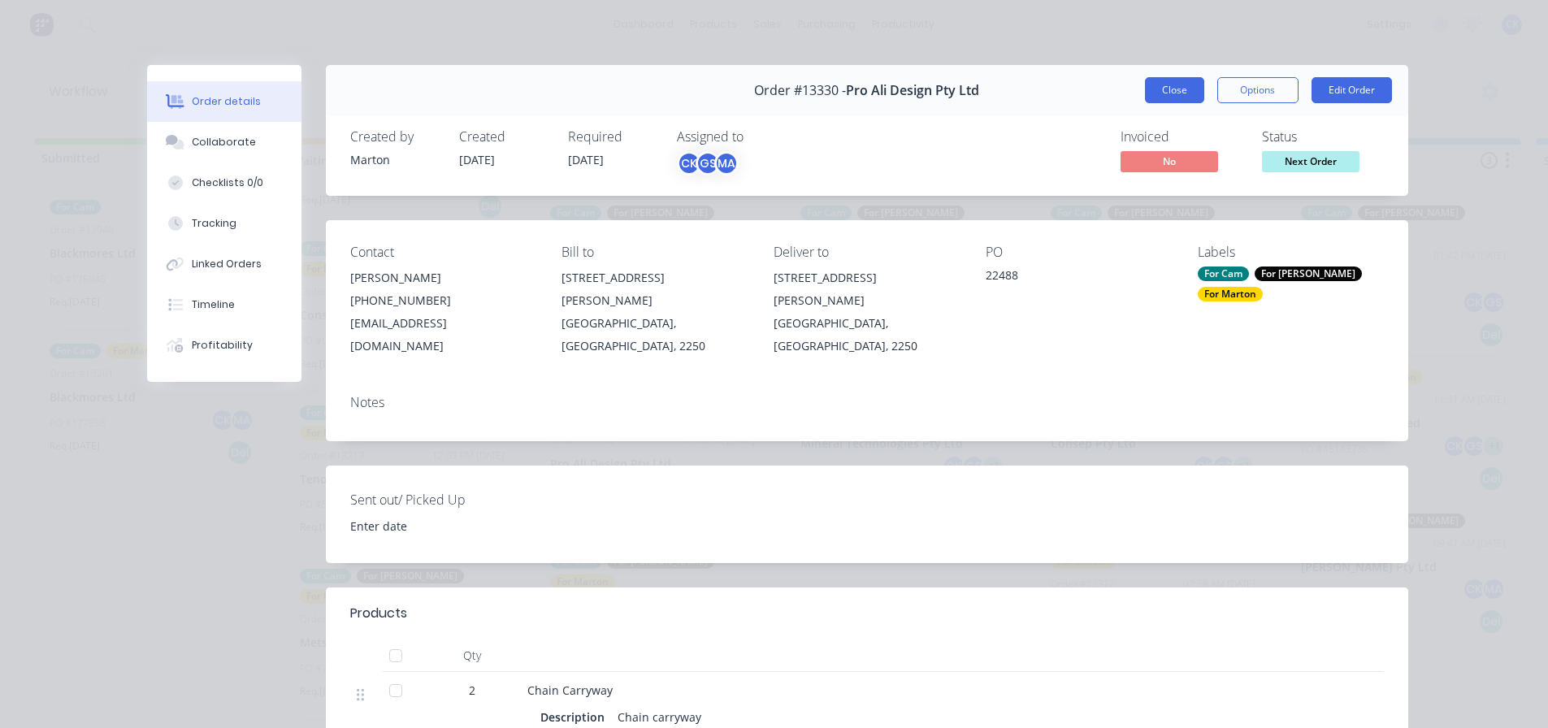
click at [1156, 89] on button "Close" at bounding box center [1174, 90] width 59 height 26
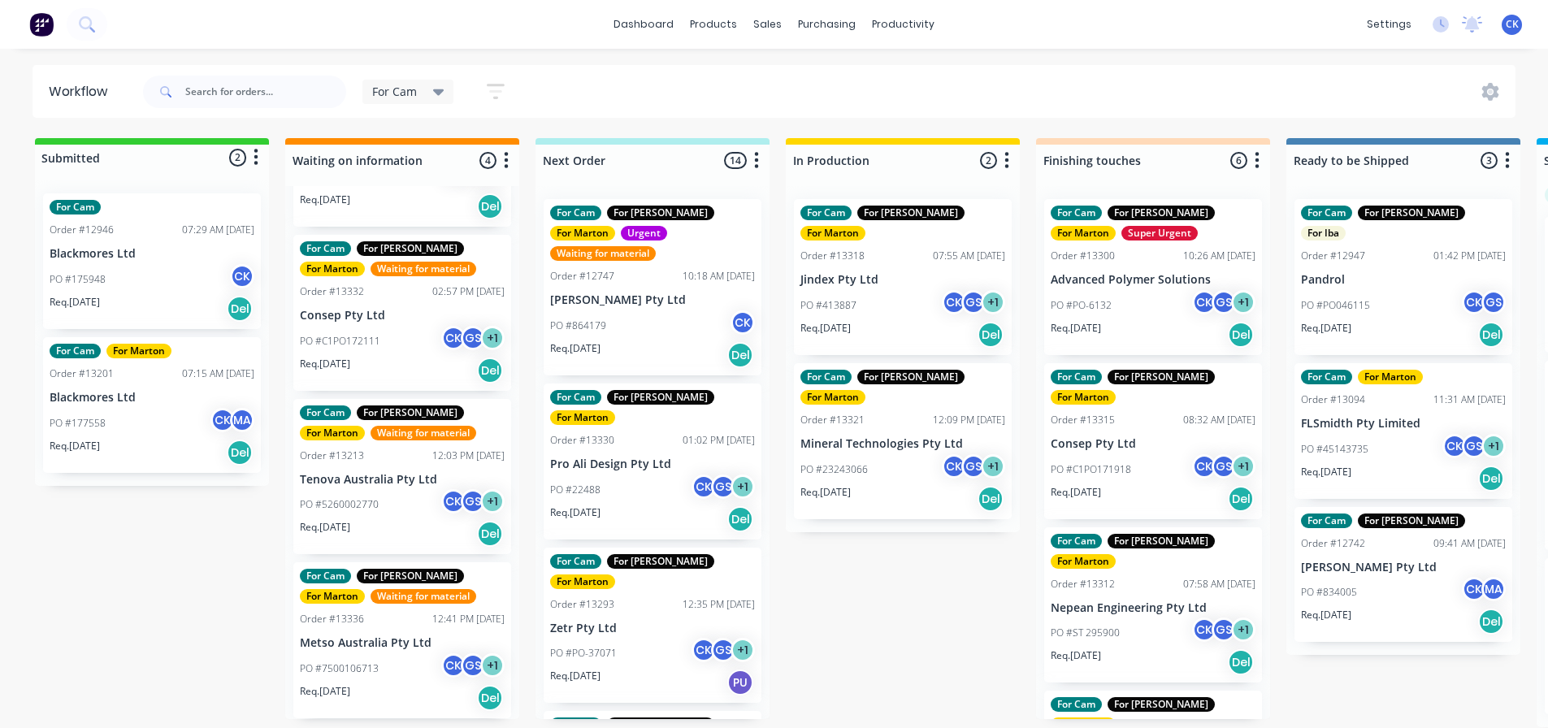
click at [880, 290] on div "PO #413887 CK GS + 1" at bounding box center [903, 305] width 205 height 31
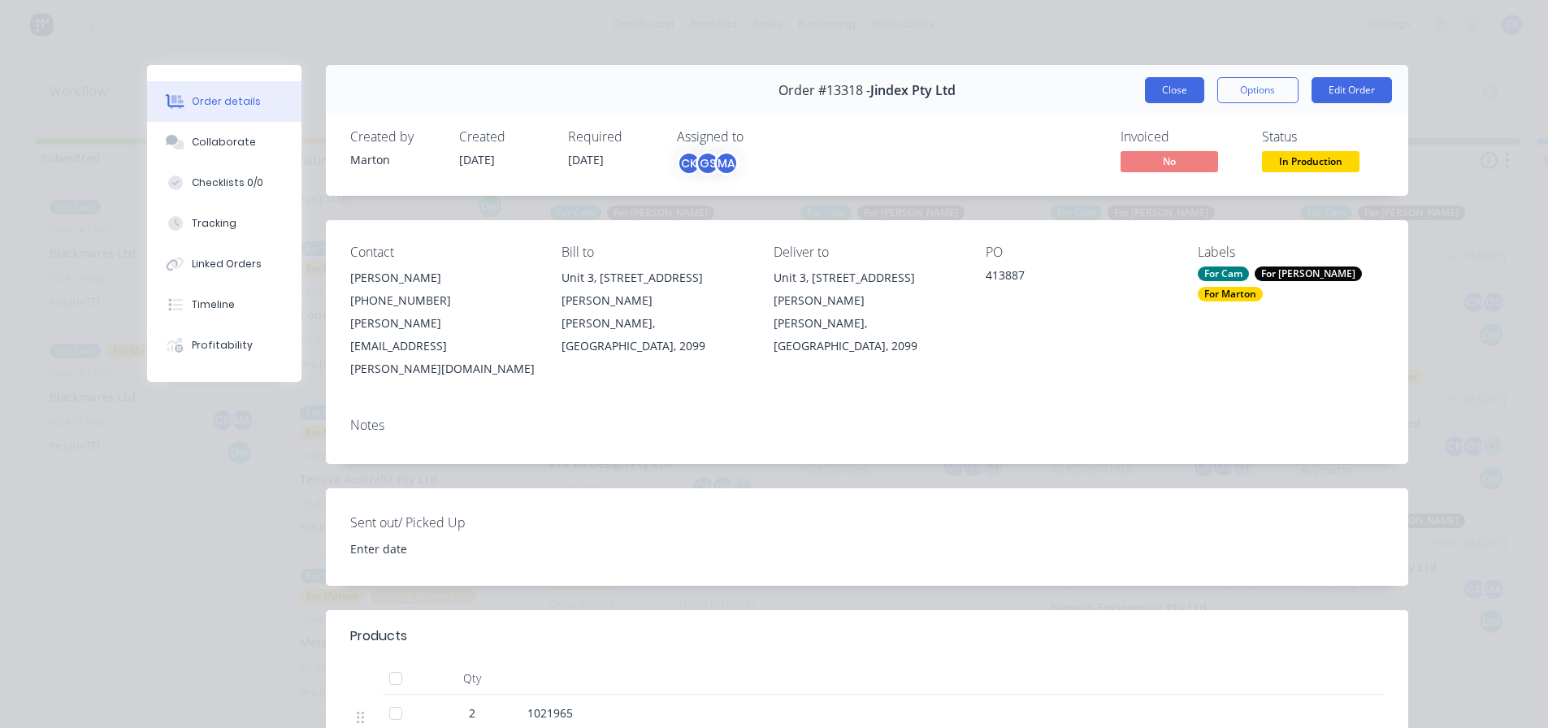
click at [1154, 89] on button "Close" at bounding box center [1174, 90] width 59 height 26
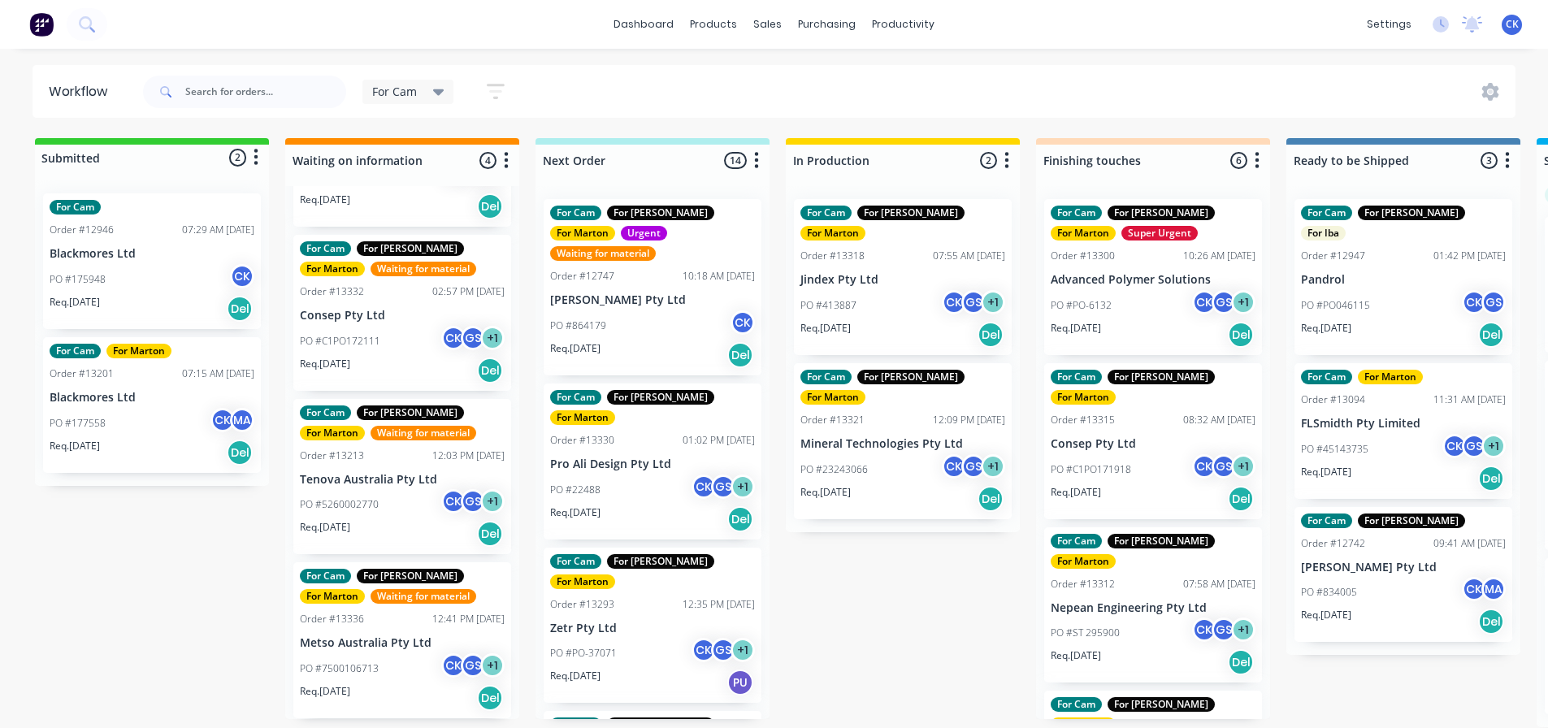
click at [912, 290] on div "PO #413887 CK GS + 1" at bounding box center [903, 305] width 205 height 31
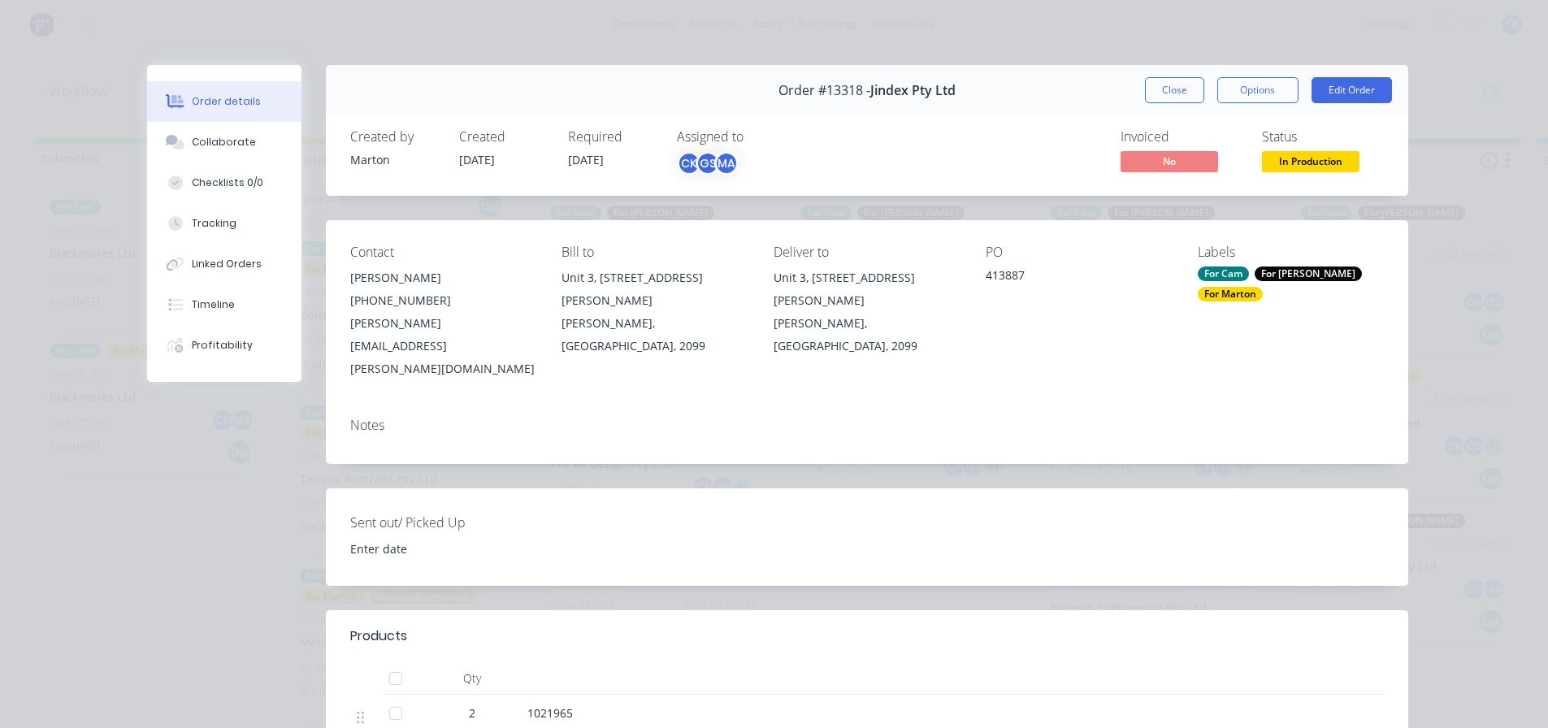
click at [1187, 78] on button "Close" at bounding box center [1174, 90] width 59 height 26
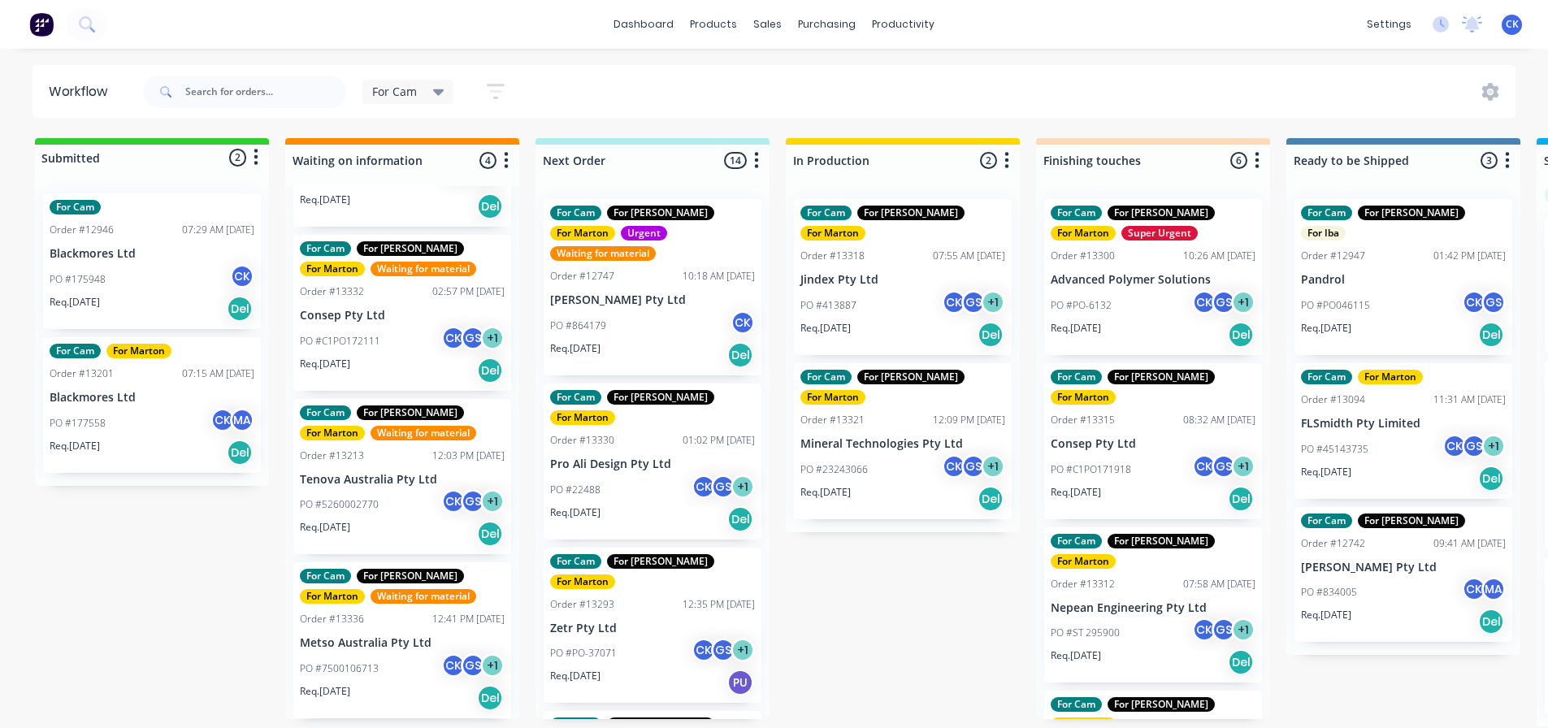
click at [865, 293] on div "PO #413887 CK GS + 1" at bounding box center [903, 305] width 205 height 31
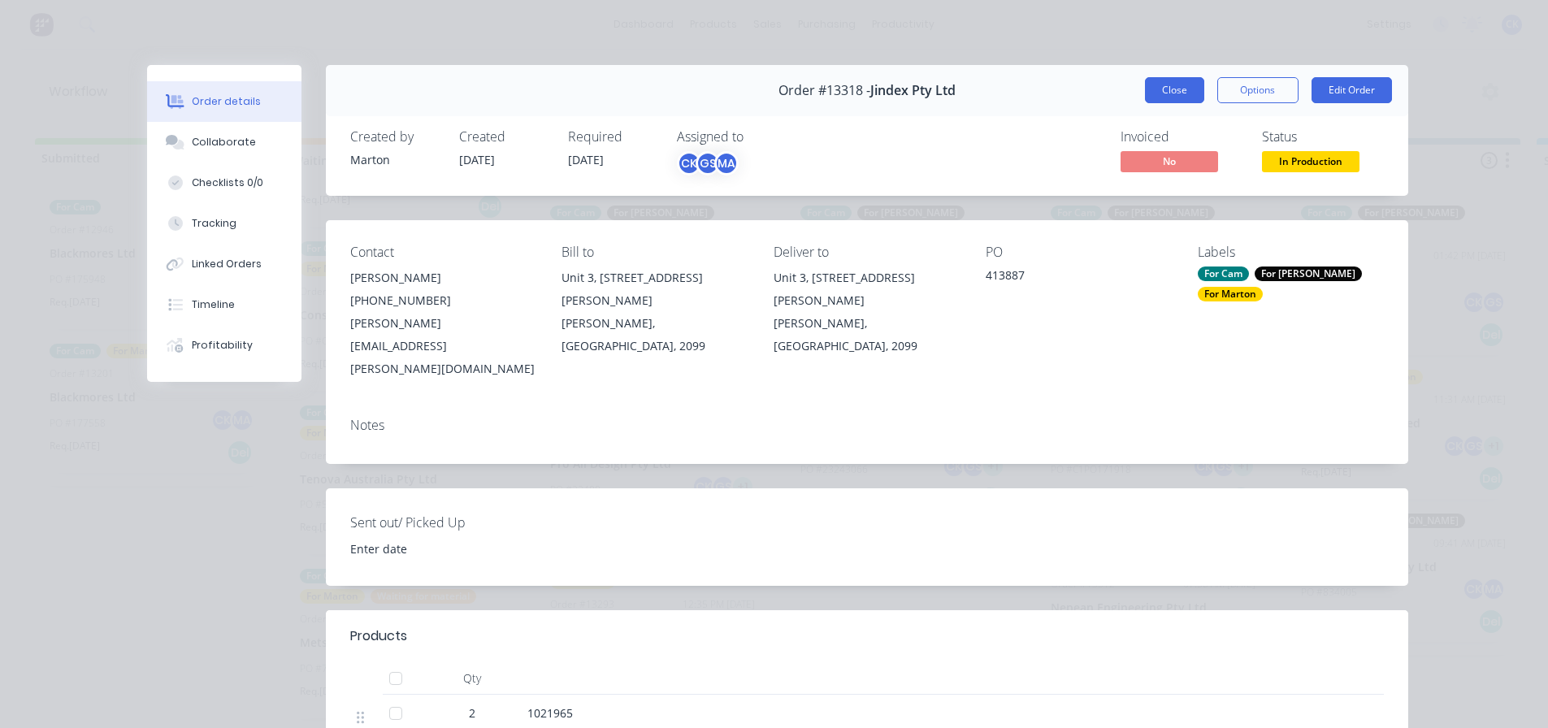
click at [1158, 95] on button "Close" at bounding box center [1174, 90] width 59 height 26
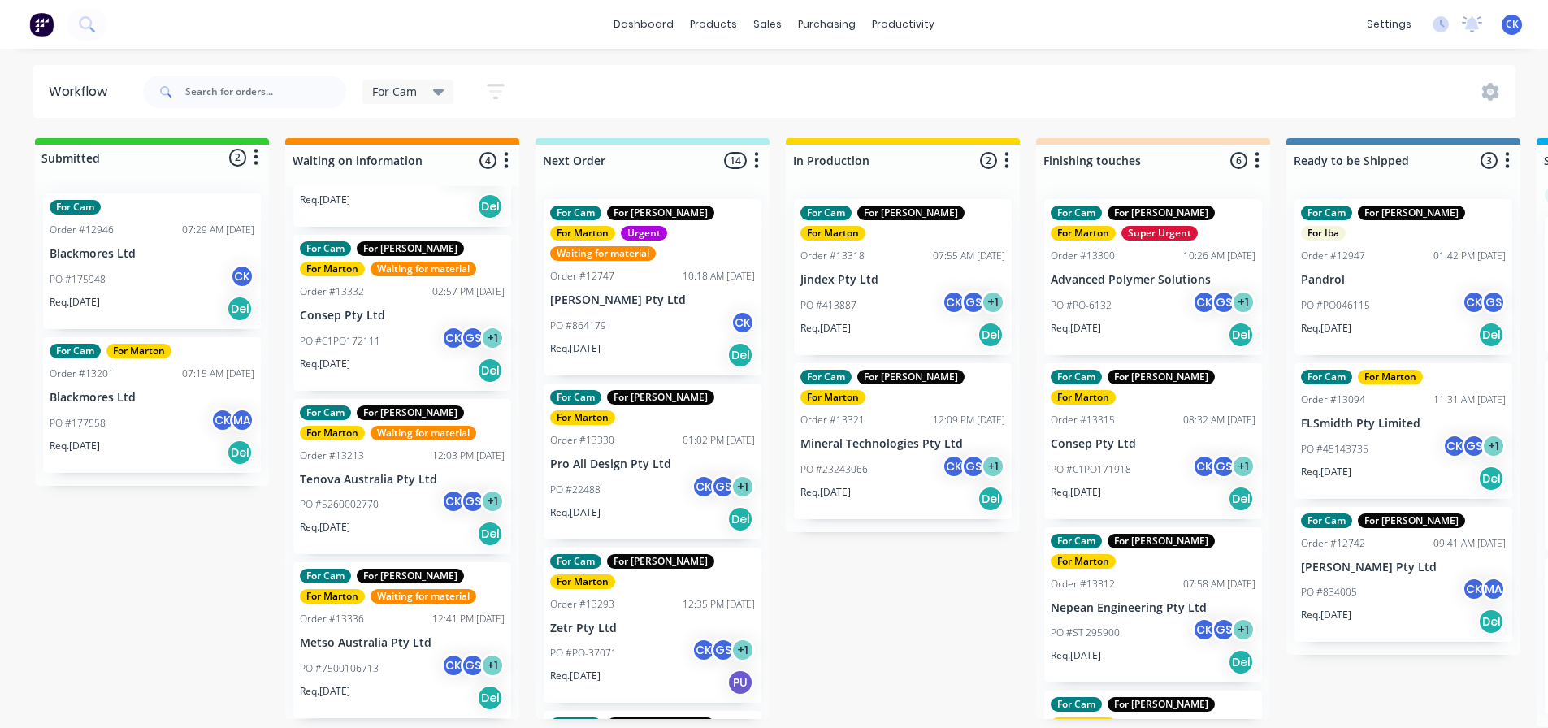
click at [901, 571] on div "Submitted 2 Status colour #32CD32 hex #32CD32 Save Cancel Summaries Total order…" at bounding box center [1107, 432] width 2239 height 589
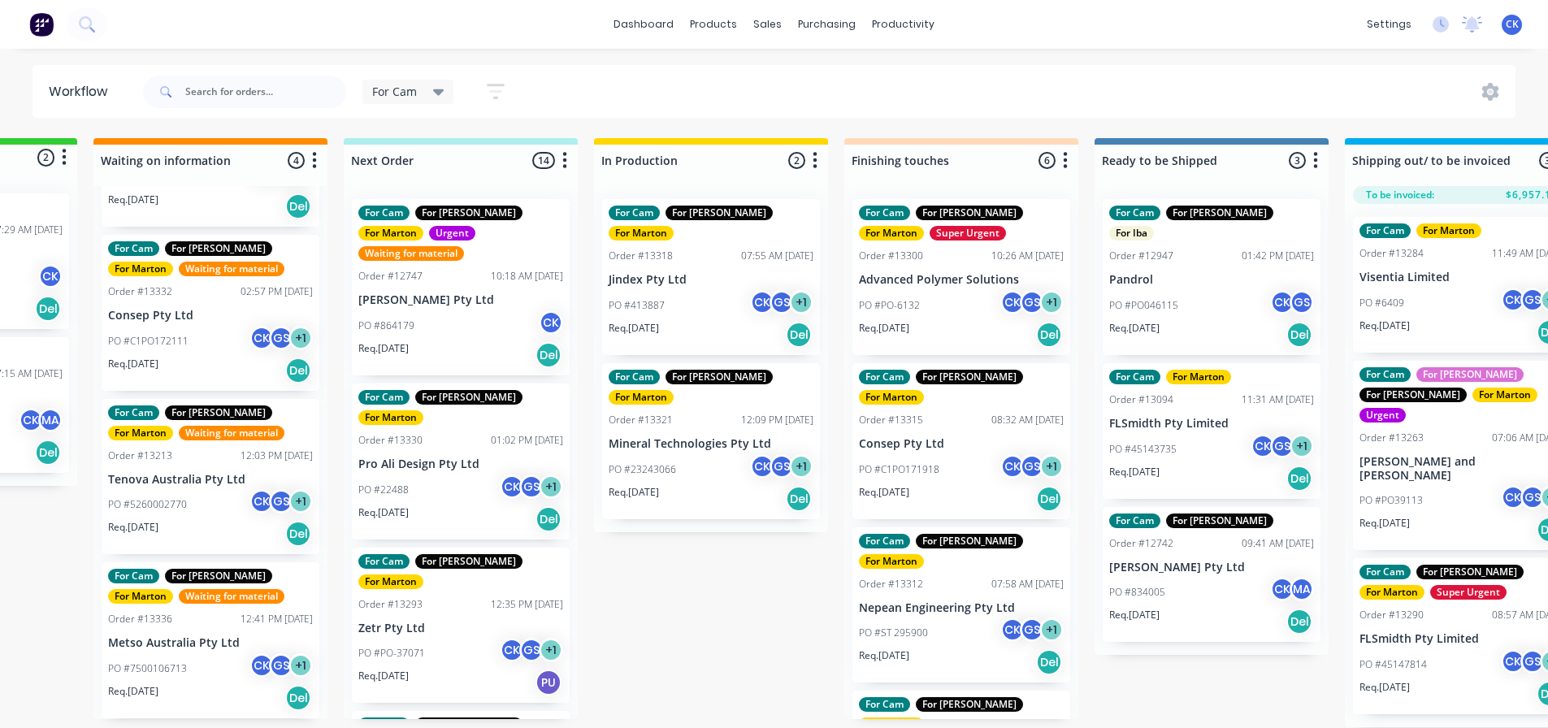
scroll to position [0, 306]
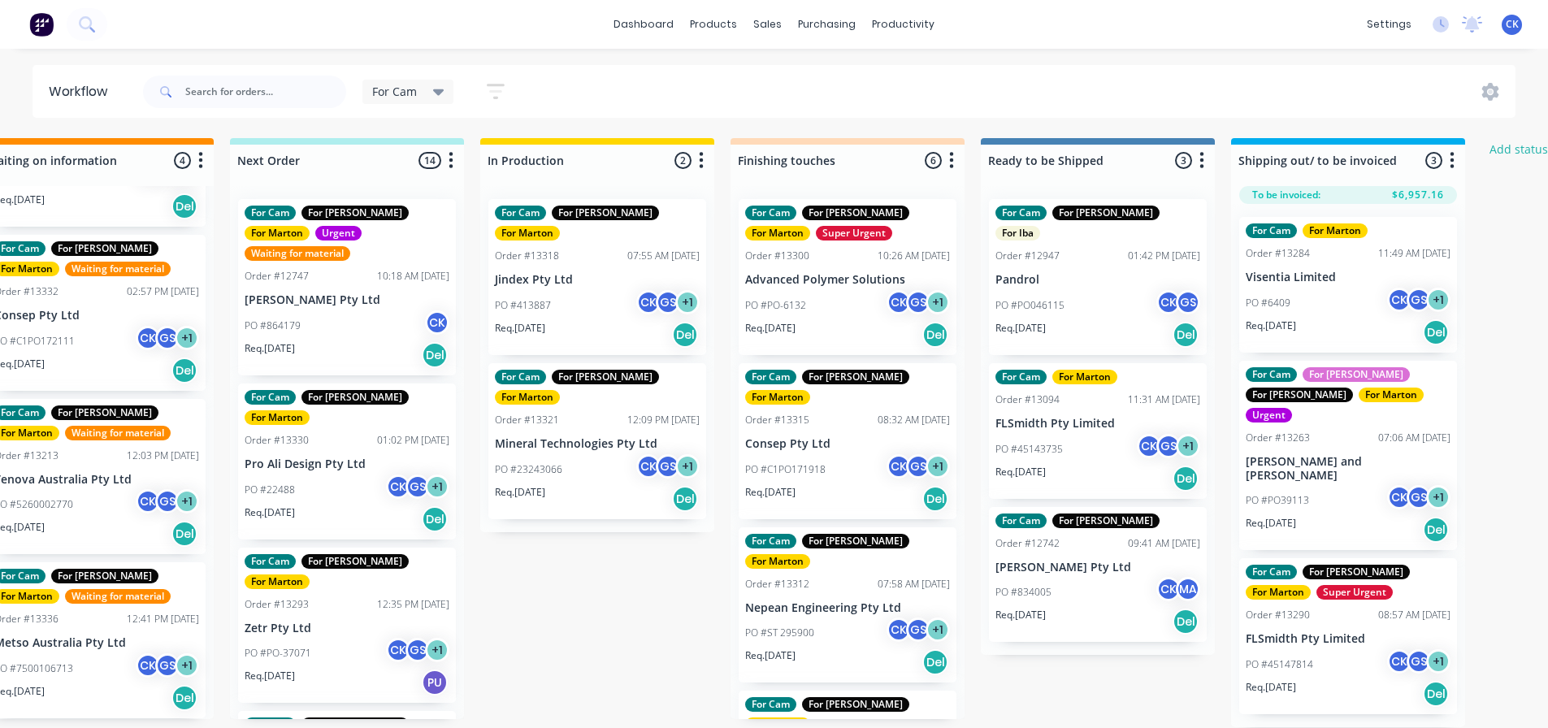
click at [840, 432] on div "For Cam For Gary For Marton Order #13315 08:32 AM 16/09/25 Consep Pty Ltd PO #C…" at bounding box center [848, 441] width 218 height 156
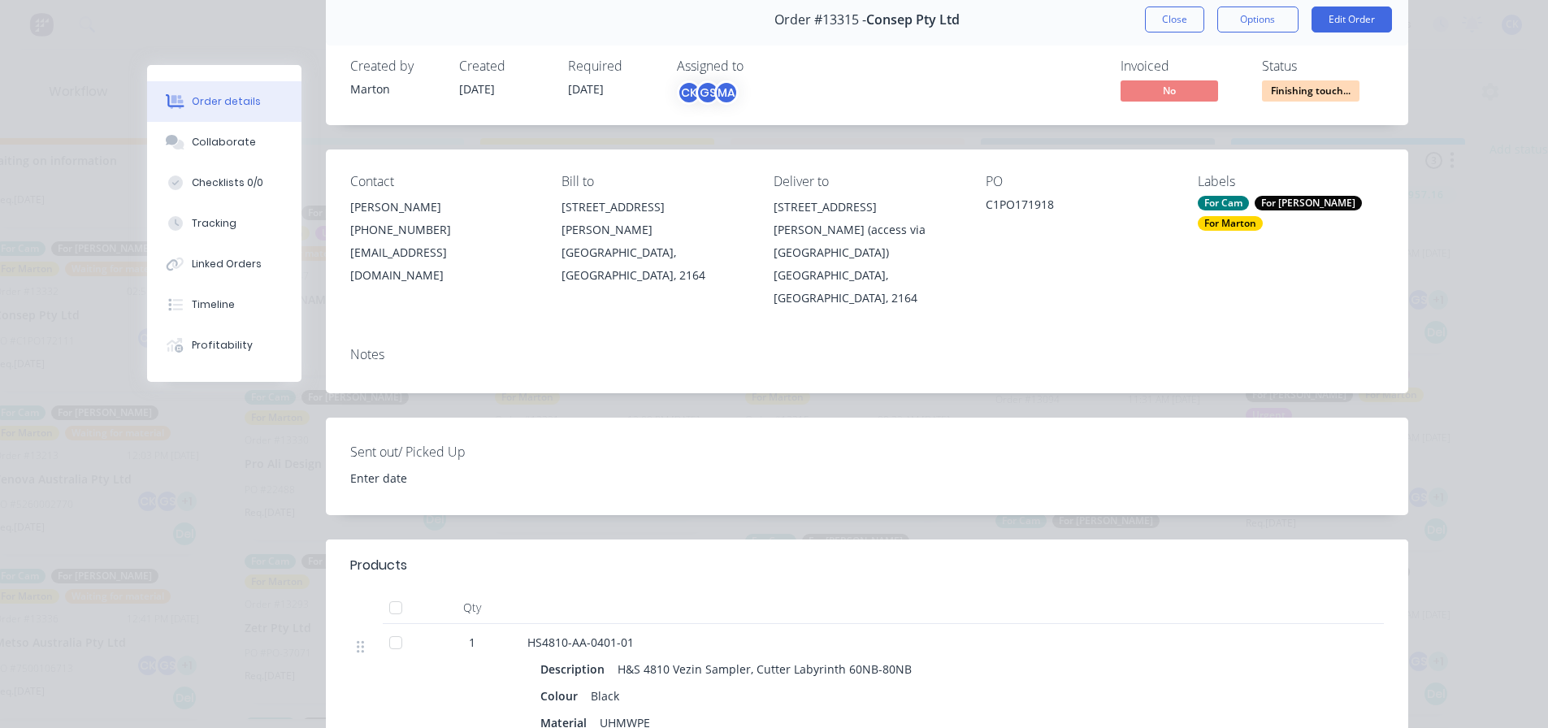
scroll to position [0, 0]
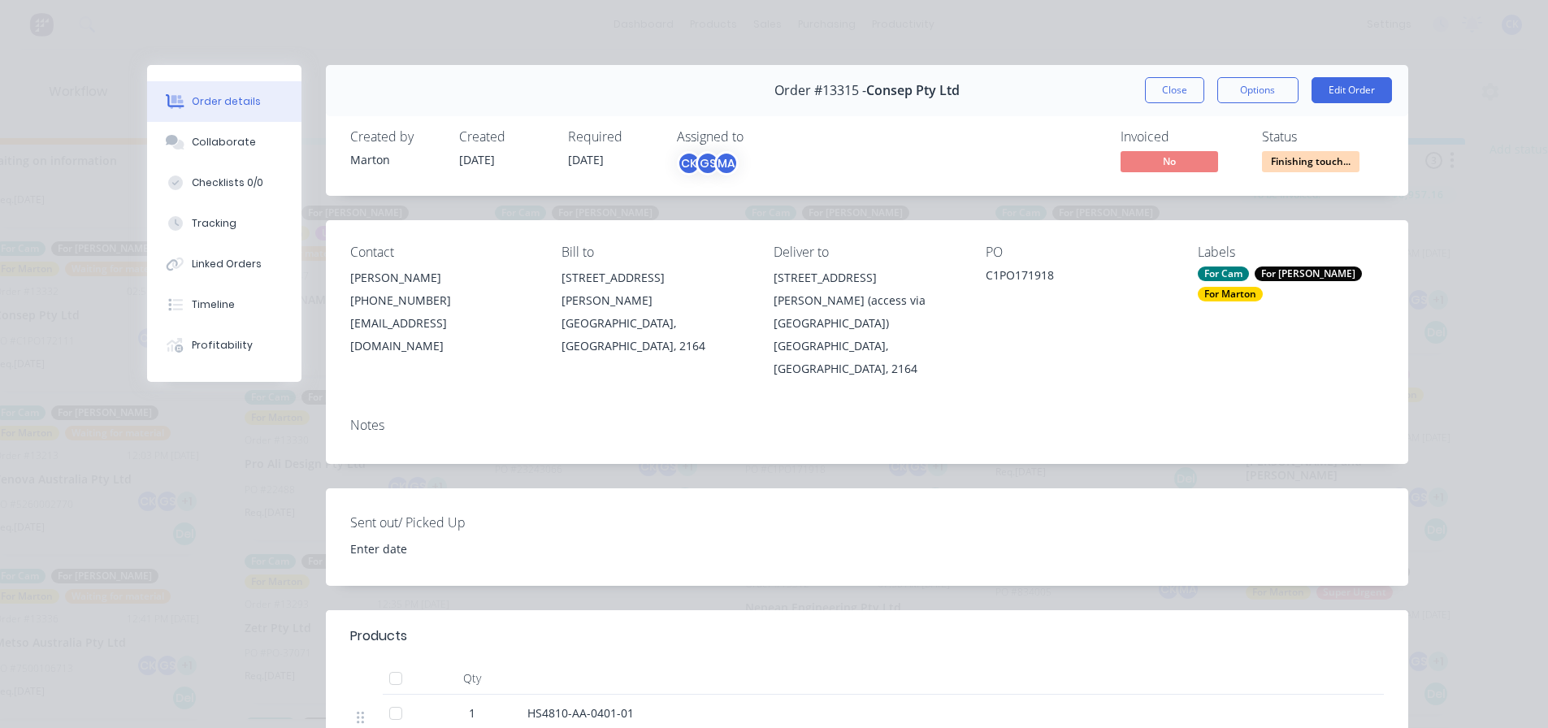
click at [1146, 83] on button "Close" at bounding box center [1174, 90] width 59 height 26
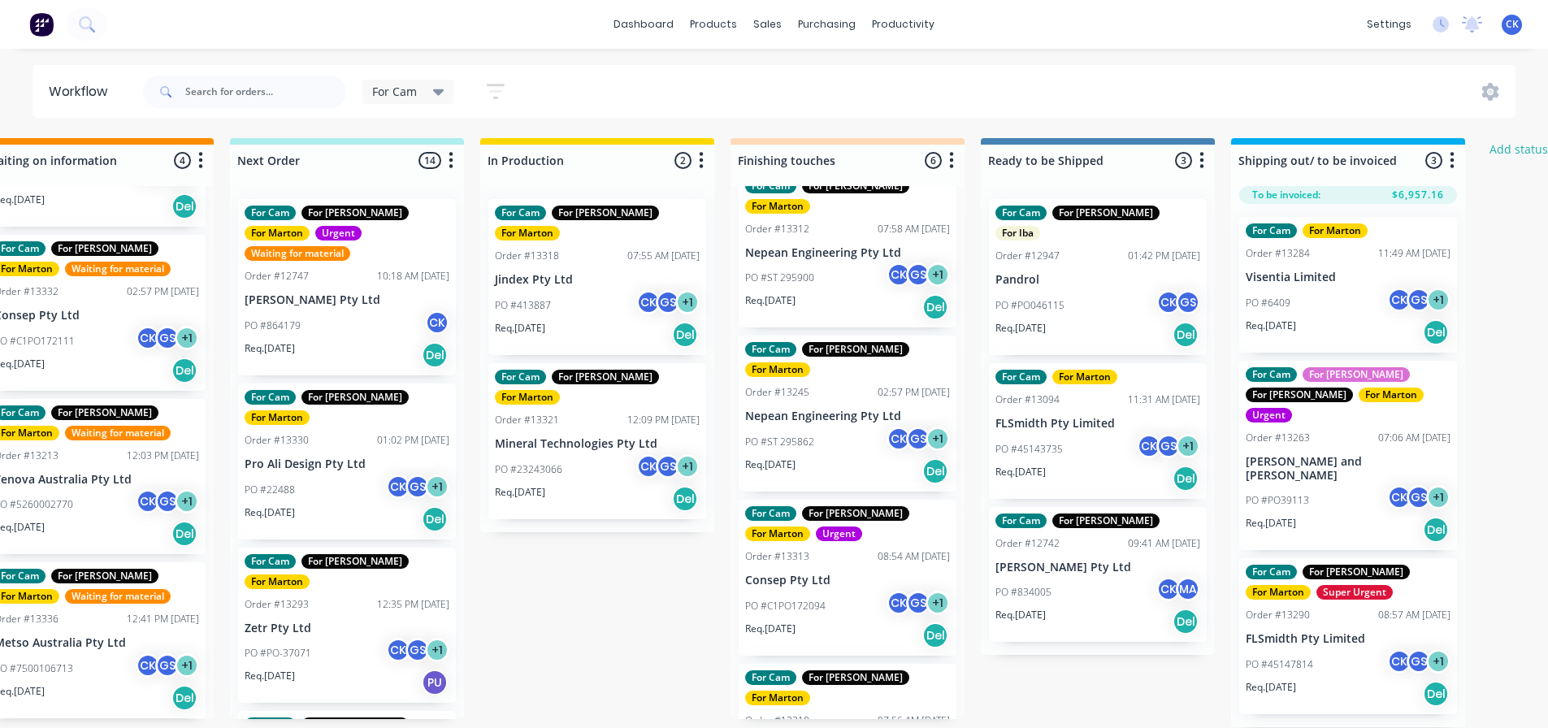
scroll to position [376, 0]
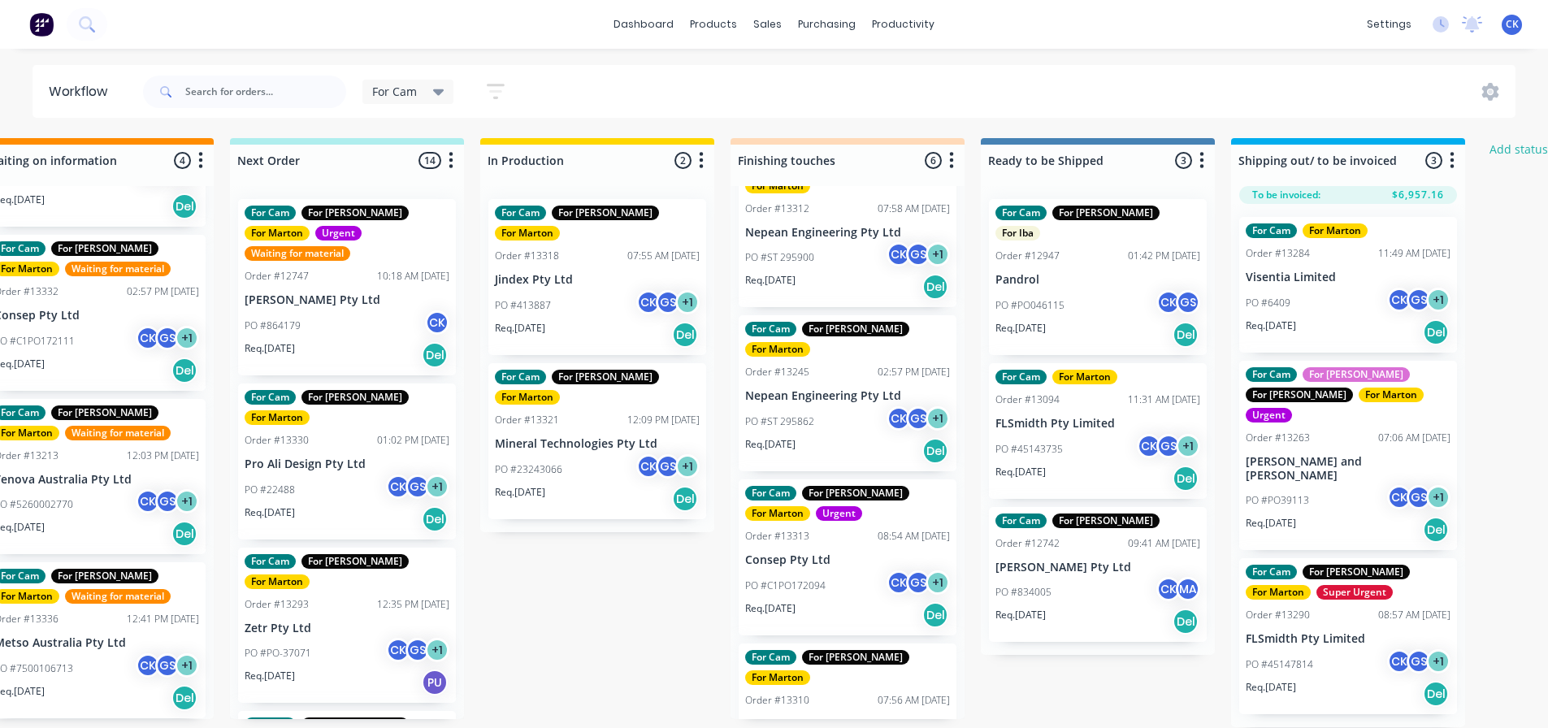
click at [858, 323] on div "For Cam For Gary For Marton Order #13245 02:57 PM 11/09/25 Nepean Engineering P…" at bounding box center [848, 393] width 218 height 156
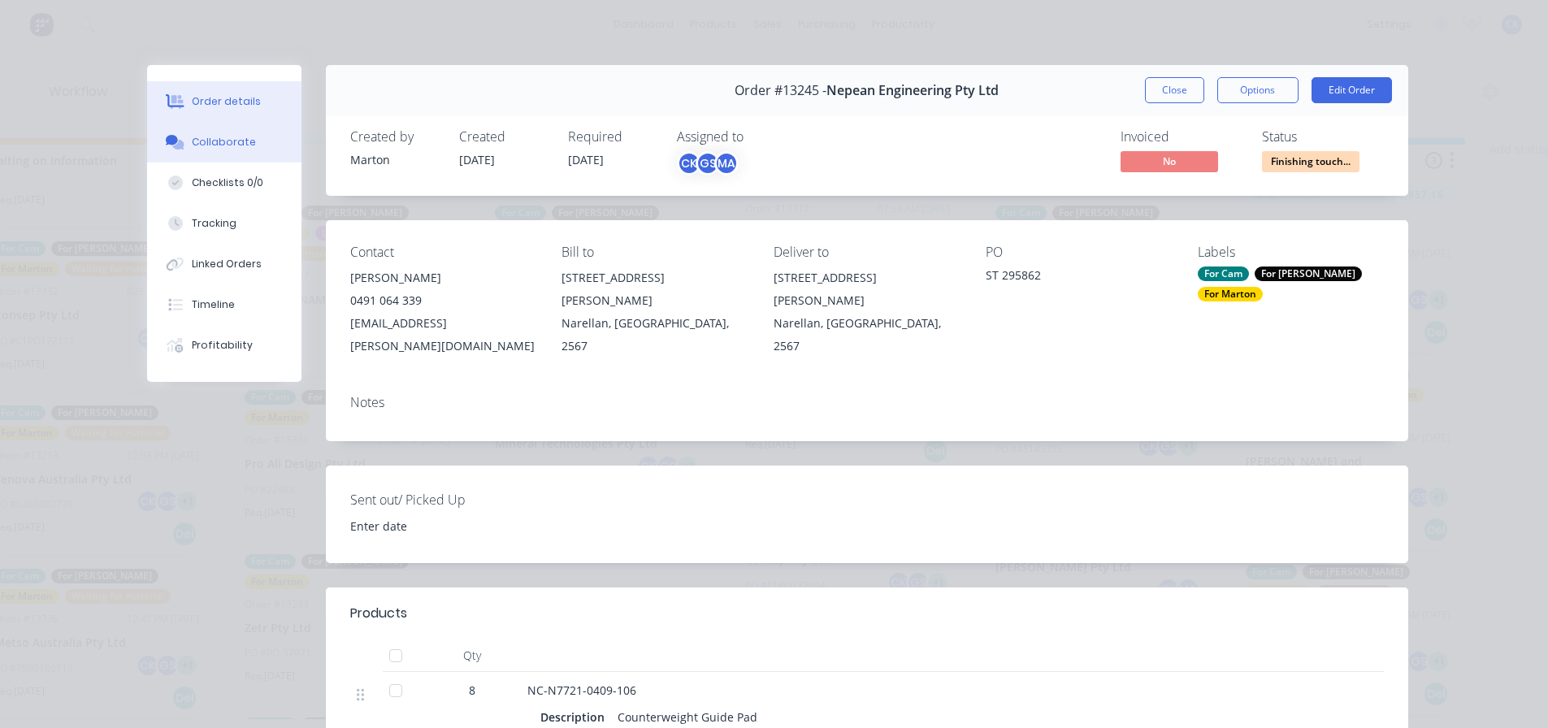
click at [232, 144] on div "Collaborate" at bounding box center [224, 142] width 64 height 15
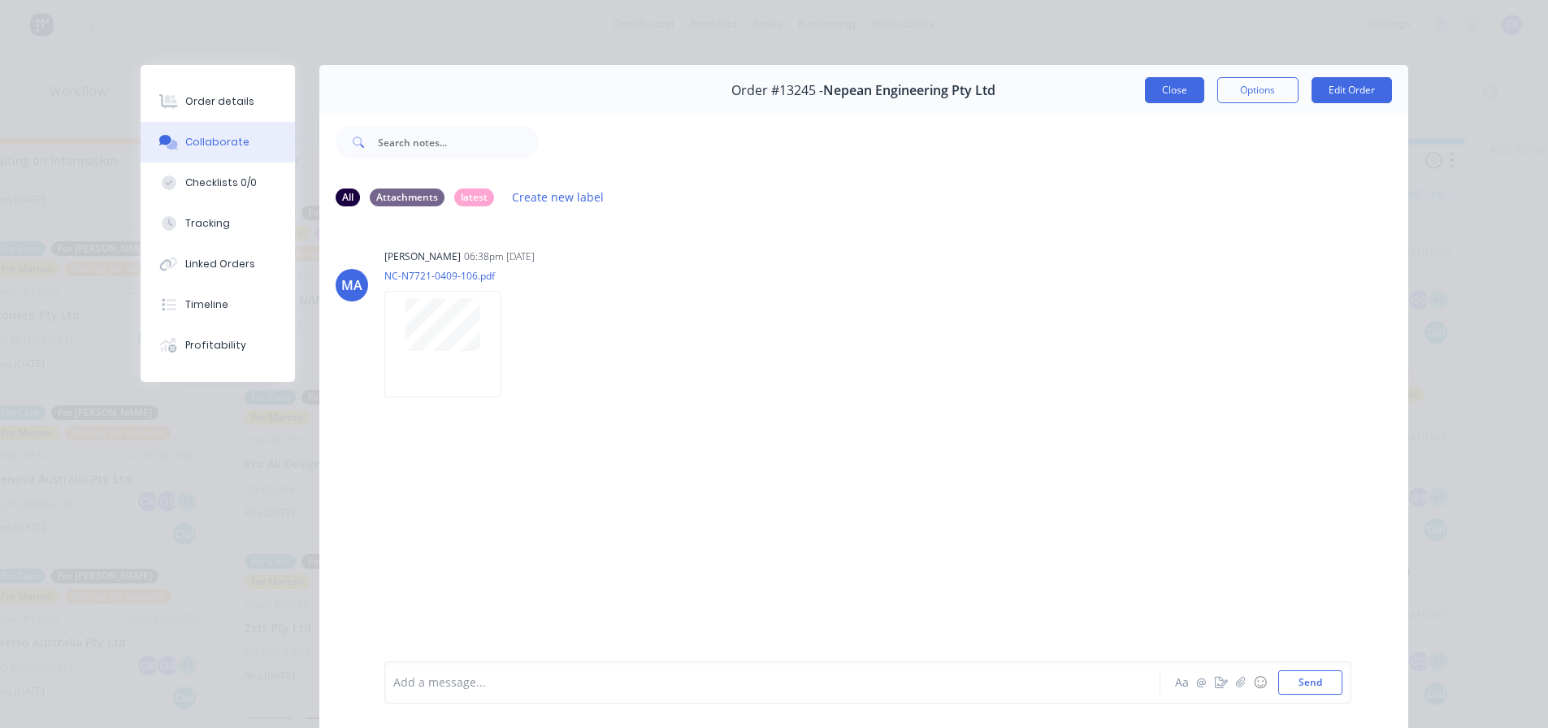
click at [1192, 90] on button "Close" at bounding box center [1174, 90] width 59 height 26
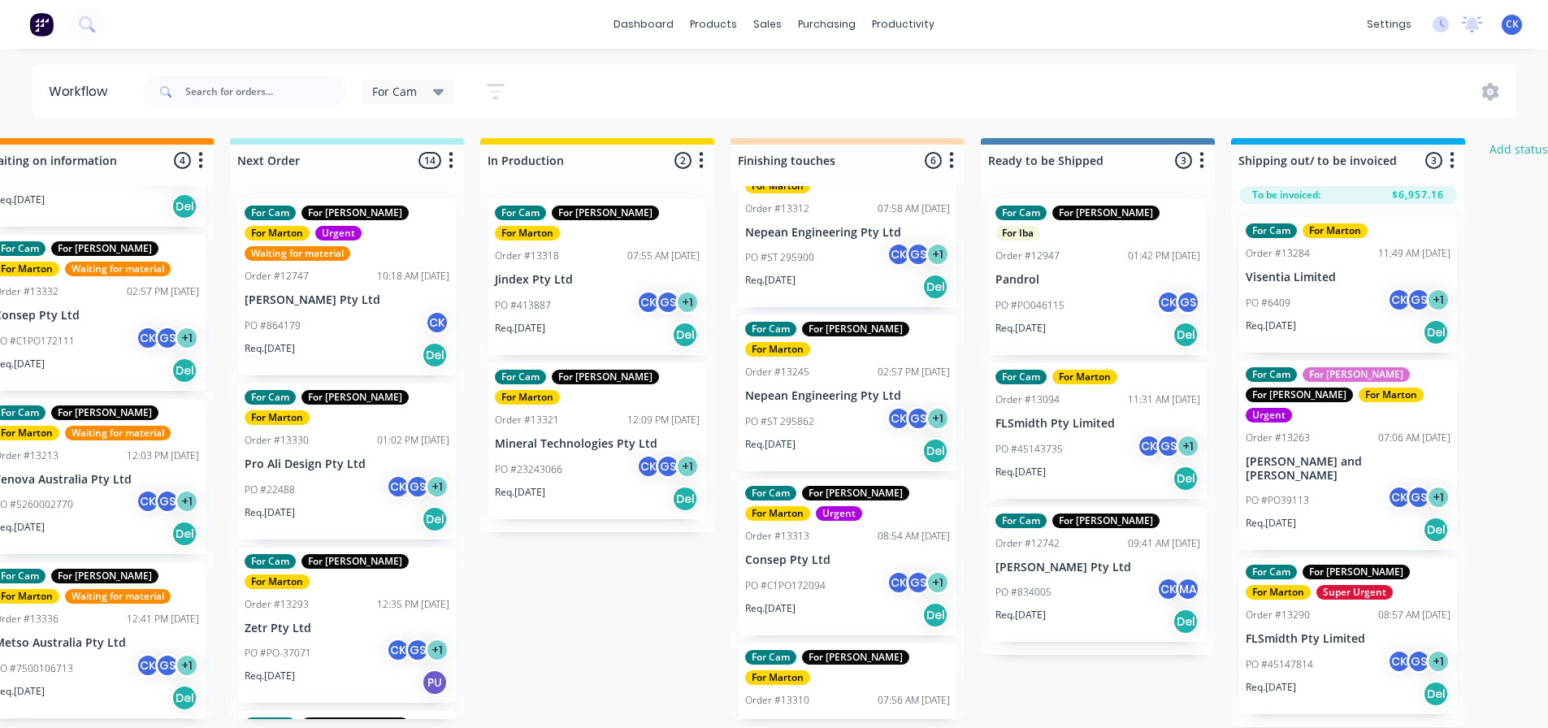
scroll to position [3, 306]
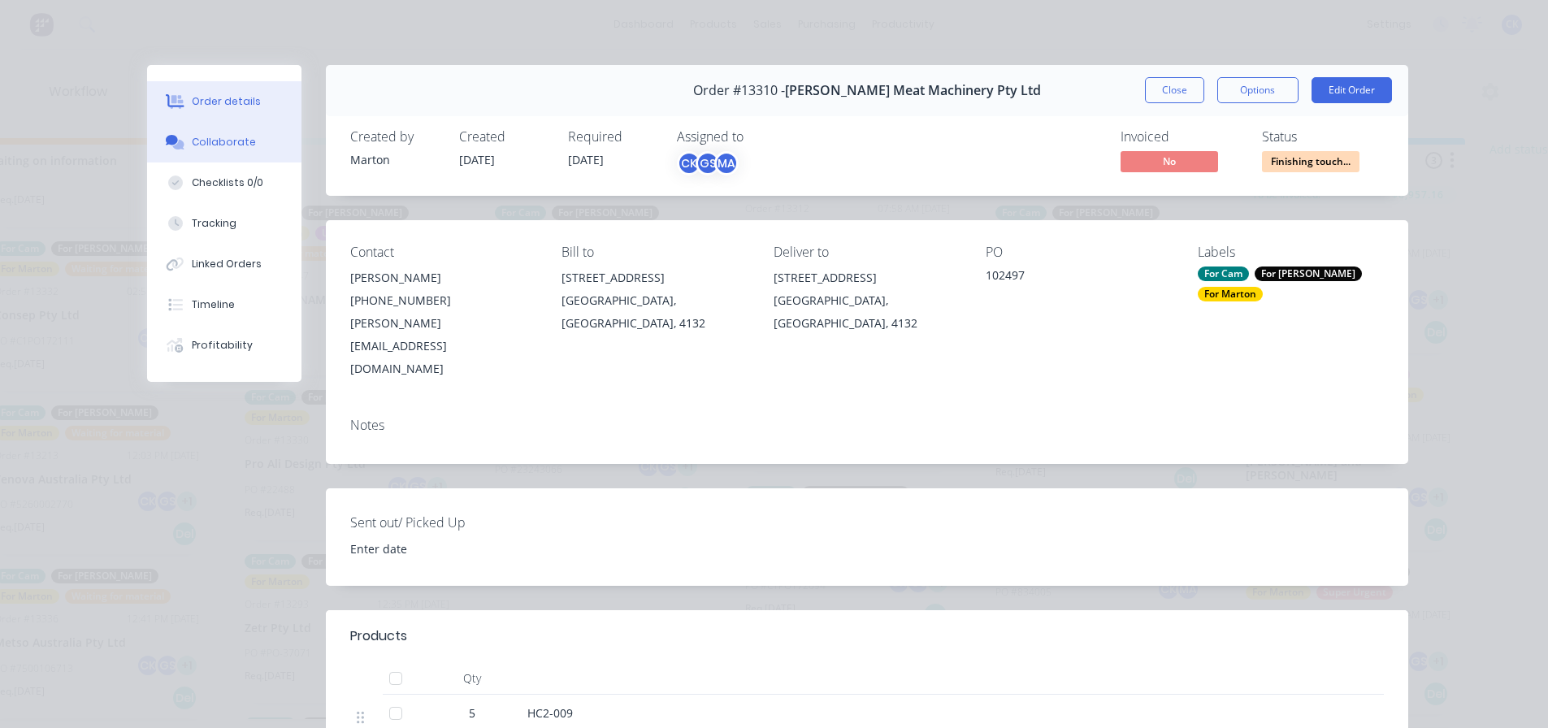
click at [211, 143] on div "Collaborate" at bounding box center [224, 142] width 64 height 15
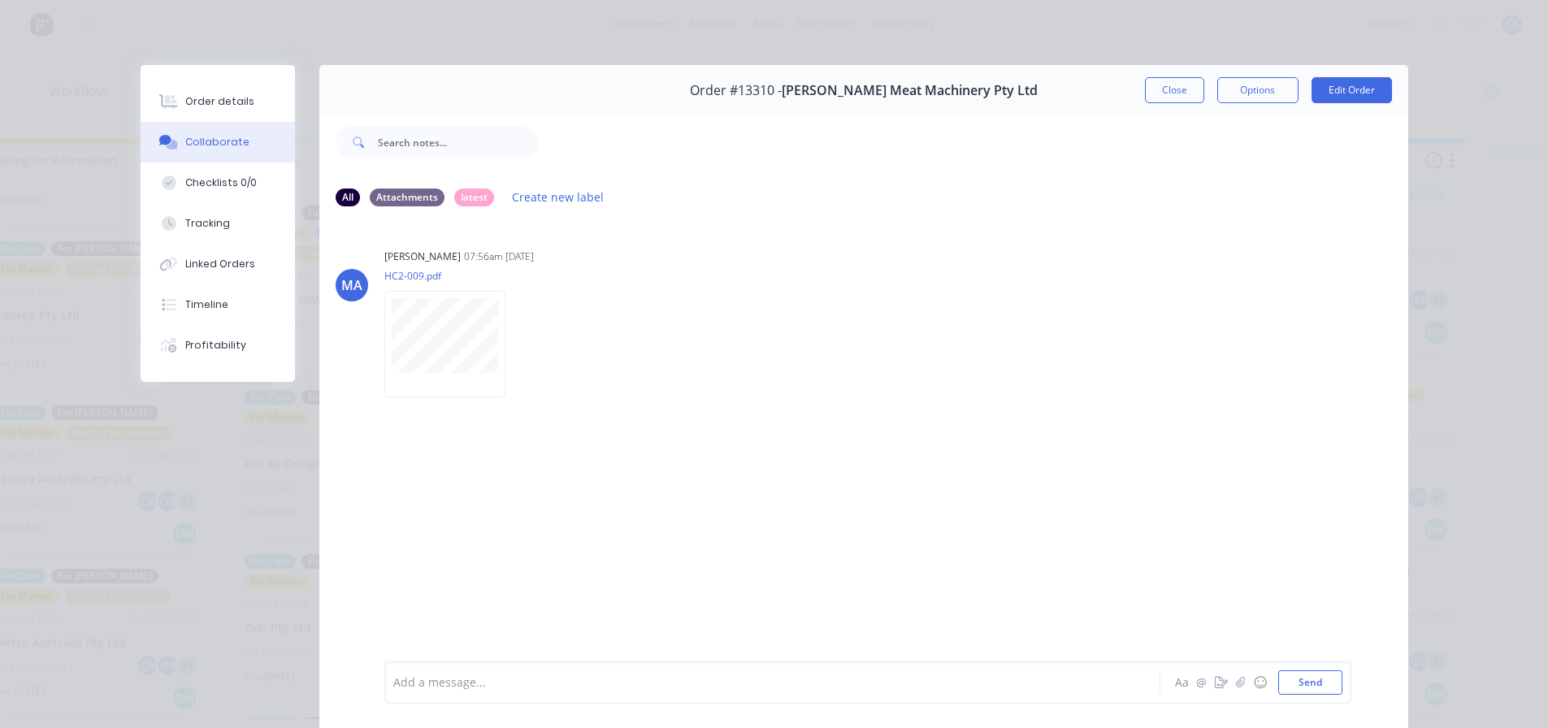
drag, startPoint x: 1153, startPoint y: 100, endPoint x: 1144, endPoint y: 116, distance: 19.0
click at [1153, 100] on button "Close" at bounding box center [1174, 90] width 59 height 26
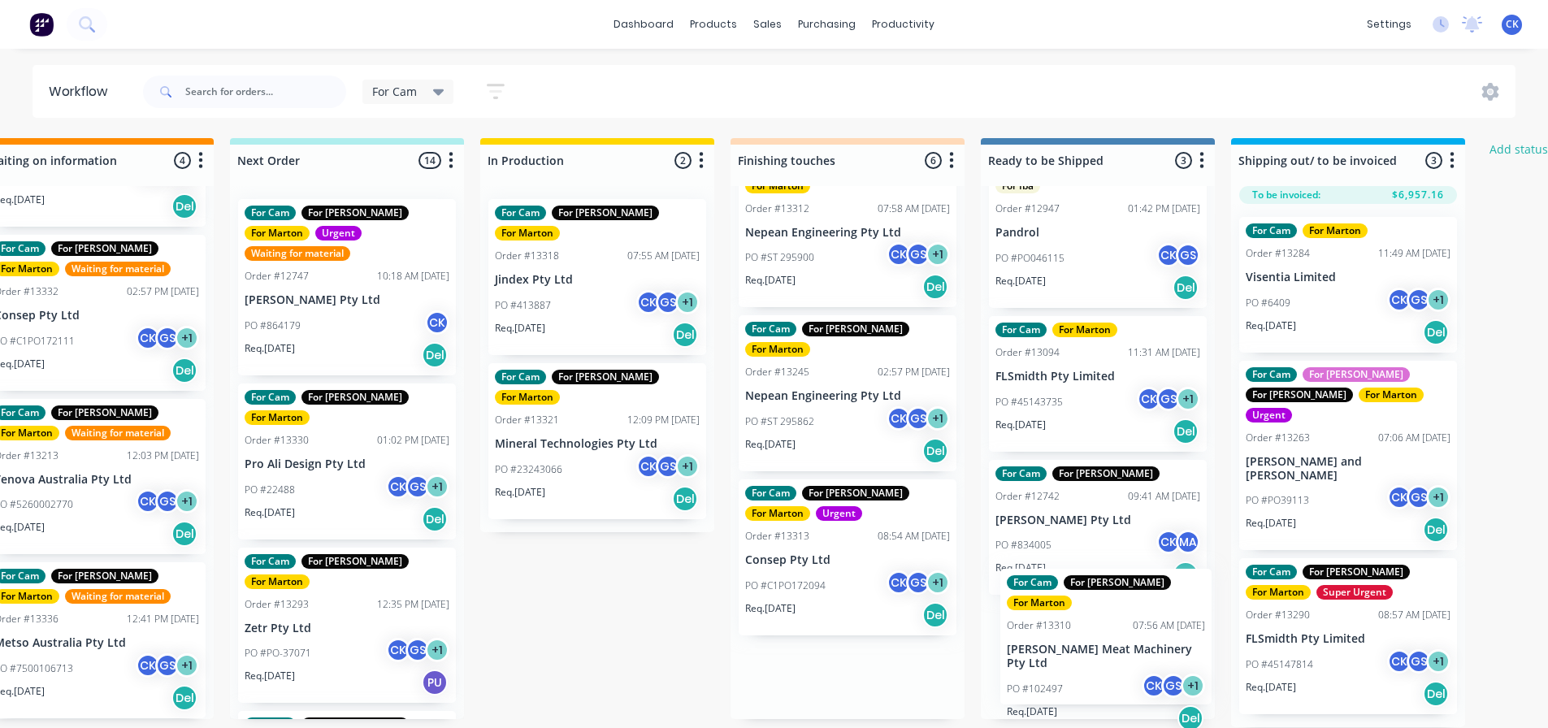
scroll to position [0, 0]
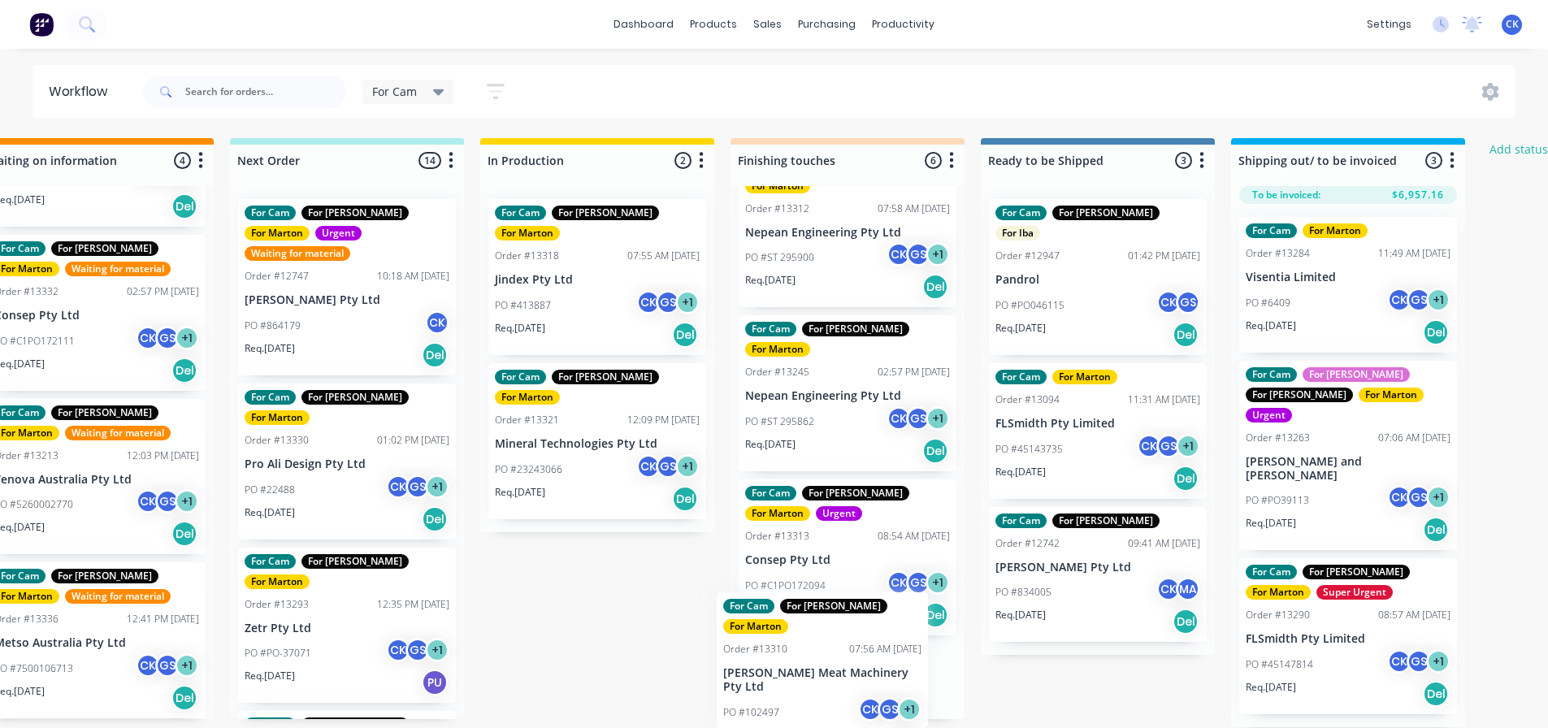
drag, startPoint x: 879, startPoint y: 642, endPoint x: 863, endPoint y: 649, distance: 17.1
click at [863, 649] on div "For Cam For Gary For Marton Super Urgent Order #13300 10:26 AM 09/09/25 Advance…" at bounding box center [848, 452] width 234 height 533
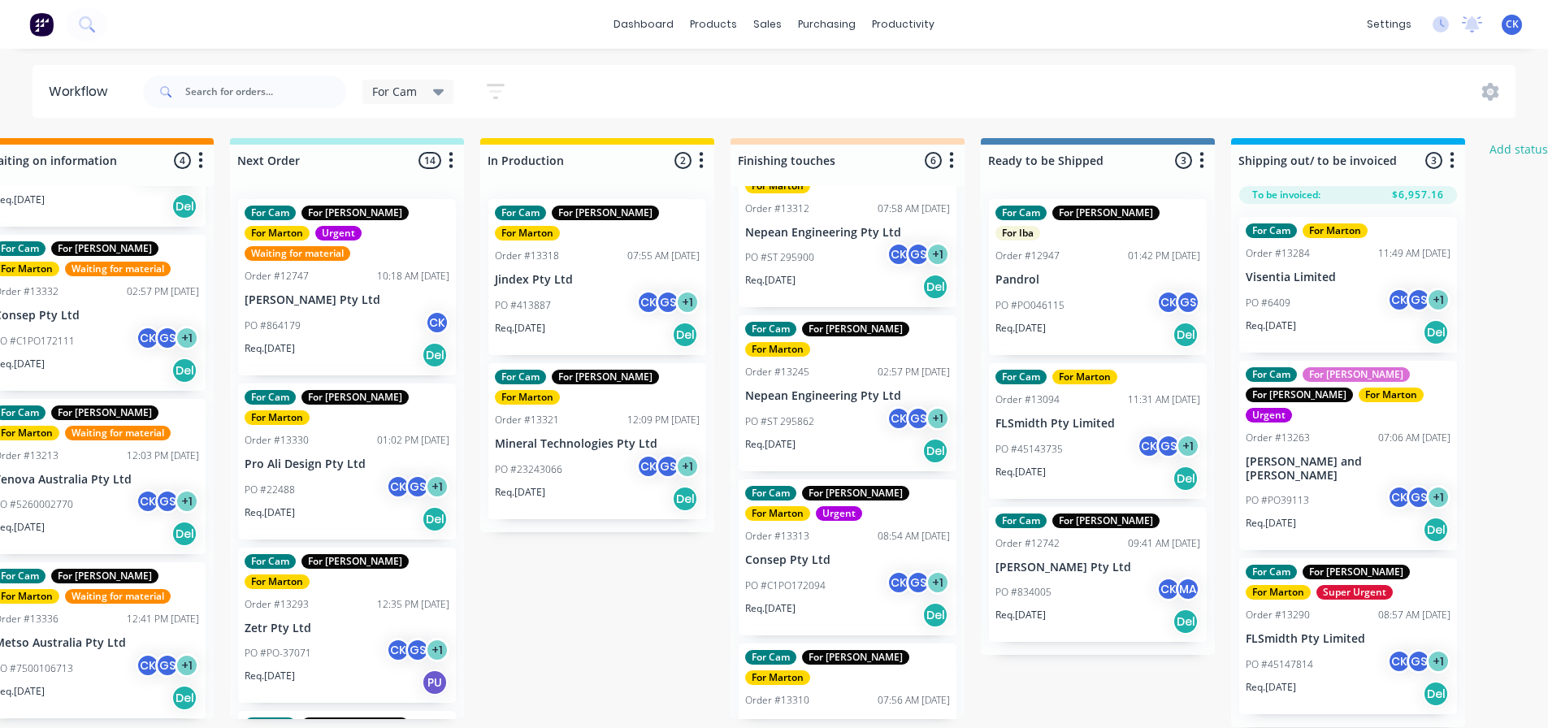
click at [569, 290] on div "PO #413887 CK GS + 1" at bounding box center [597, 305] width 205 height 31
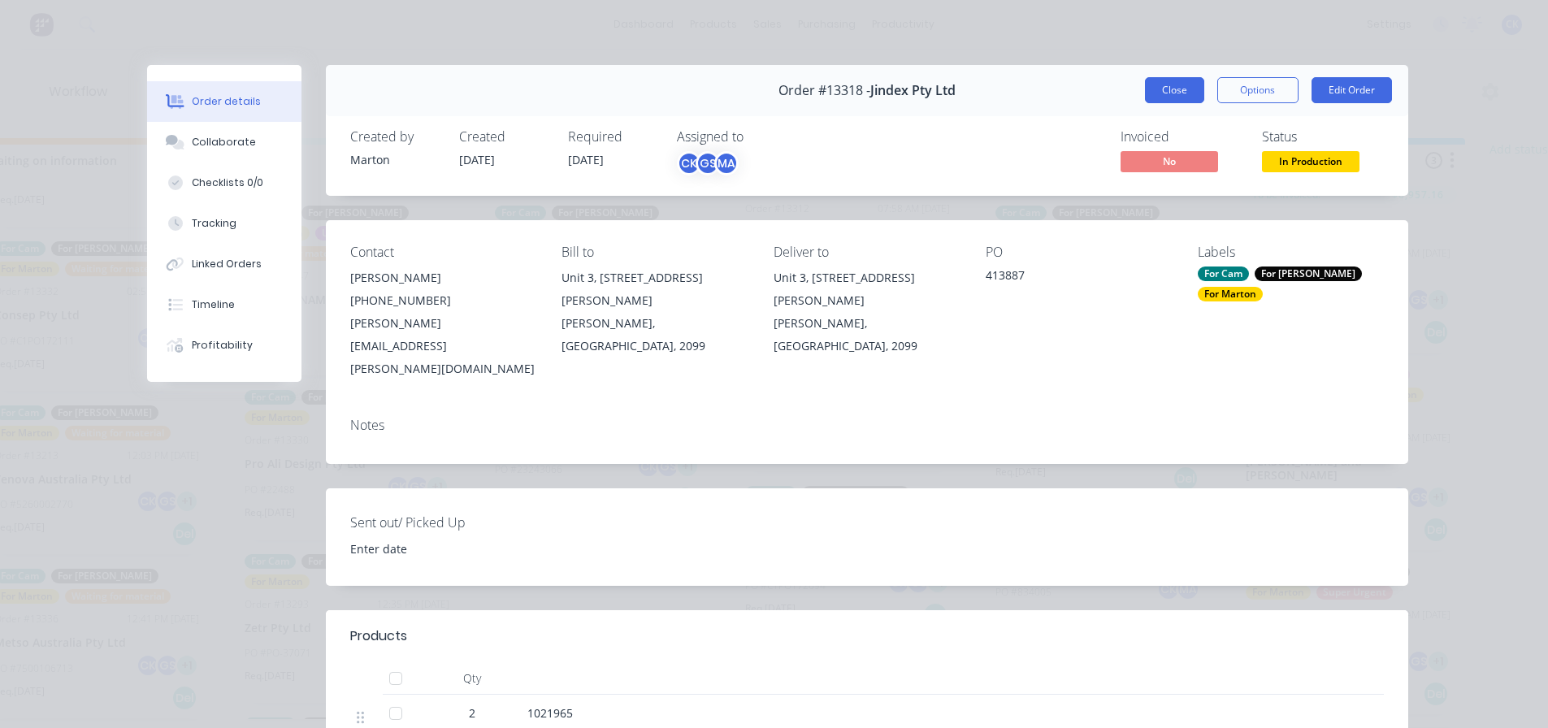
click at [1151, 98] on button "Close" at bounding box center [1174, 90] width 59 height 26
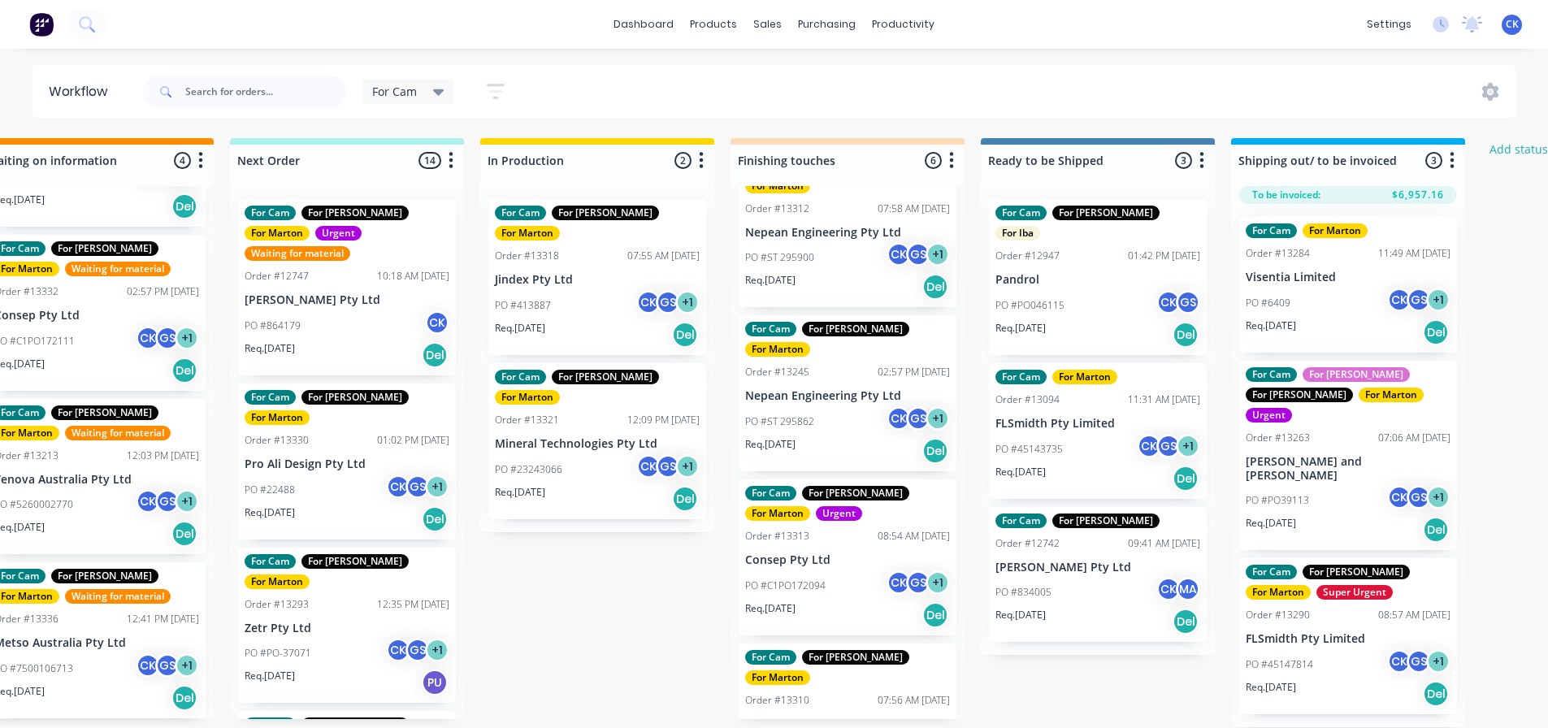
click at [349, 475] on div "PO #22488 CK GS + 1" at bounding box center [347, 490] width 205 height 31
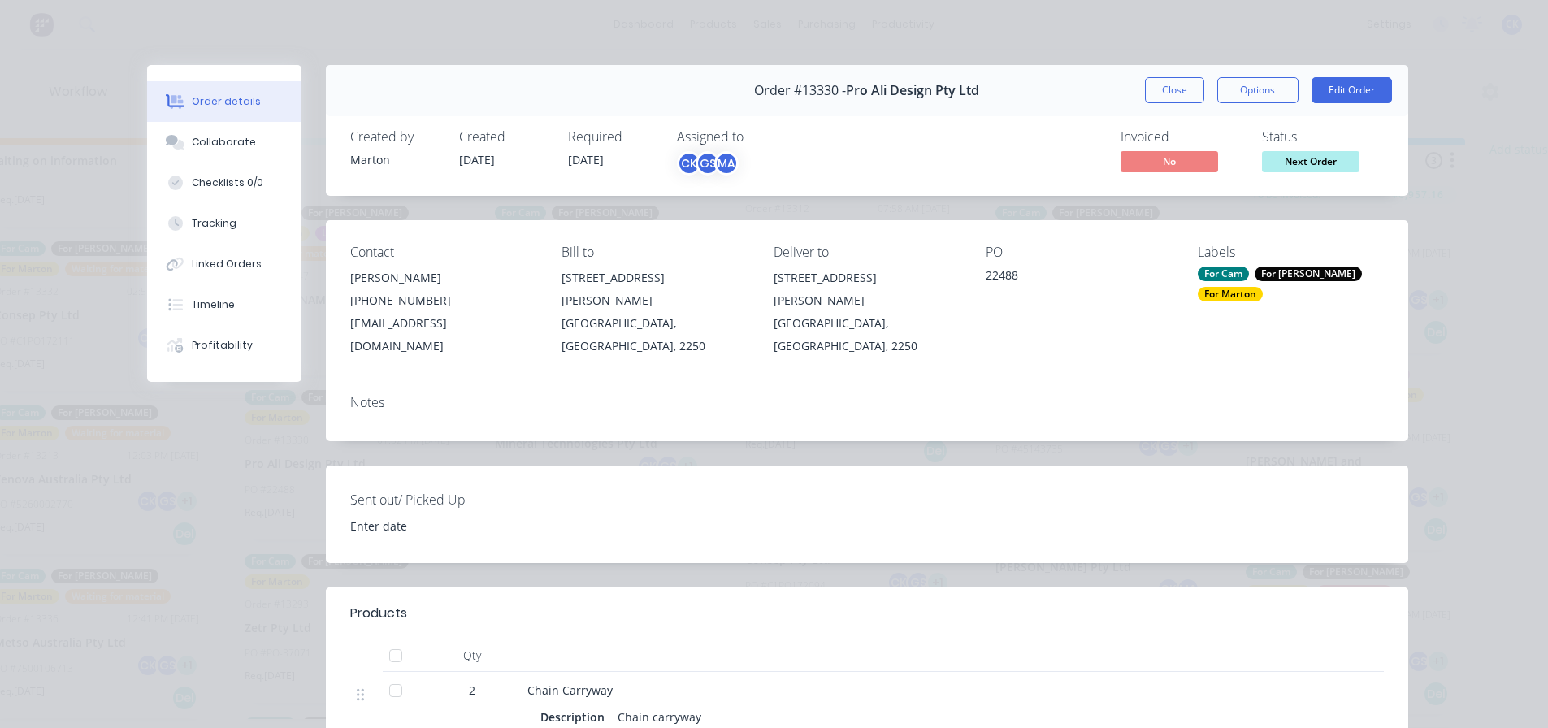
click at [1164, 103] on div "Order #13330 - Pro Ali Design Pty Ltd Close Options Edit Order" at bounding box center [867, 90] width 1083 height 51
click at [1162, 82] on button "Close" at bounding box center [1174, 90] width 59 height 26
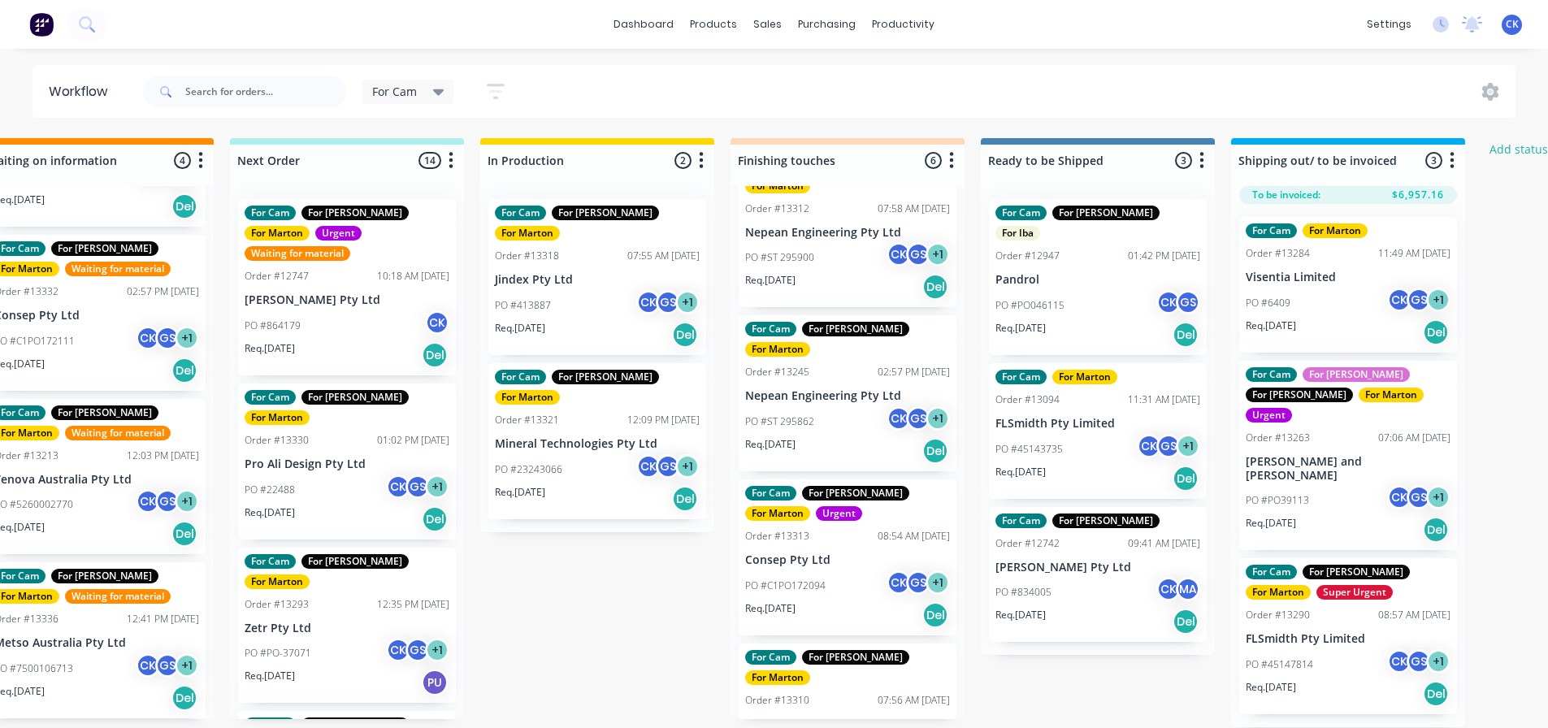
click at [302, 622] on p "Zetr Pty Ltd" at bounding box center [347, 629] width 205 height 14
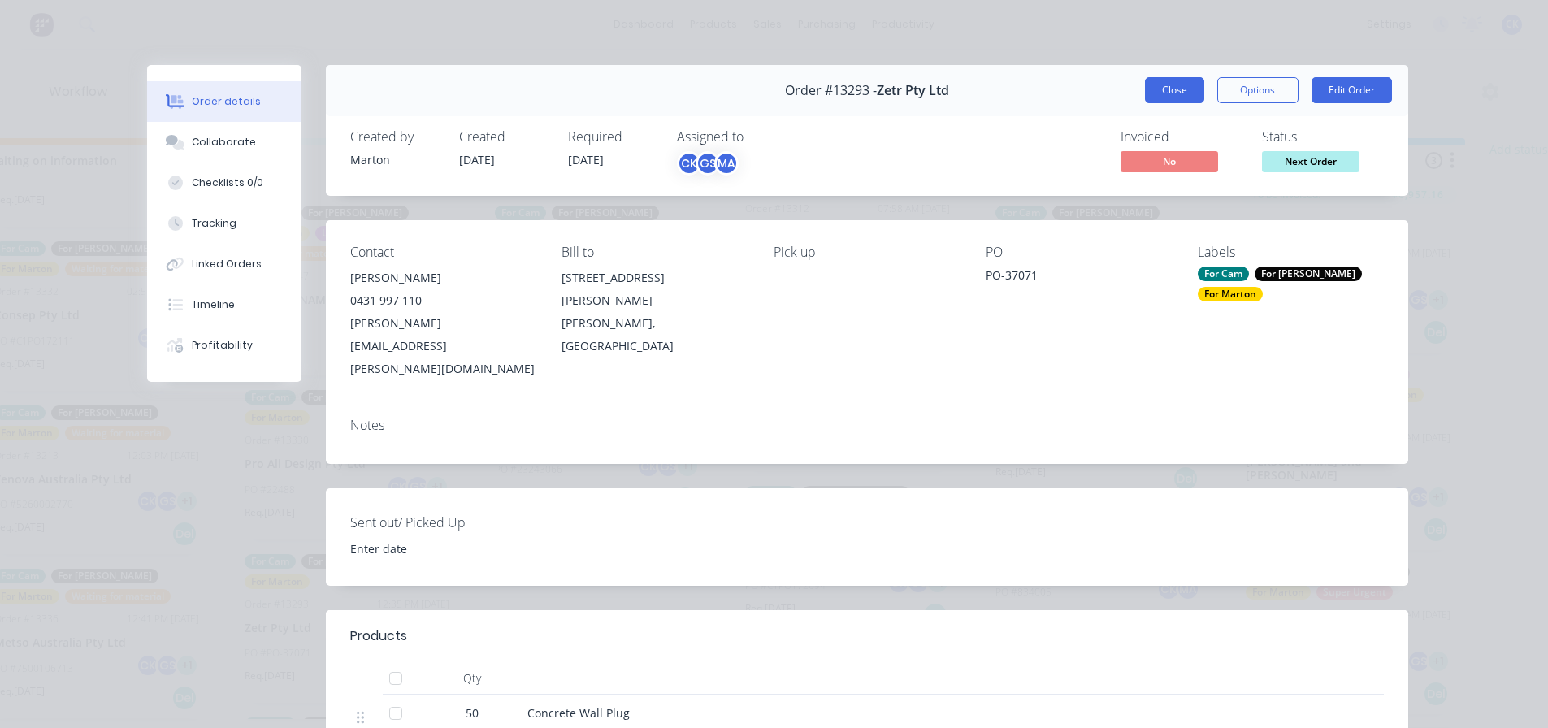
click at [1170, 102] on button "Close" at bounding box center [1174, 90] width 59 height 26
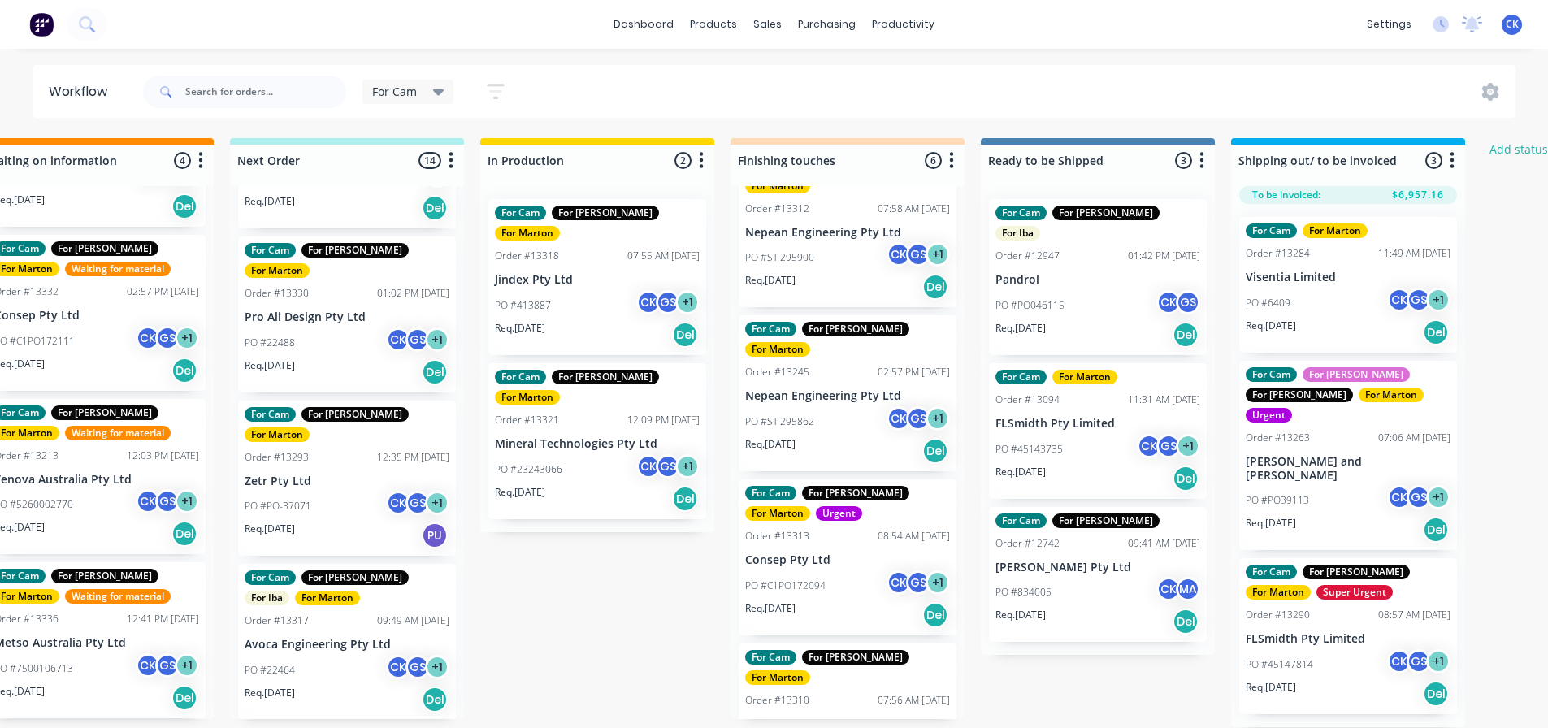
scroll to position [163, 0]
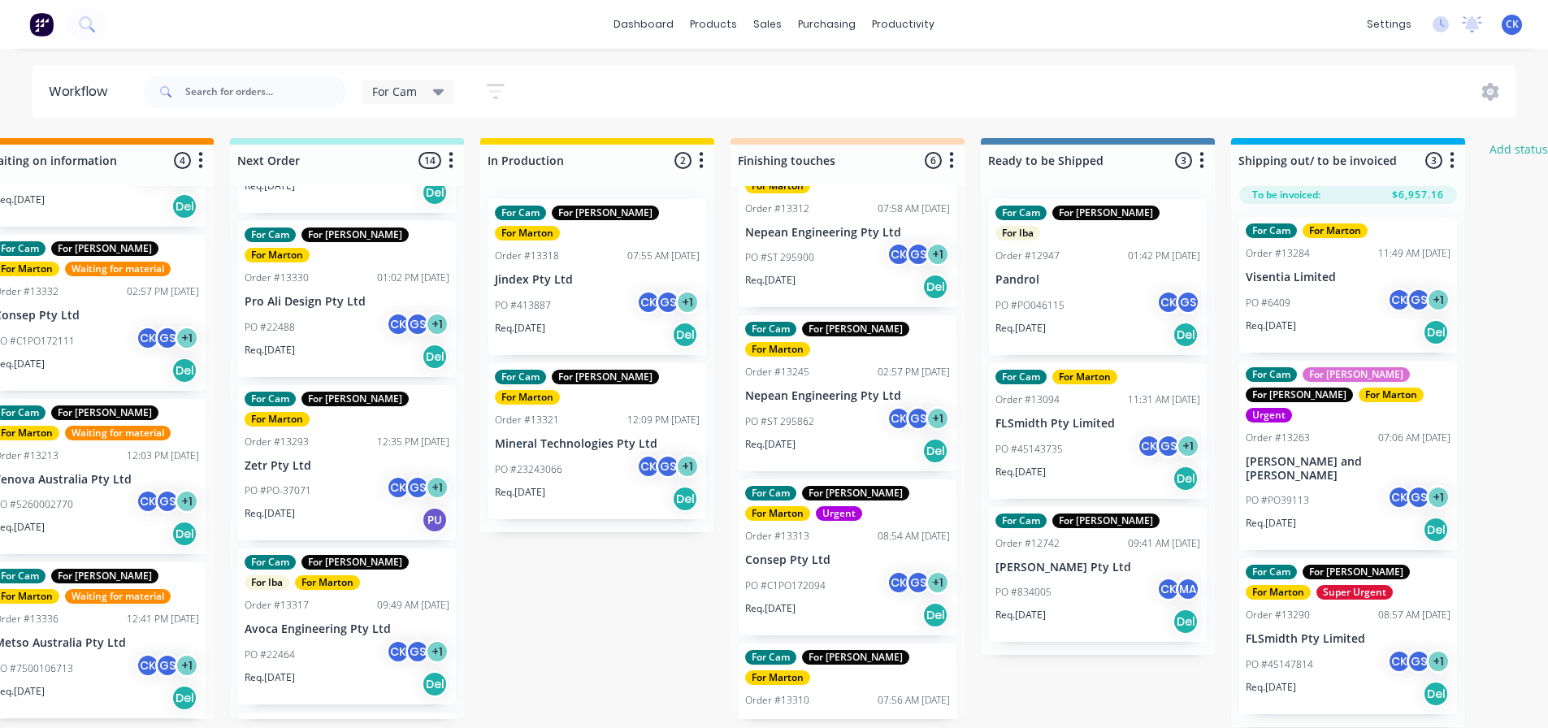
click at [336, 598] on div "Order #13317 09:49 AM 16/09/25" at bounding box center [347, 605] width 205 height 15
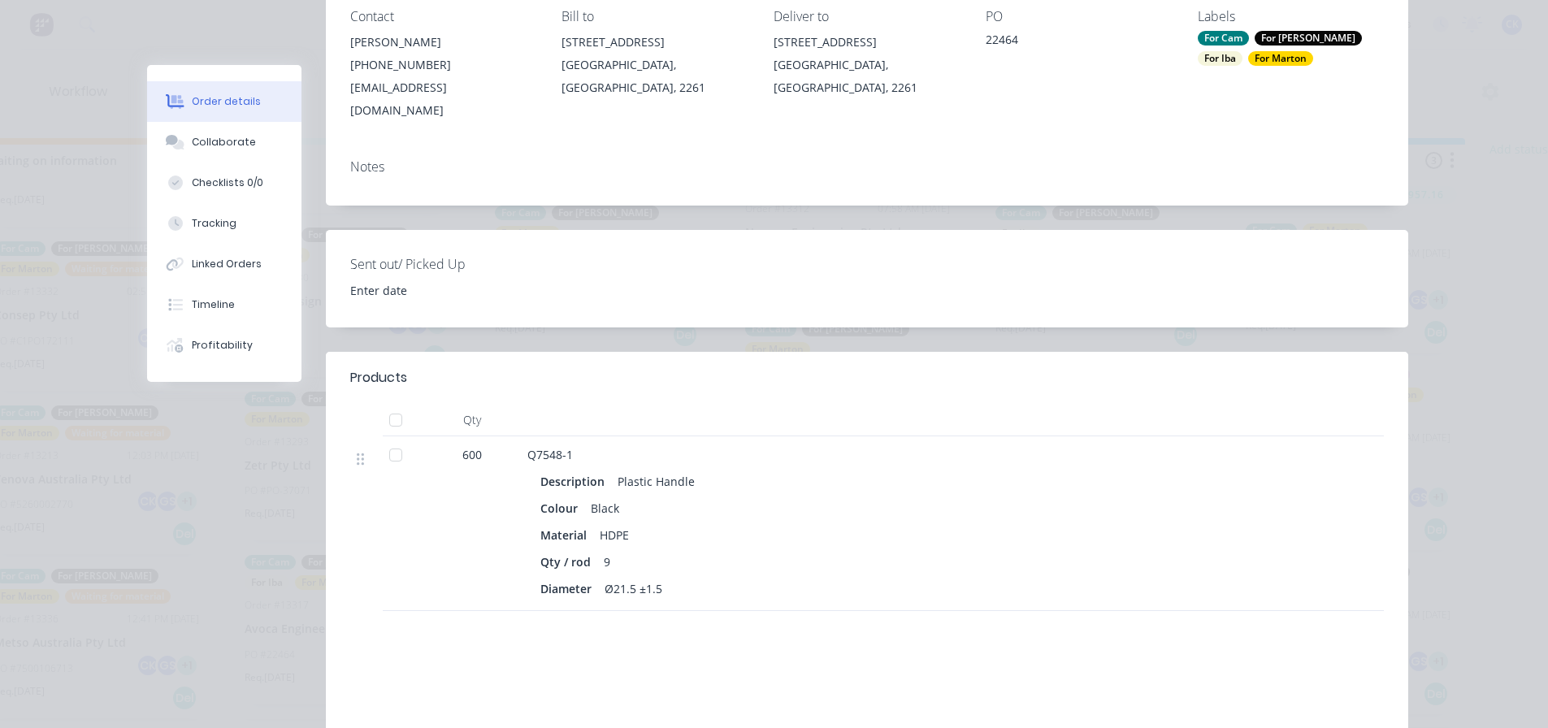
scroll to position [244, 0]
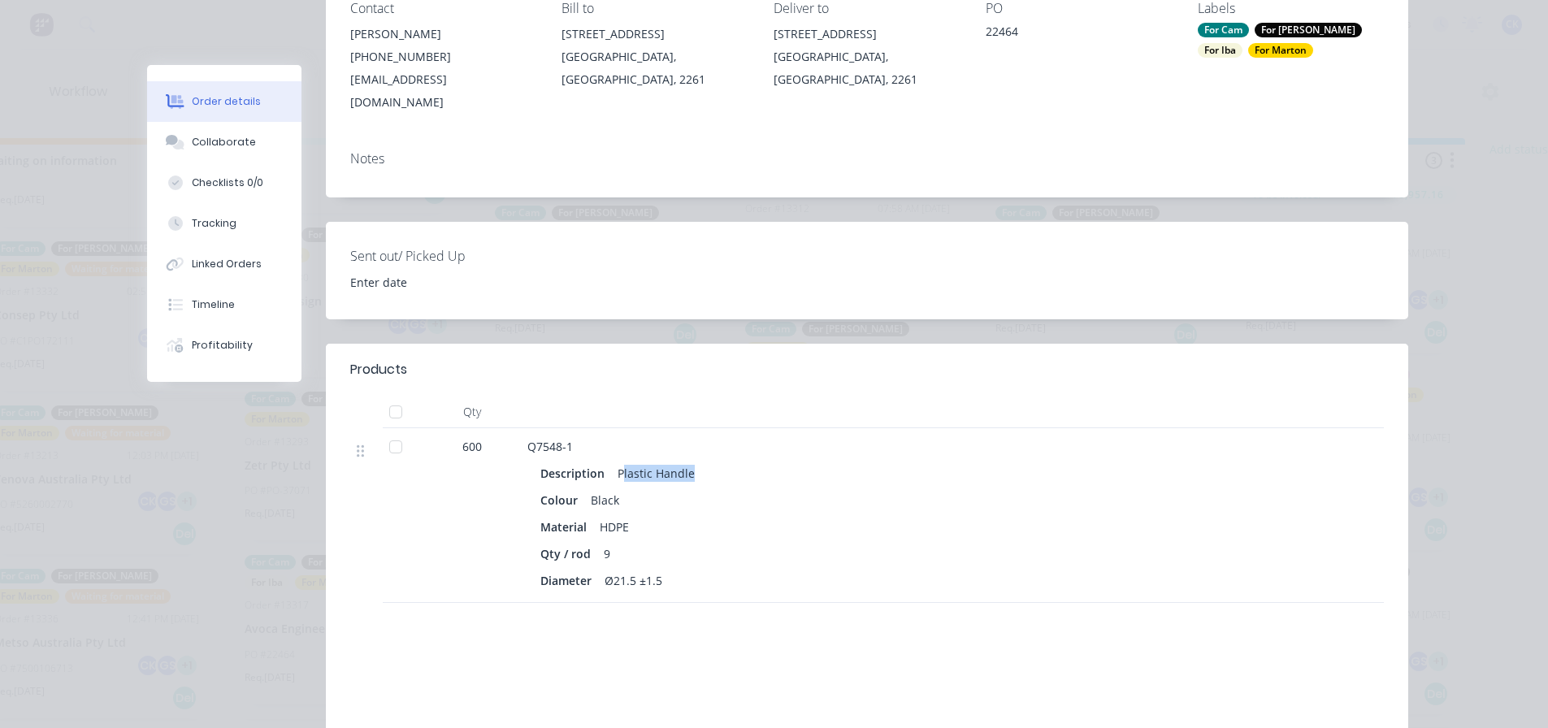
drag, startPoint x: 614, startPoint y: 451, endPoint x: 688, endPoint y: 448, distance: 74.0
click at [688, 462] on div "Plastic Handle" at bounding box center [656, 474] width 90 height 24
drag, startPoint x: 697, startPoint y: 448, endPoint x: 610, endPoint y: 448, distance: 87.0
click at [610, 462] on div "Description Plastic Handle" at bounding box center [845, 474] width 611 height 24
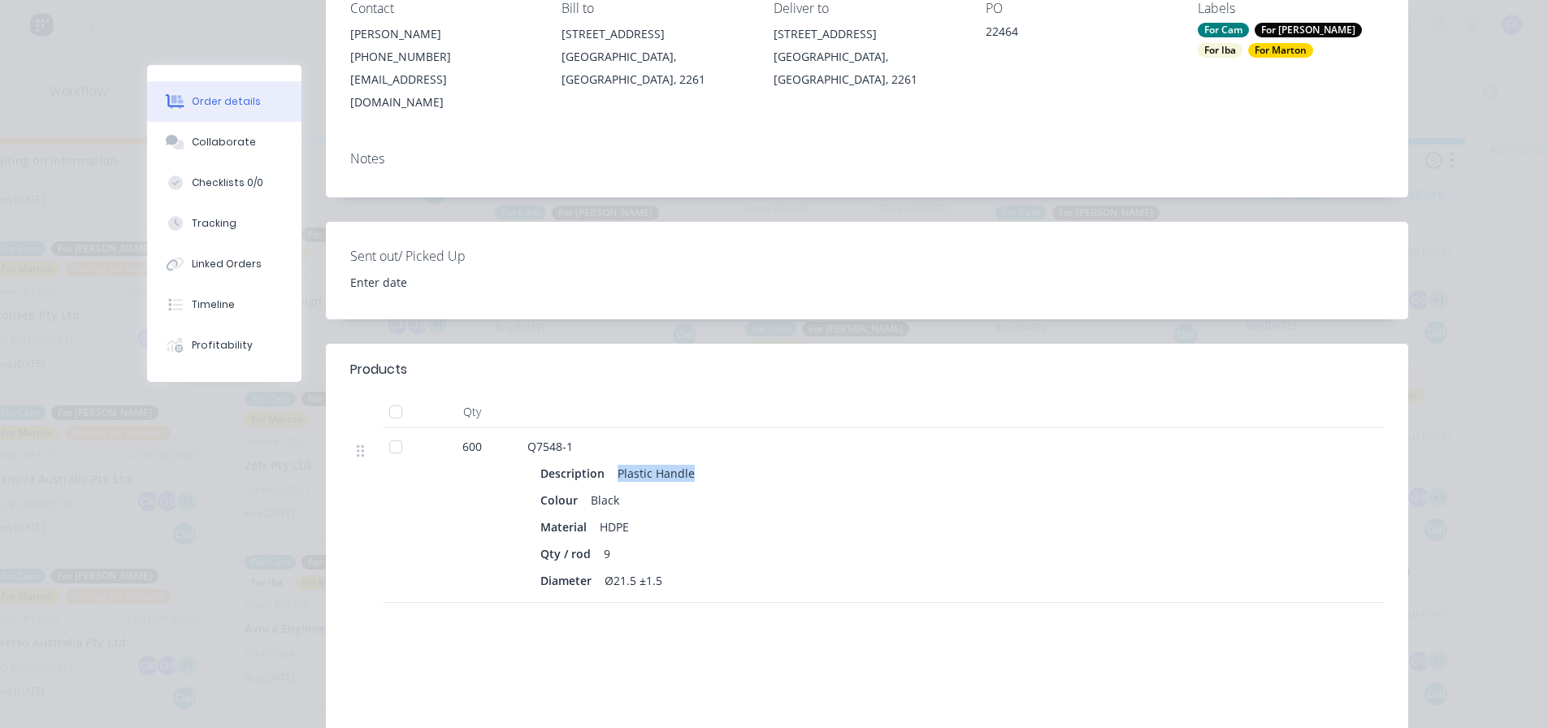
click at [714, 462] on div "Description Plastic Handle" at bounding box center [845, 474] width 611 height 24
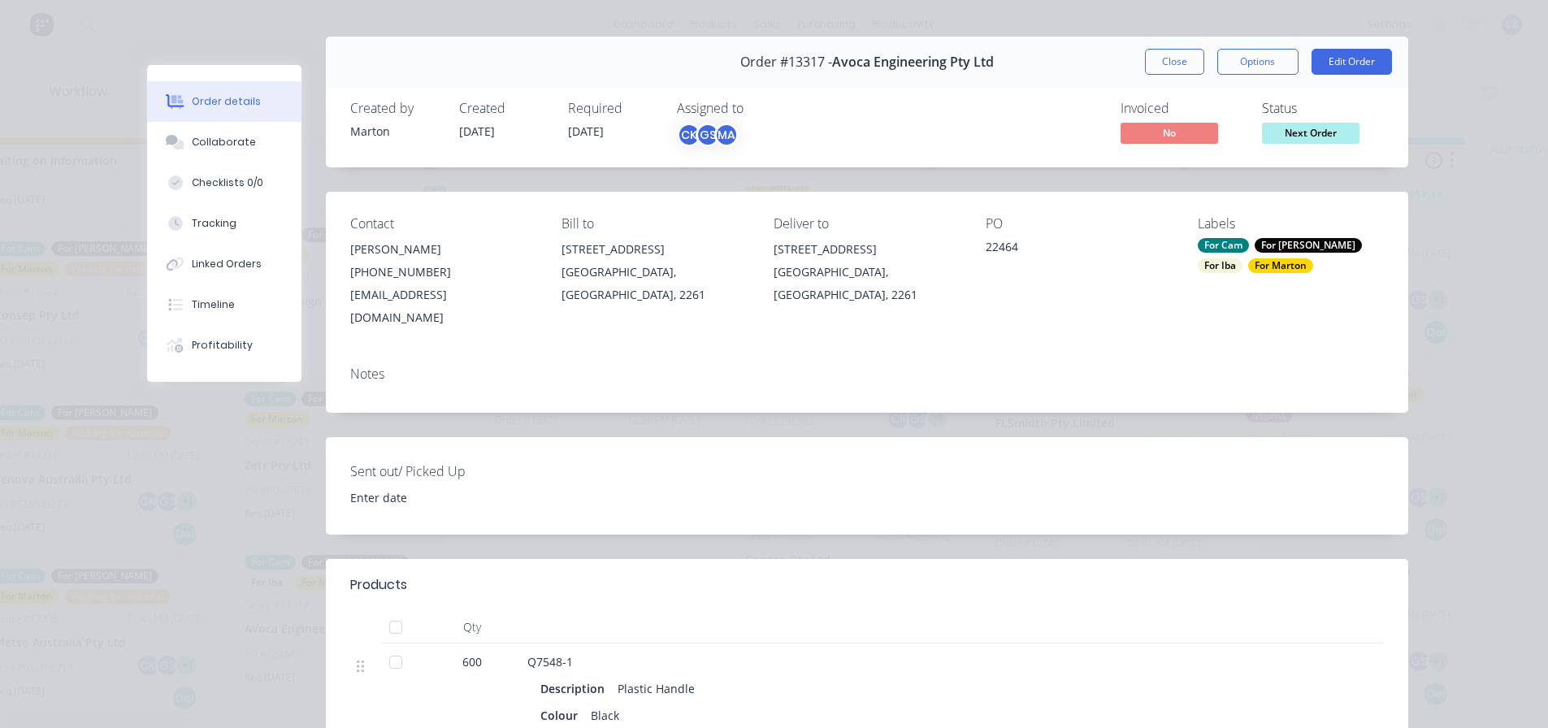
scroll to position [0, 0]
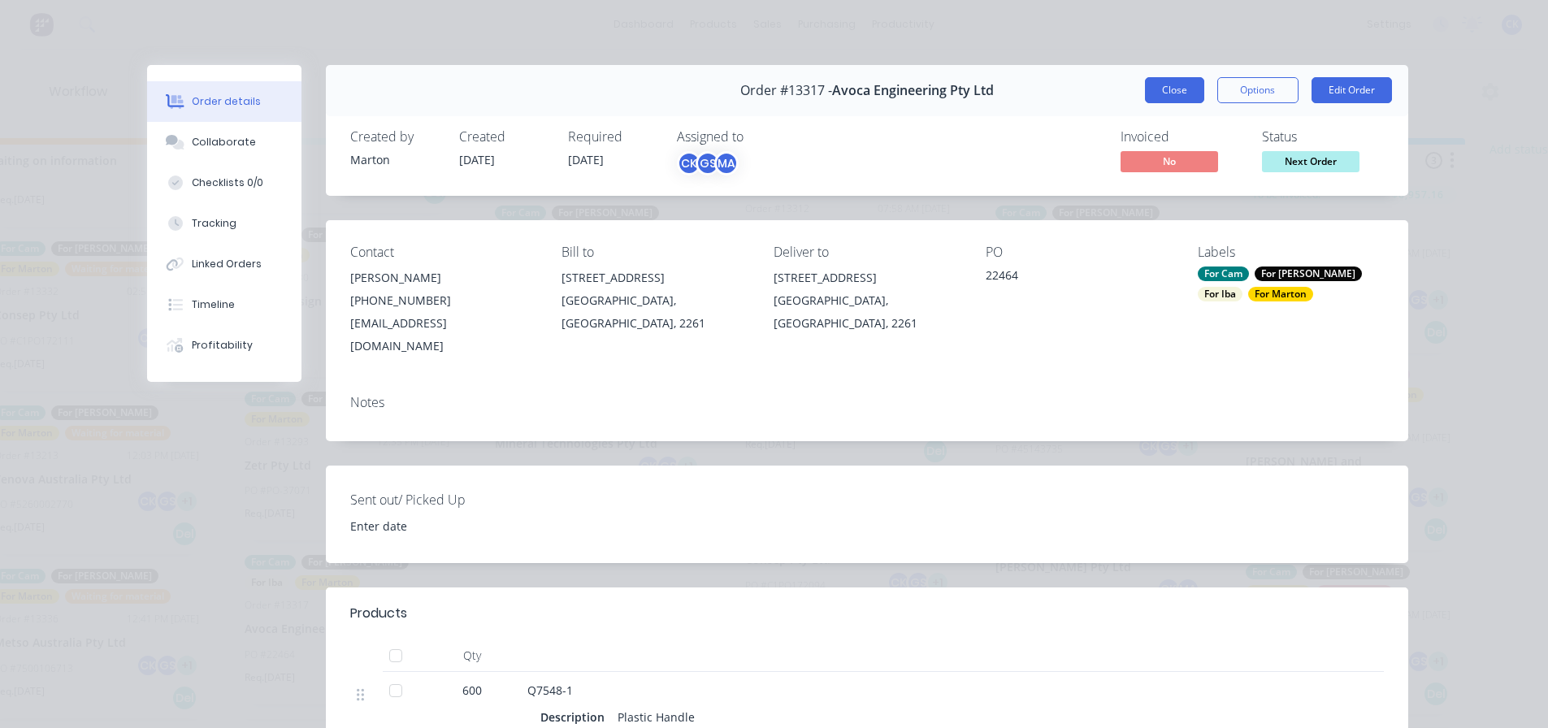
click at [1179, 87] on button "Close" at bounding box center [1174, 90] width 59 height 26
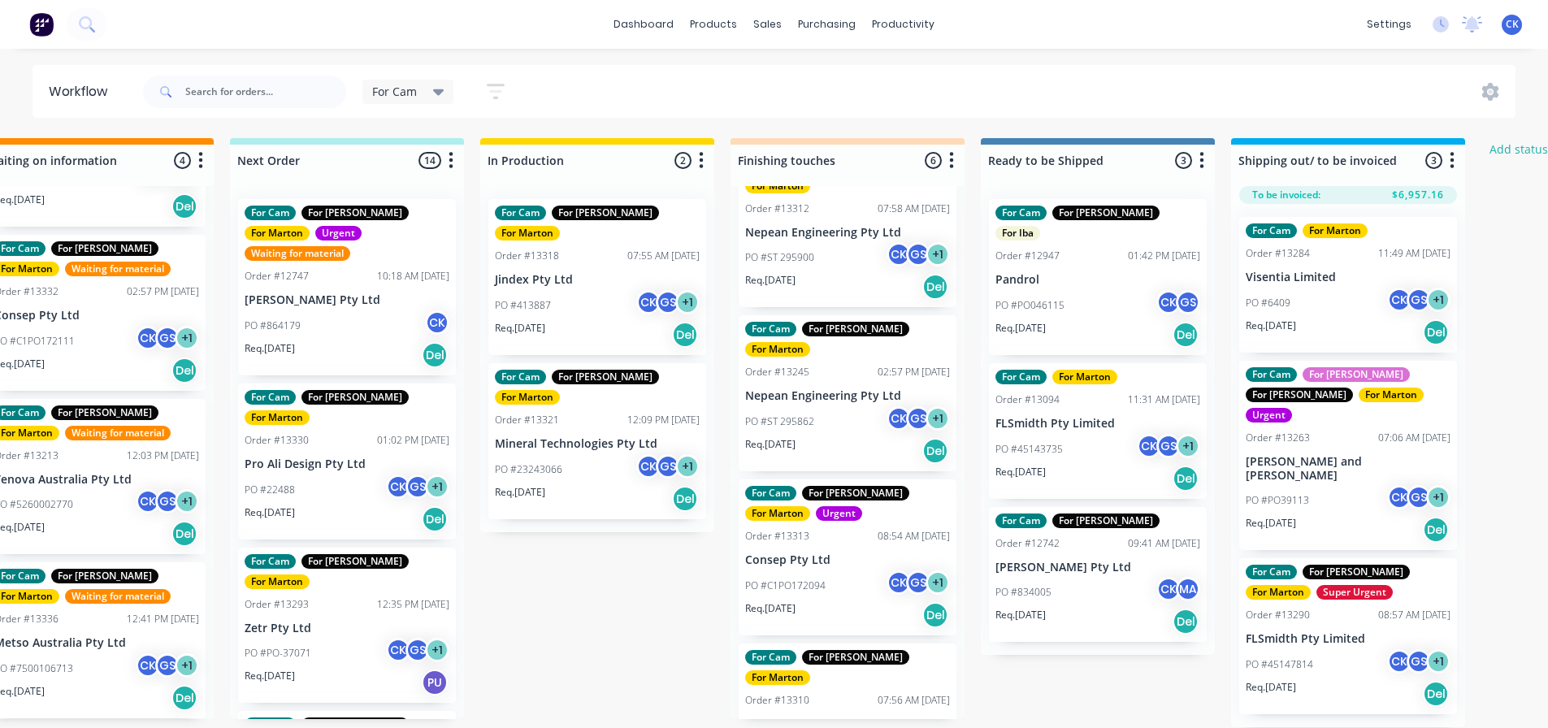
scroll to position [0, 306]
click at [341, 310] on div "PO #864179 CK" at bounding box center [347, 325] width 205 height 31
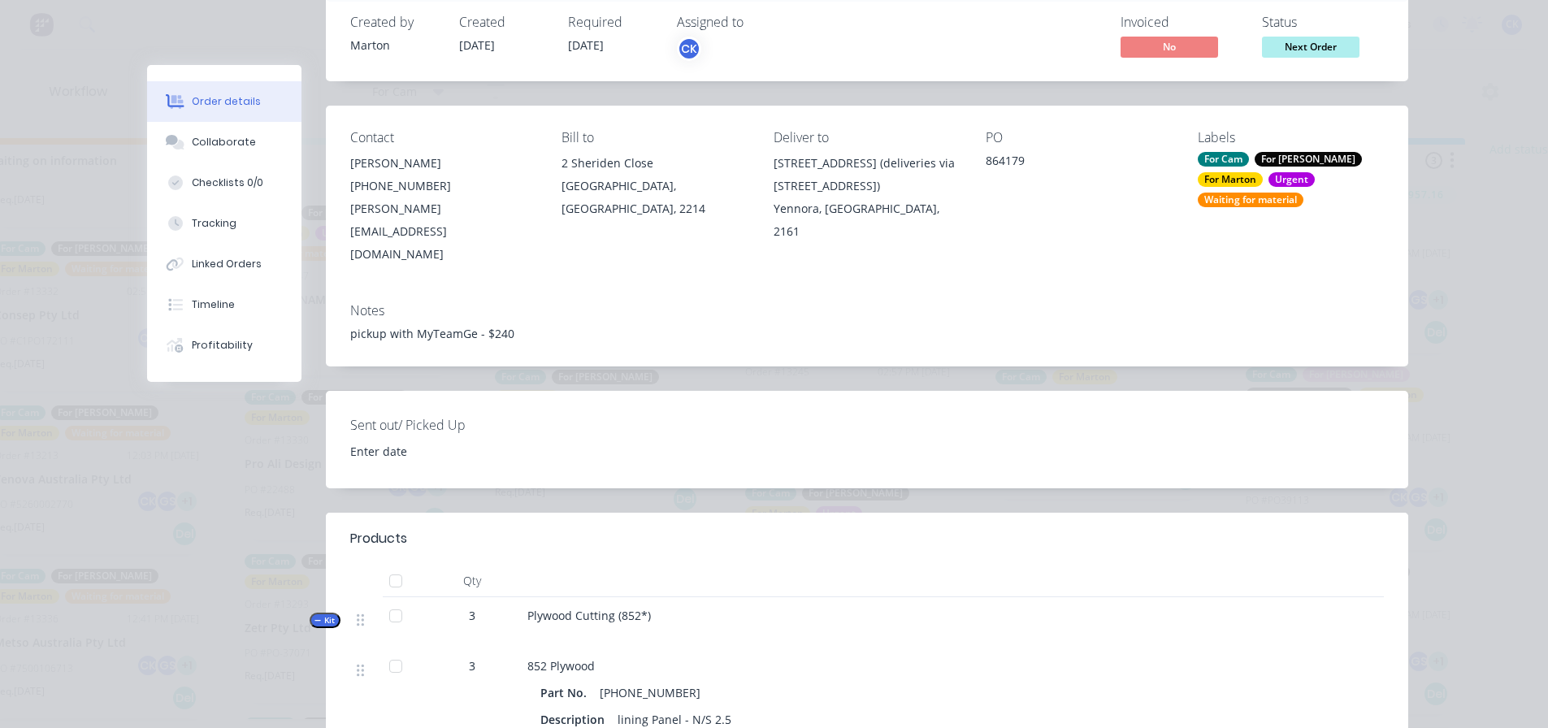
scroll to position [0, 0]
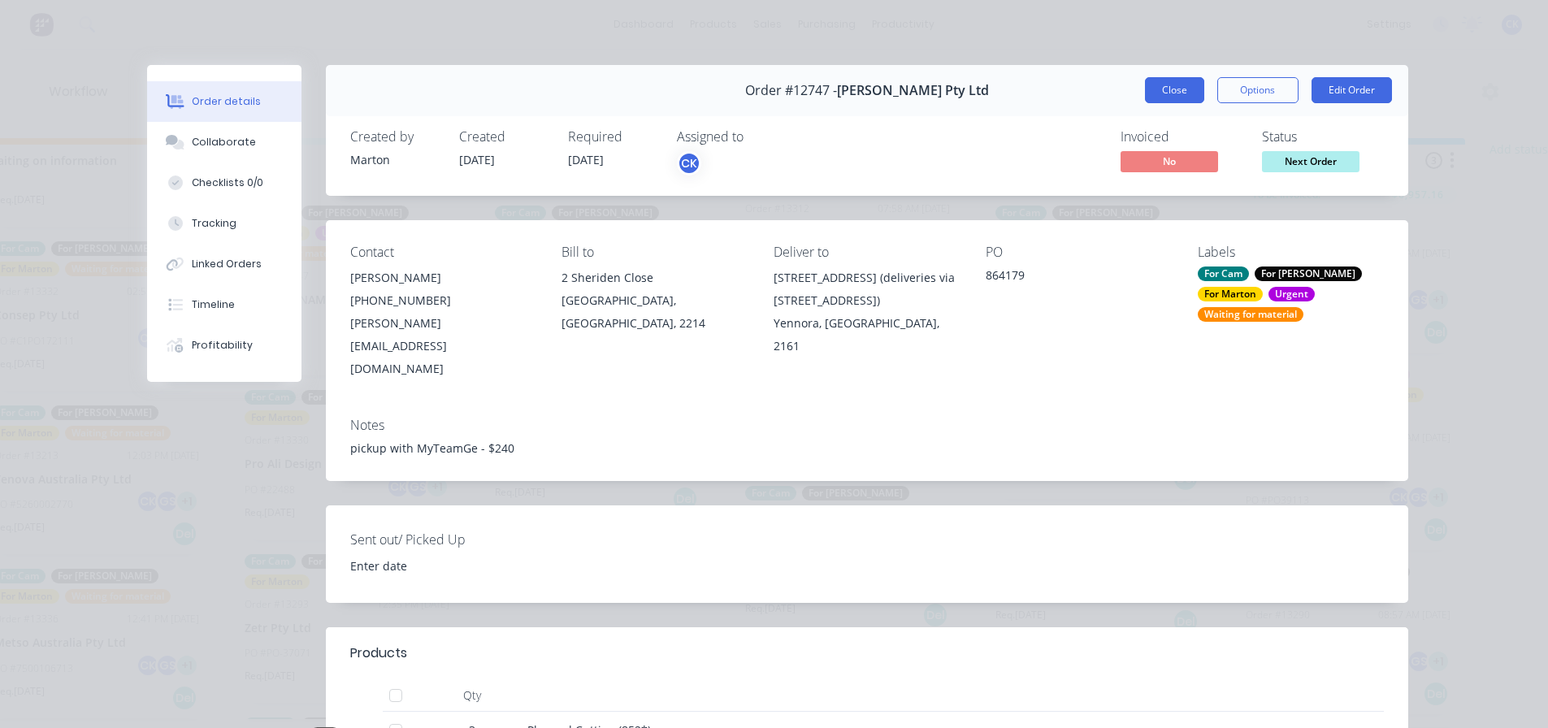
click at [1145, 88] on button "Close" at bounding box center [1174, 90] width 59 height 26
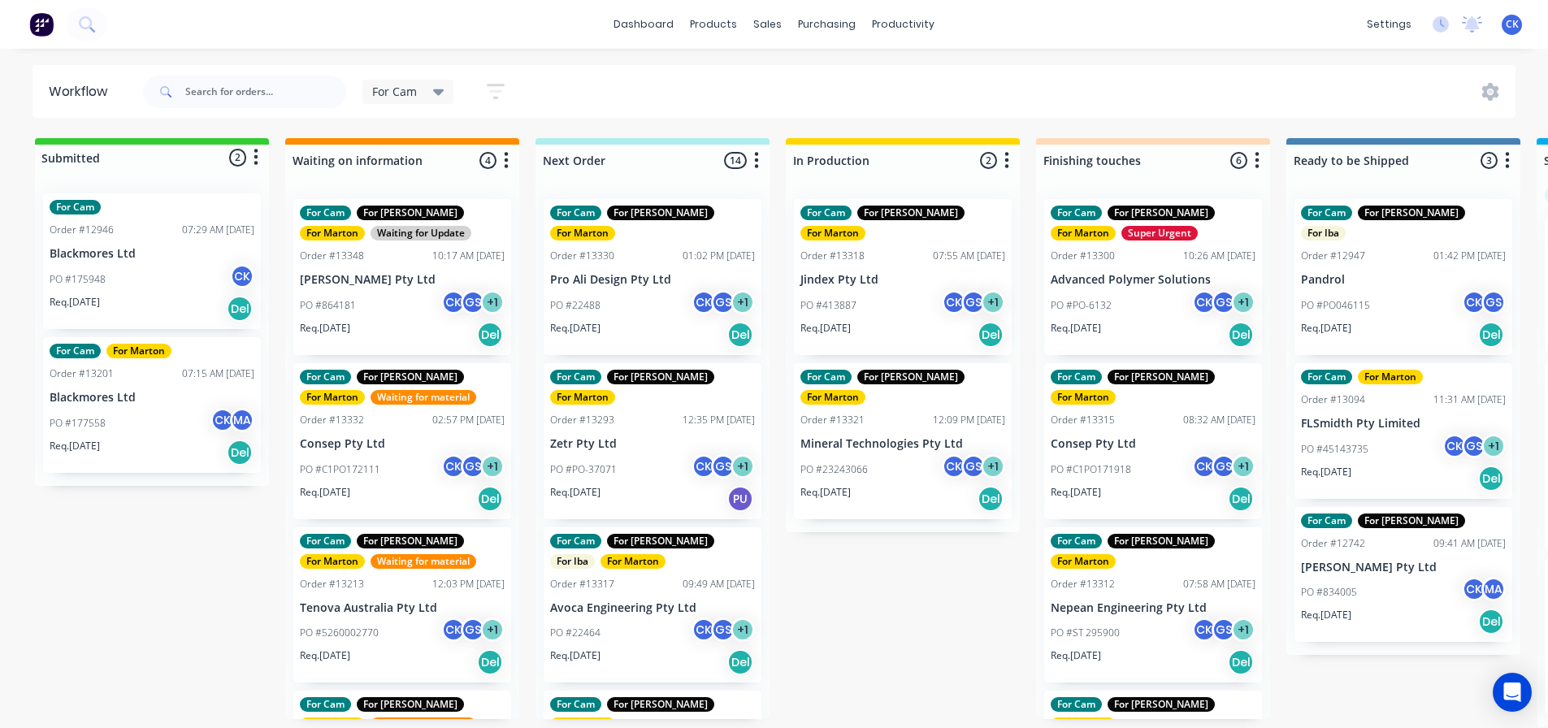
click at [361, 316] on div "PO #864181 CK GS + 1" at bounding box center [402, 305] width 205 height 31
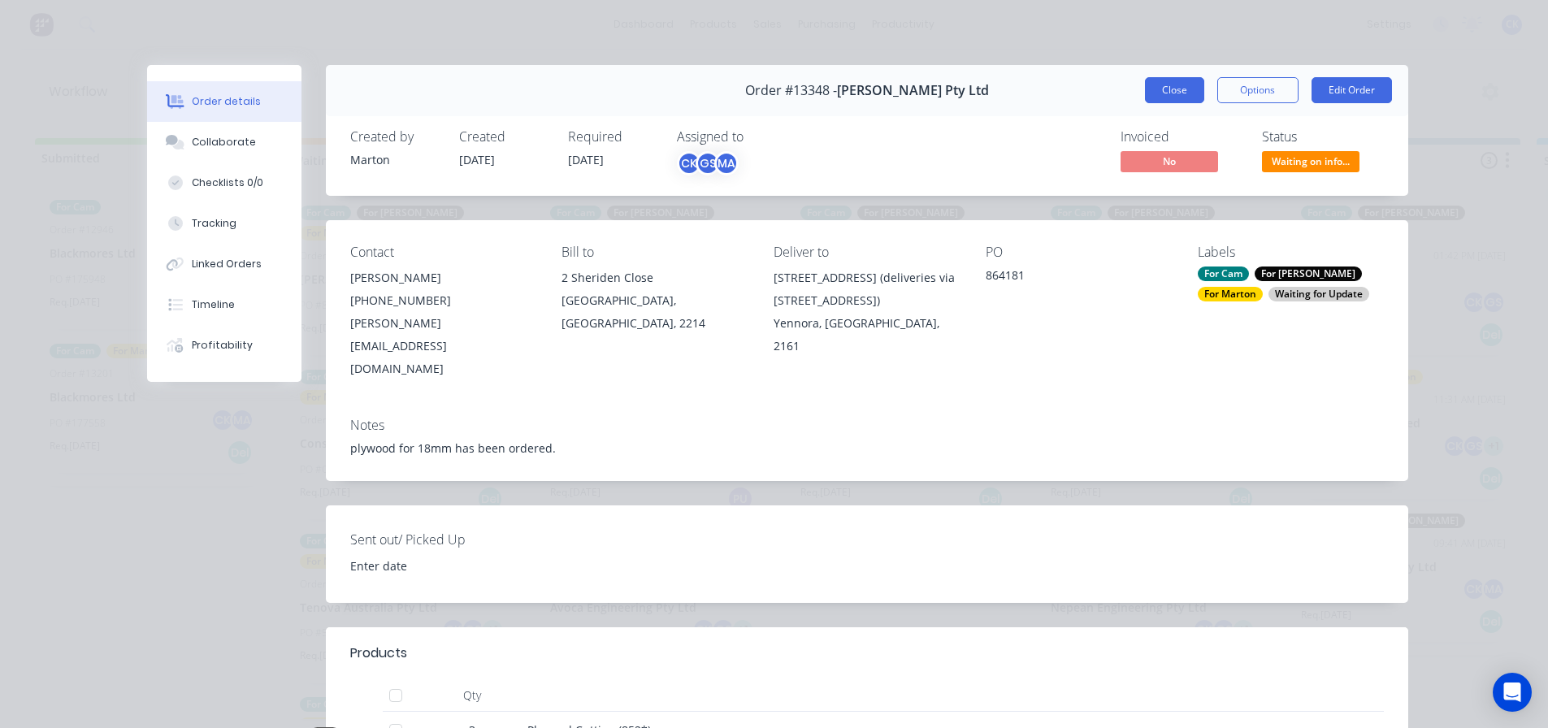
click at [1155, 93] on button "Close" at bounding box center [1174, 90] width 59 height 26
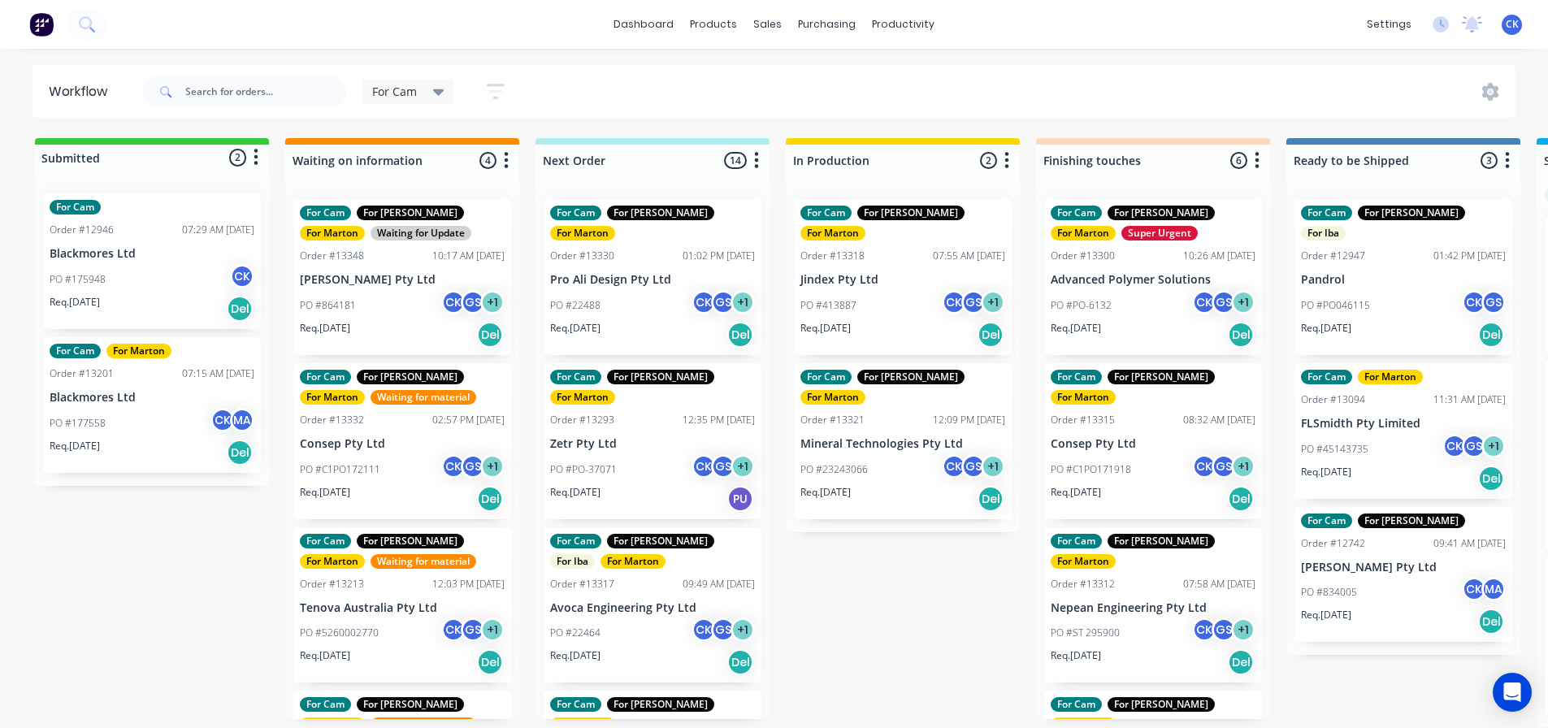
click at [446, 97] on div "For Cam" at bounding box center [408, 92] width 92 height 24
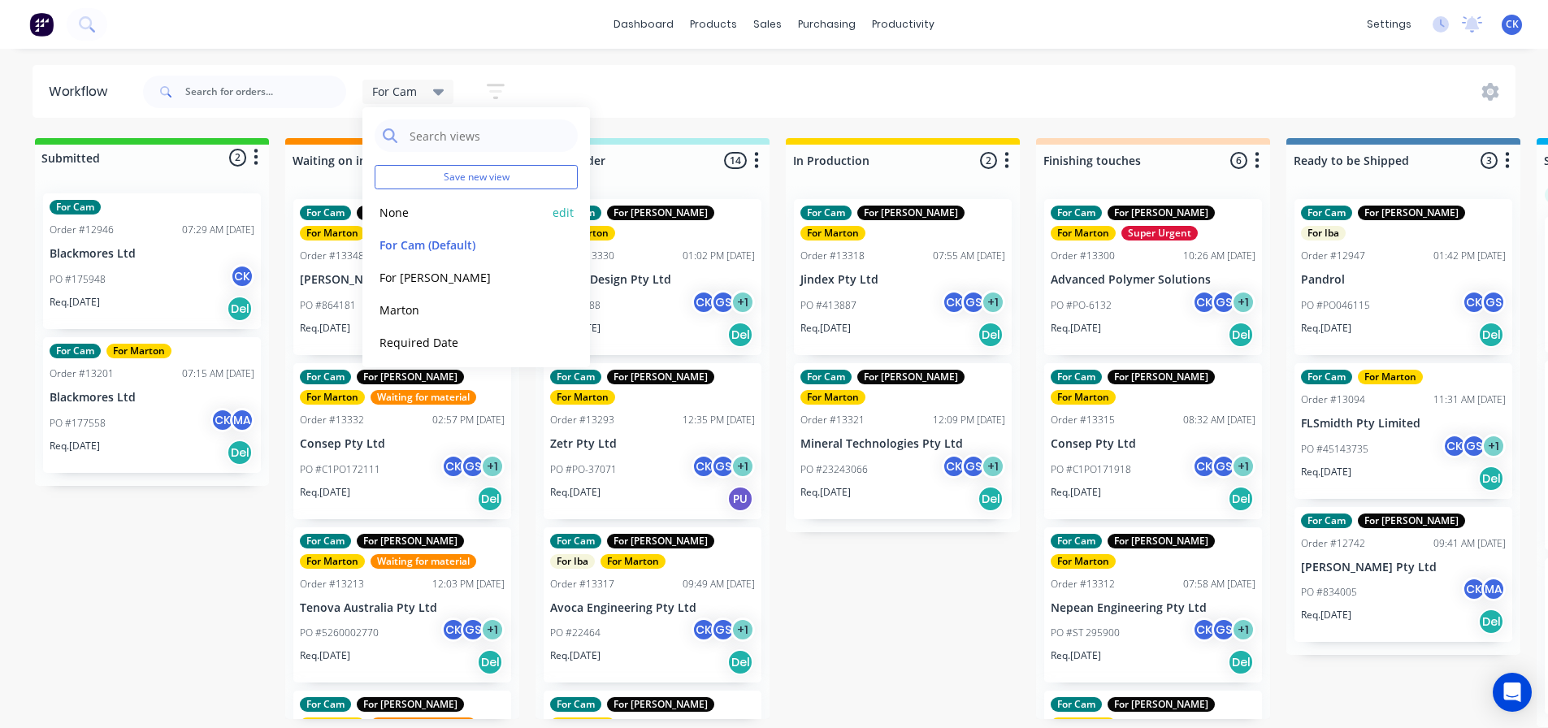
click at [428, 220] on button "None" at bounding box center [461, 212] width 173 height 19
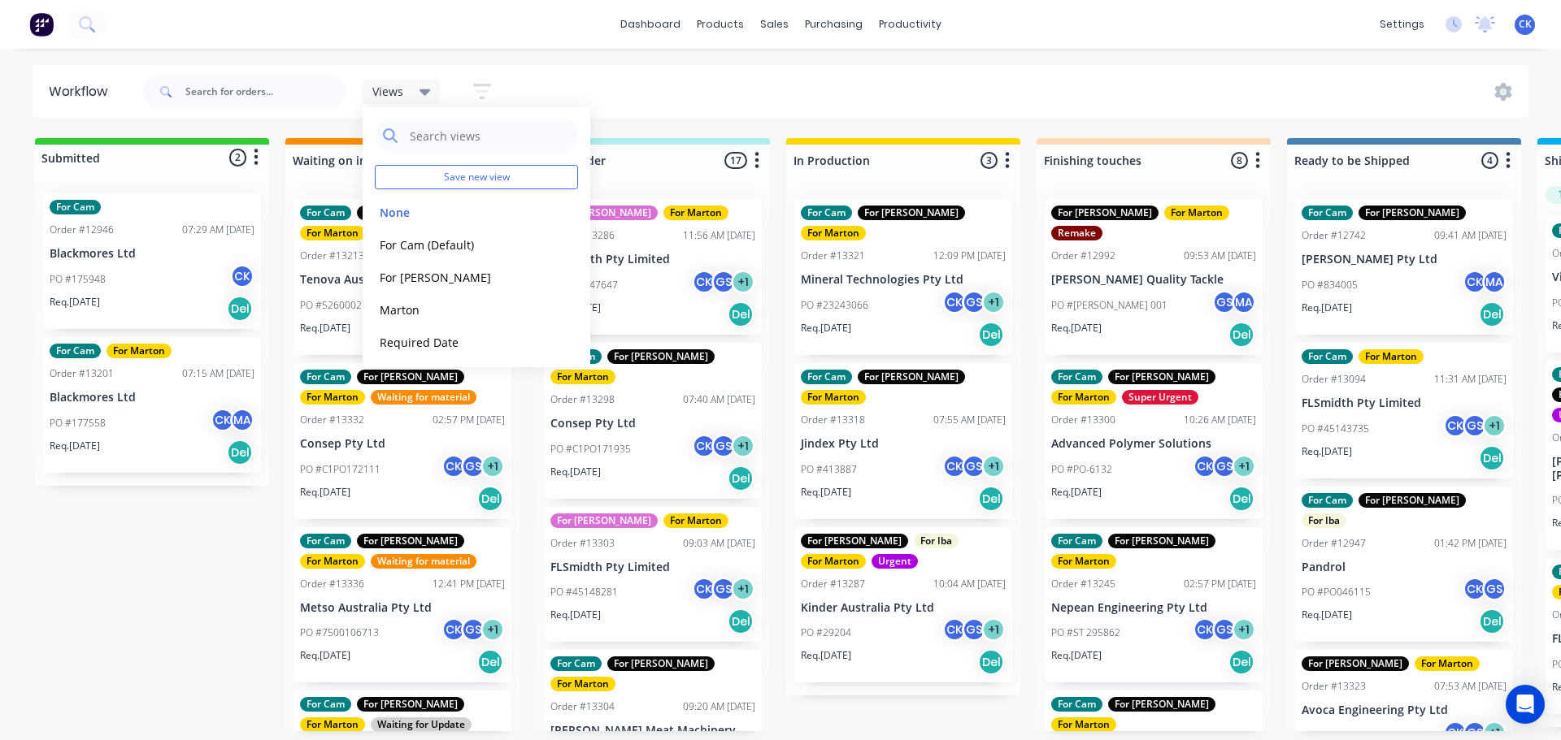
click at [480, 93] on icon "button" at bounding box center [481, 91] width 13 height 2
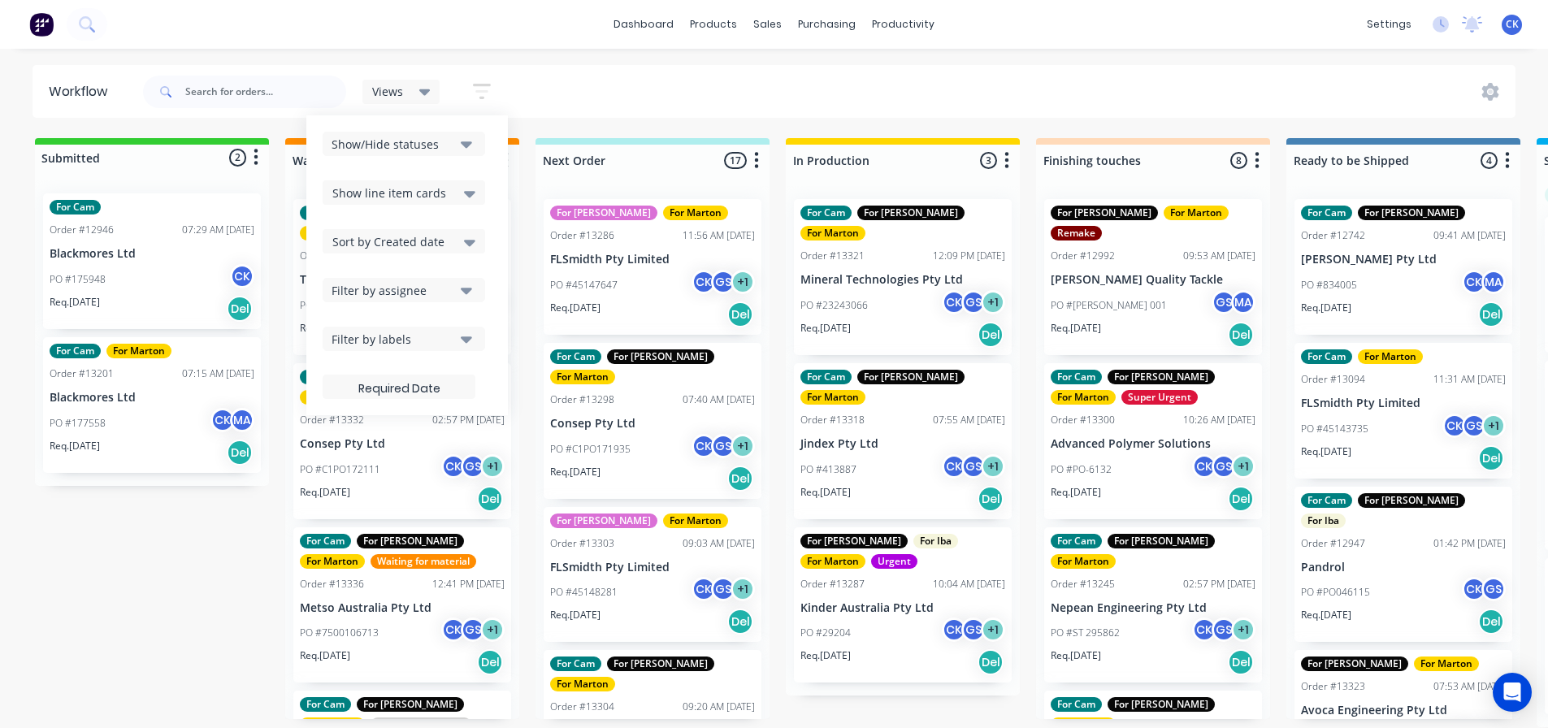
click at [441, 240] on div "Sort by Created date" at bounding box center [403, 242] width 143 height 20
click at [453, 303] on div "Required date" at bounding box center [404, 305] width 163 height 29
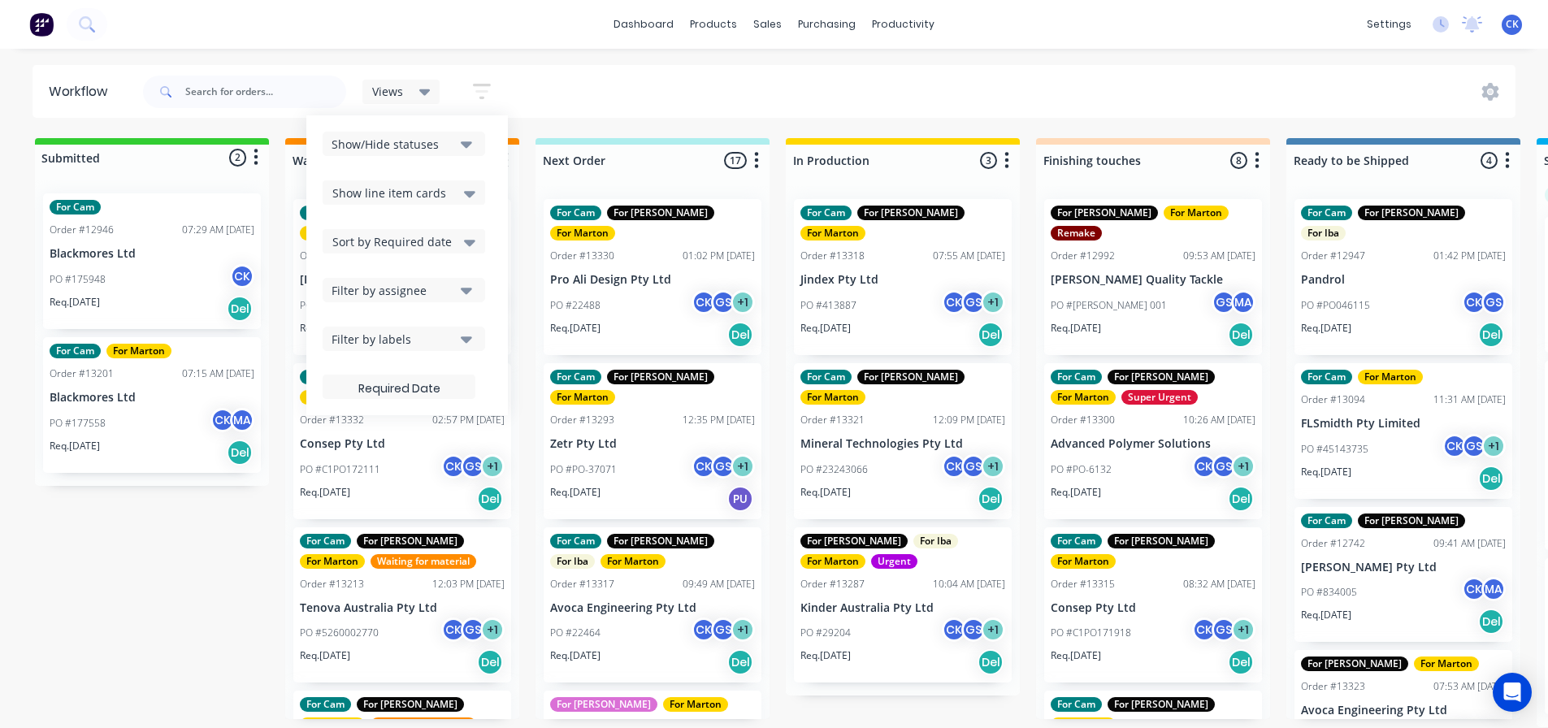
click at [516, 128] on div "Workflow Views Save new view None edit For Cam (Default) edit For [PERSON_NAME]…" at bounding box center [774, 380] width 1548 height 631
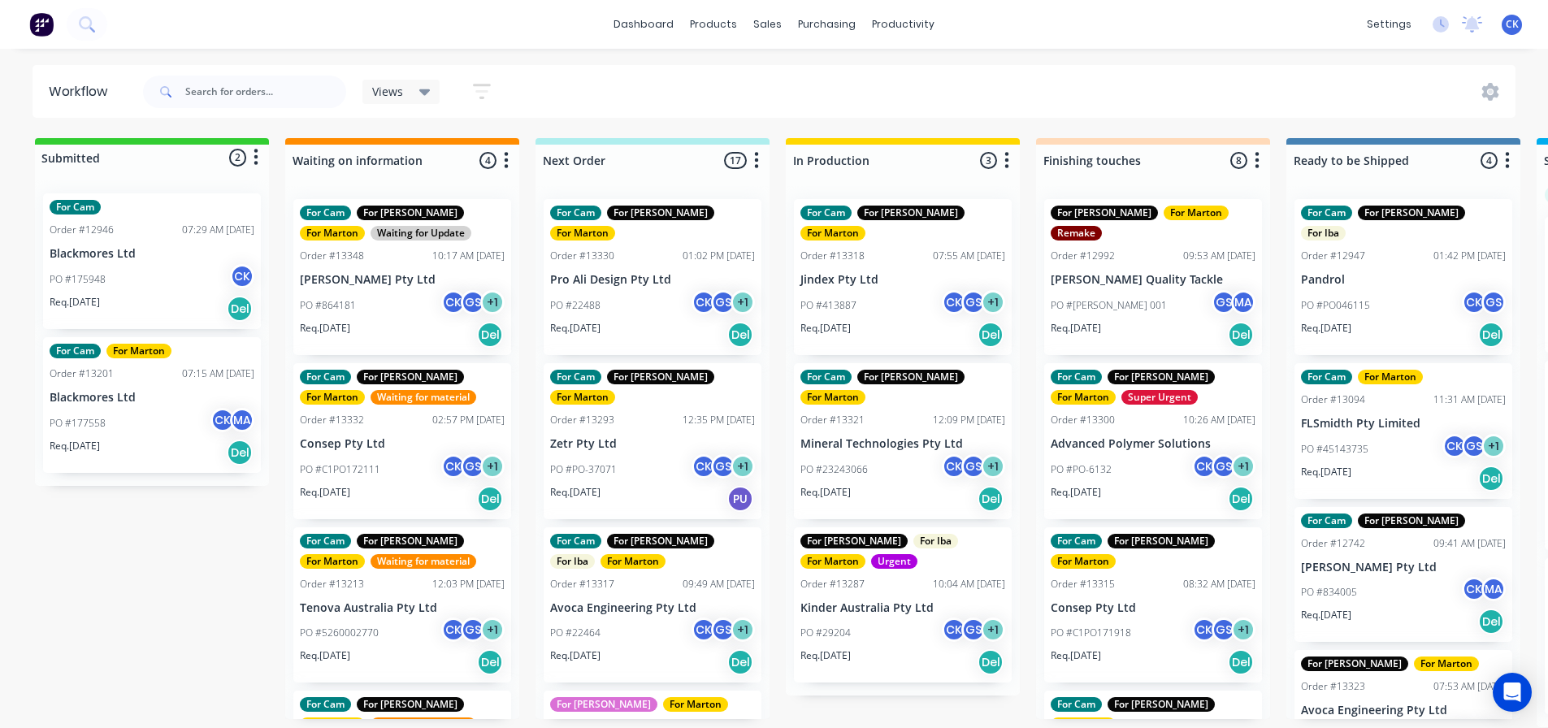
click at [911, 293] on div "PO #413887 CK GS + 1" at bounding box center [903, 305] width 205 height 31
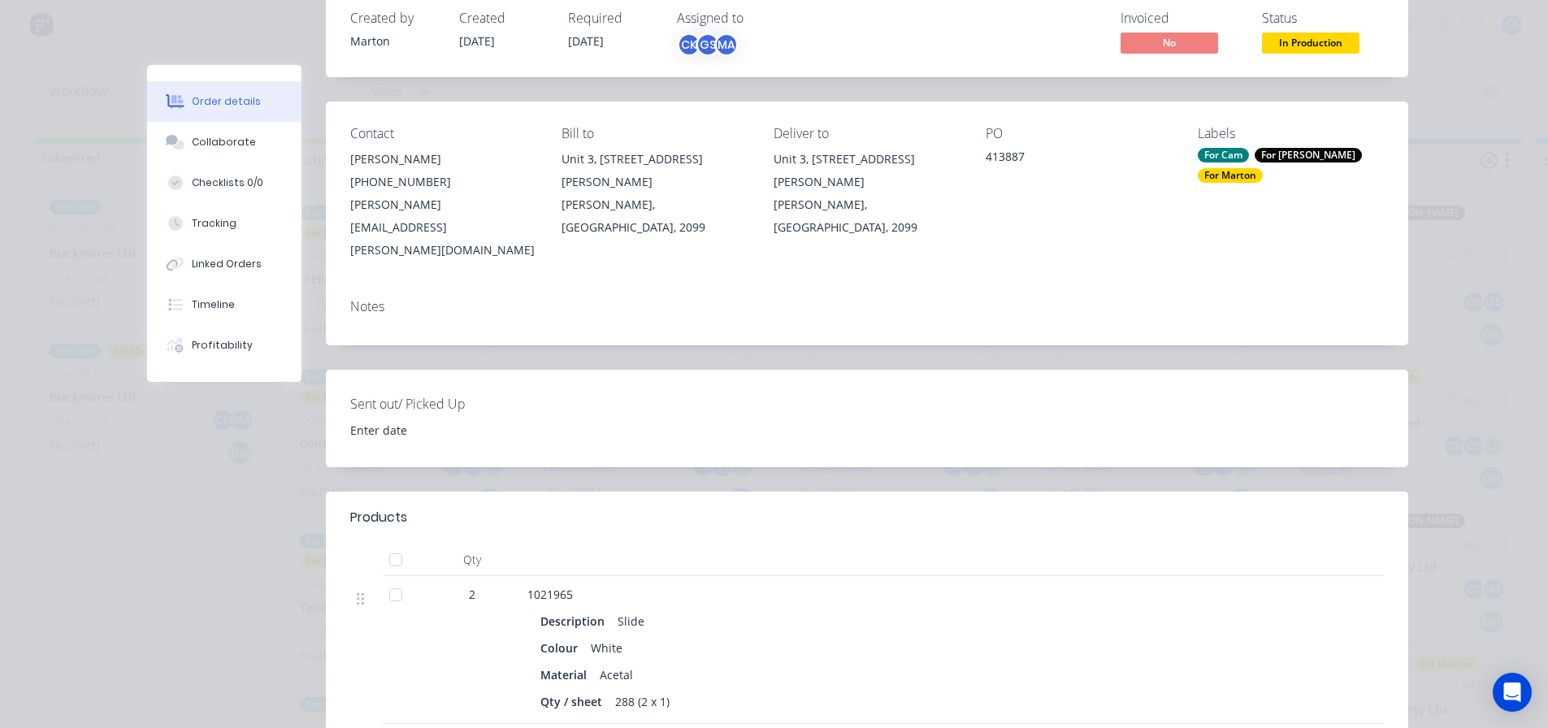
scroll to position [163, 0]
